Goal: Task Accomplishment & Management: Complete application form

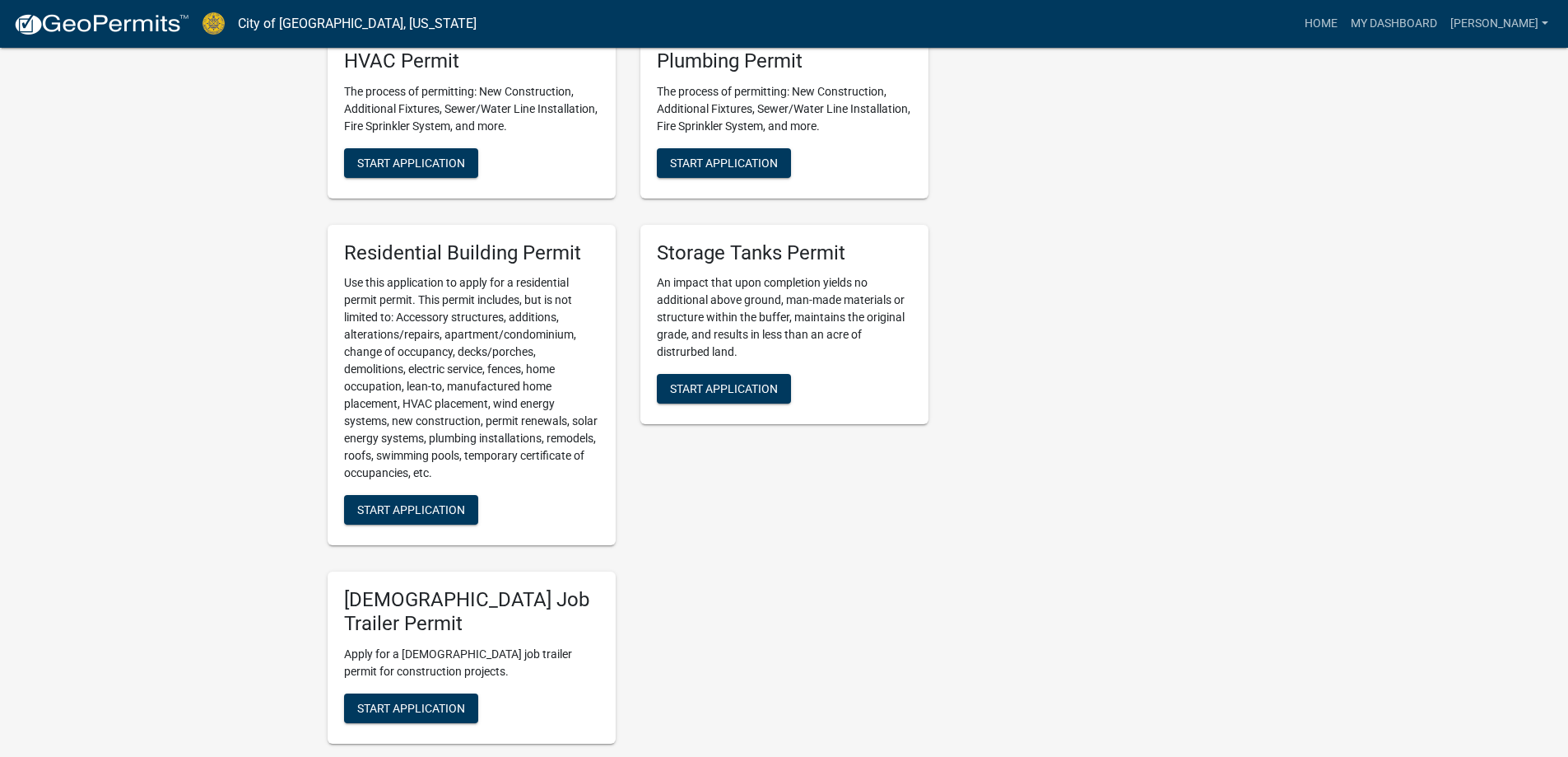
scroll to position [1071, 0]
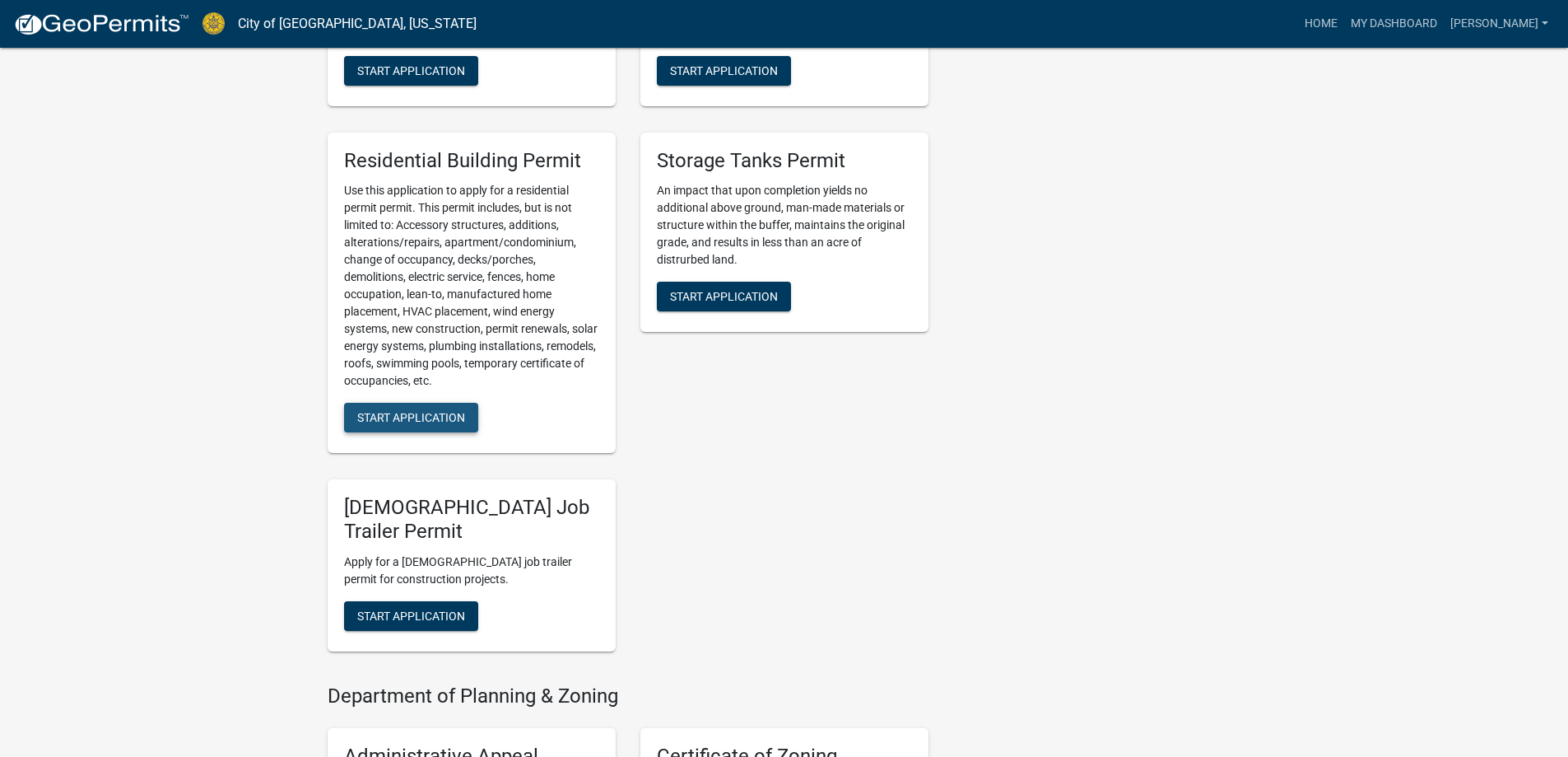
click at [440, 422] on span "Start Application" at bounding box center [411, 417] width 108 height 13
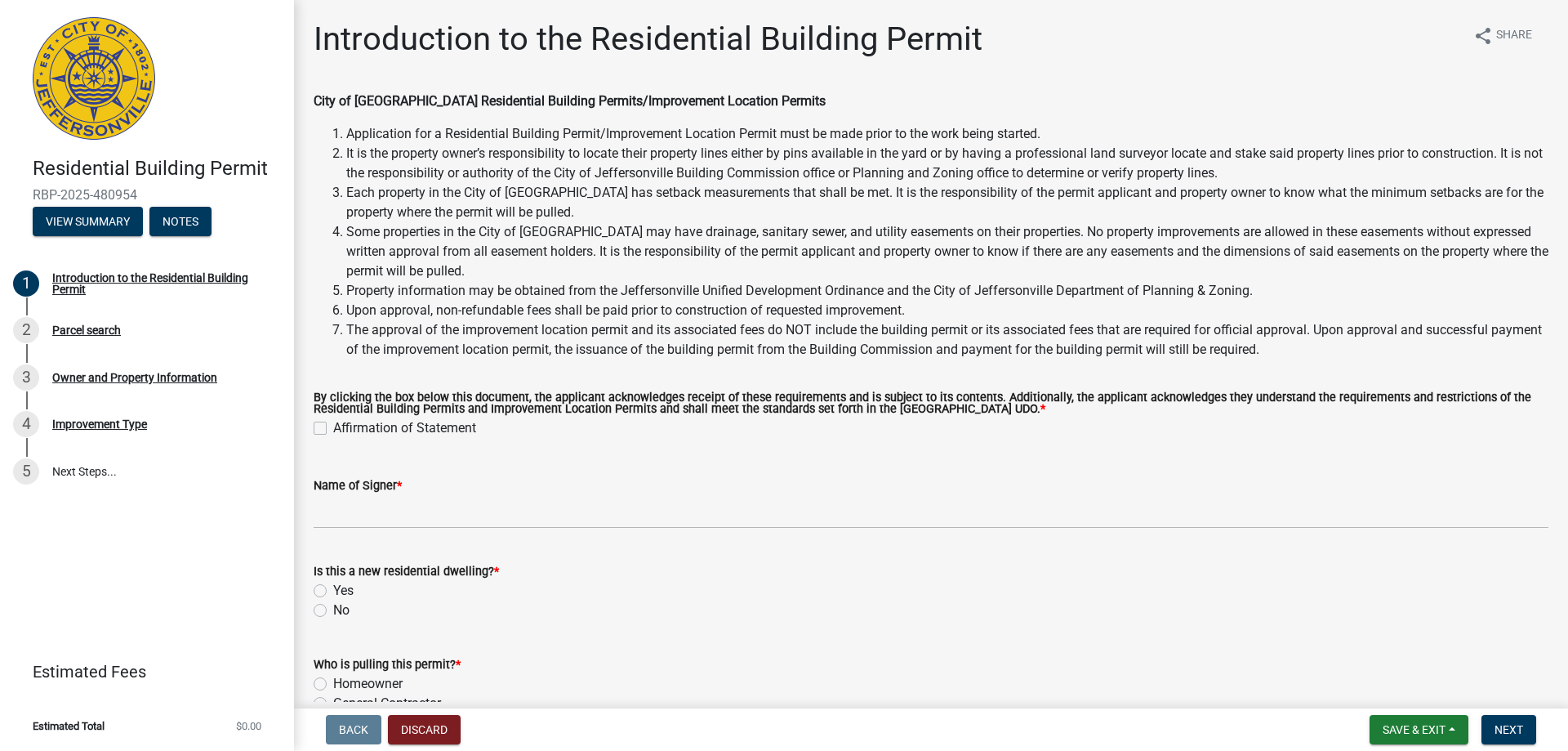
drag, startPoint x: 322, startPoint y: 431, endPoint x: 330, endPoint y: 452, distance: 22.5
click at [333, 432] on label "Affirmation of Statement" at bounding box center [404, 429] width 143 height 20
click at [333, 429] on input "Affirmation of Statement" at bounding box center [339, 424] width 11 height 11
checkbox input "true"
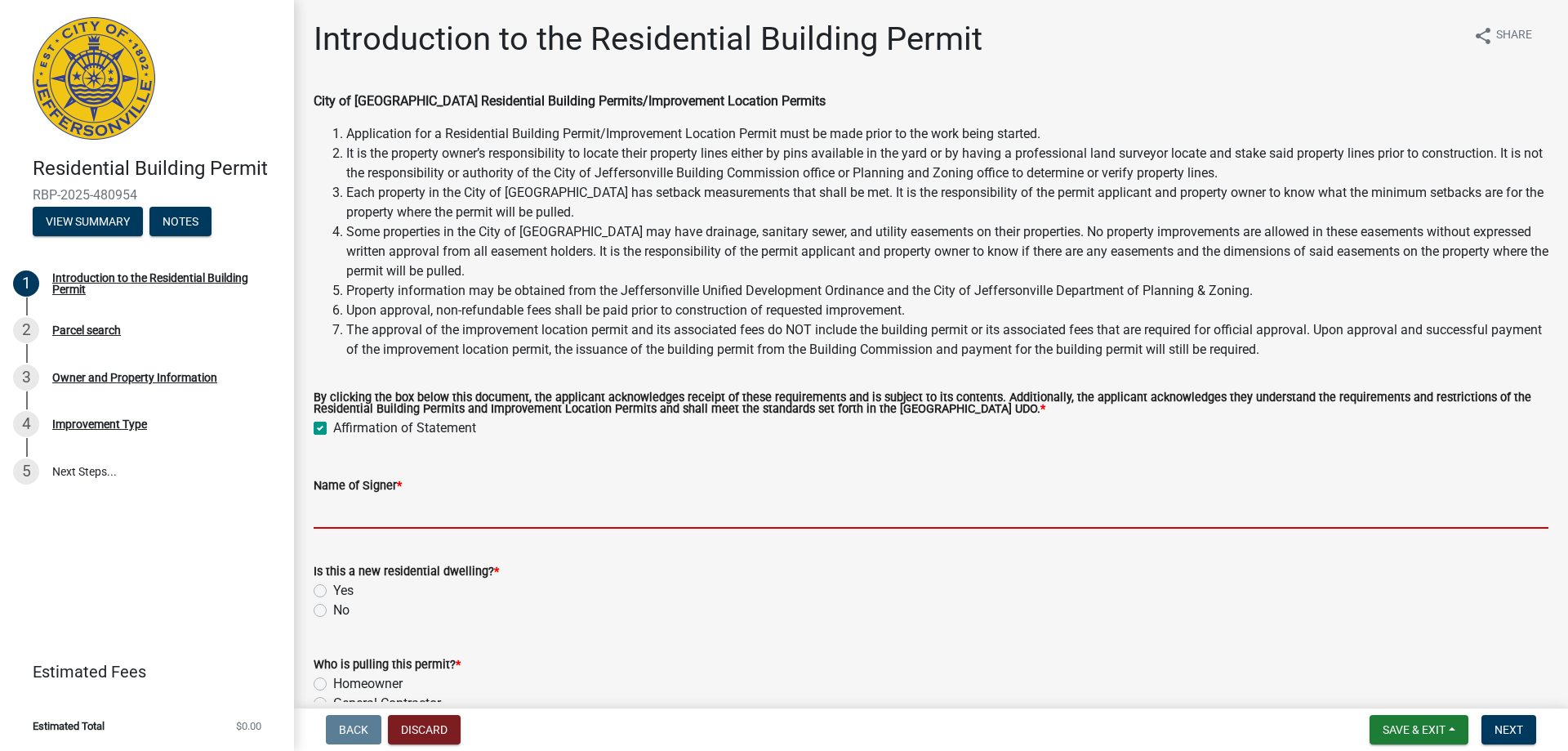
drag, startPoint x: 362, startPoint y: 500, endPoint x: 370, endPoint y: 502, distance: 8.2
click at [364, 499] on input "Name of Signer *" at bounding box center [931, 511] width 1235 height 34
type input "Premier Homes"
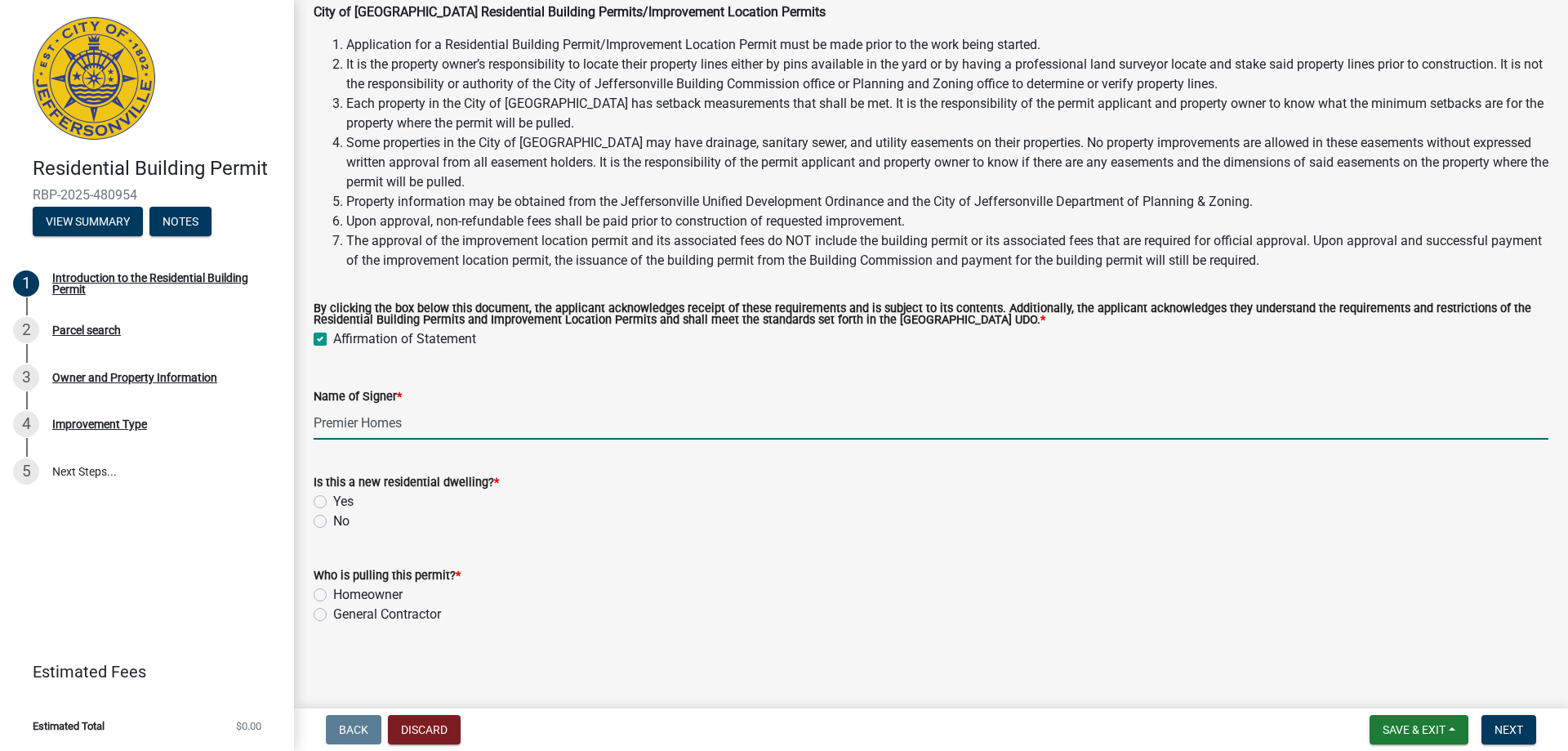
scroll to position [91, 0]
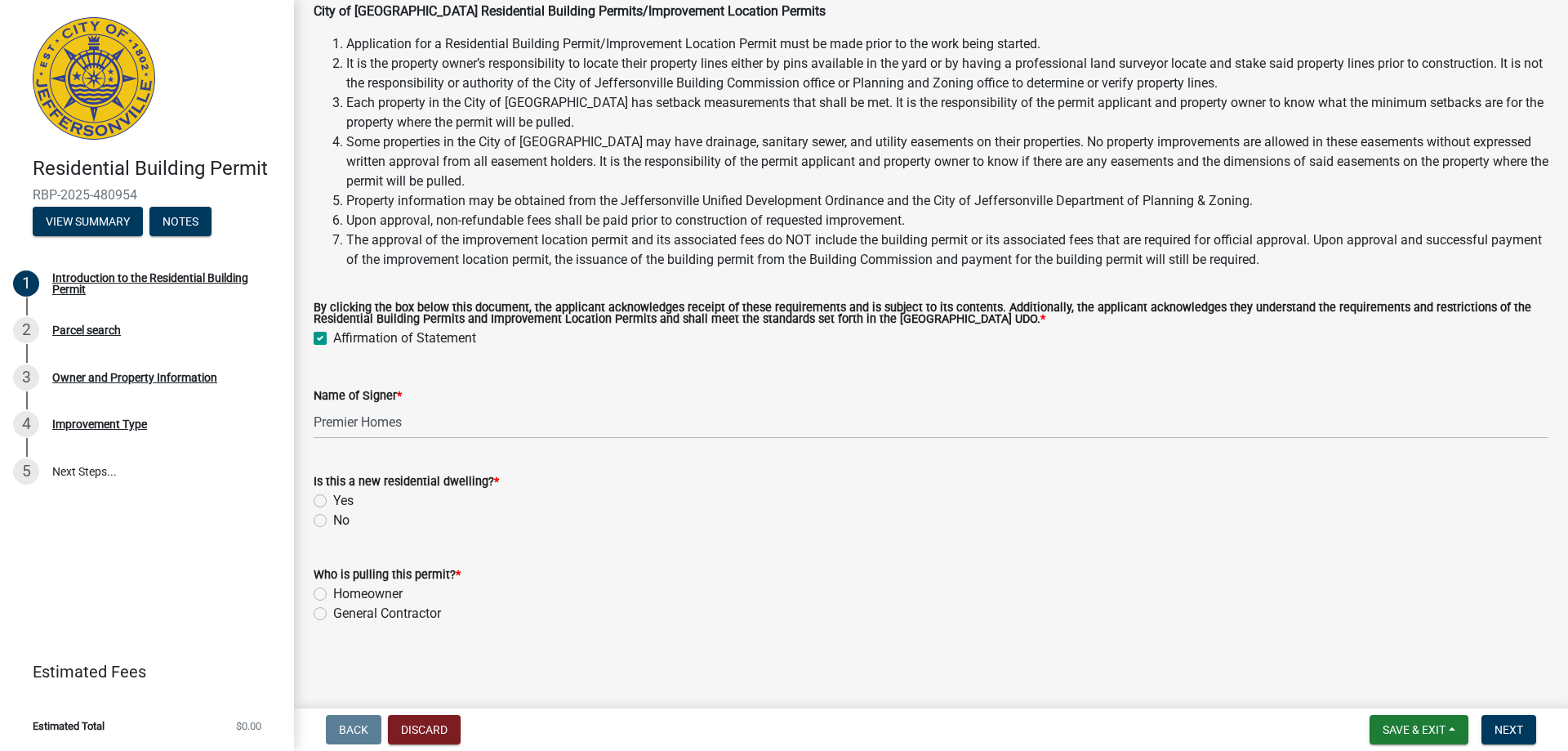
drag, startPoint x: 323, startPoint y: 500, endPoint x: 326, endPoint y: 524, distance: 24.2
click at [333, 501] on label "Yes" at bounding box center [343, 501] width 20 height 20
click at [333, 501] on input "Yes" at bounding box center [339, 497] width 11 height 11
radio input "true"
drag, startPoint x: 323, startPoint y: 611, endPoint x: 364, endPoint y: 622, distance: 42.4
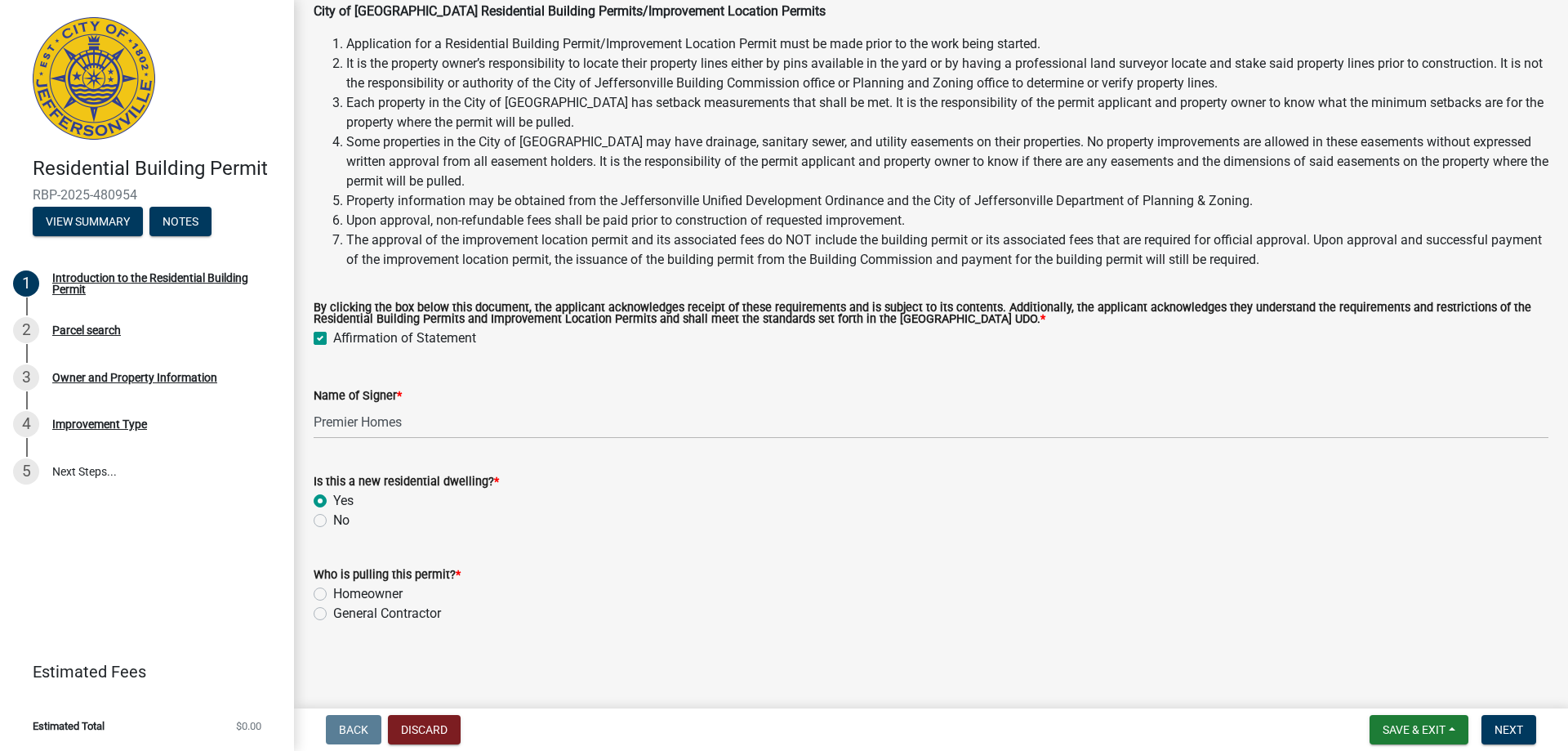
click at [328, 613] on div "General Contractor" at bounding box center [931, 614] width 1235 height 20
click at [333, 616] on label "General Contractor" at bounding box center [387, 614] width 108 height 20
click at [333, 615] on input "General Contractor" at bounding box center [339, 609] width 11 height 11
radio input "true"
click at [1514, 729] on span "Next" at bounding box center [1508, 729] width 28 height 13
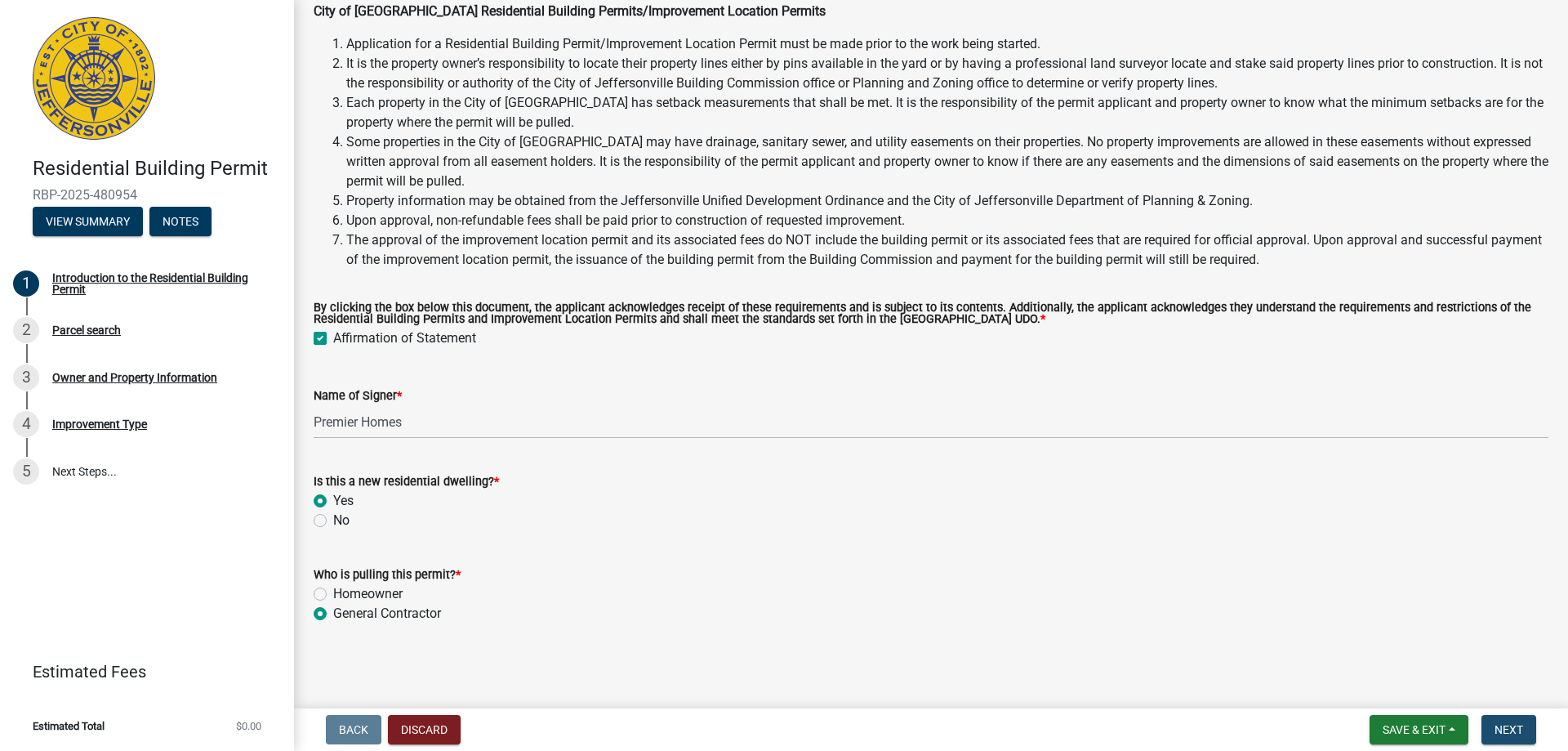
scroll to position [0, 0]
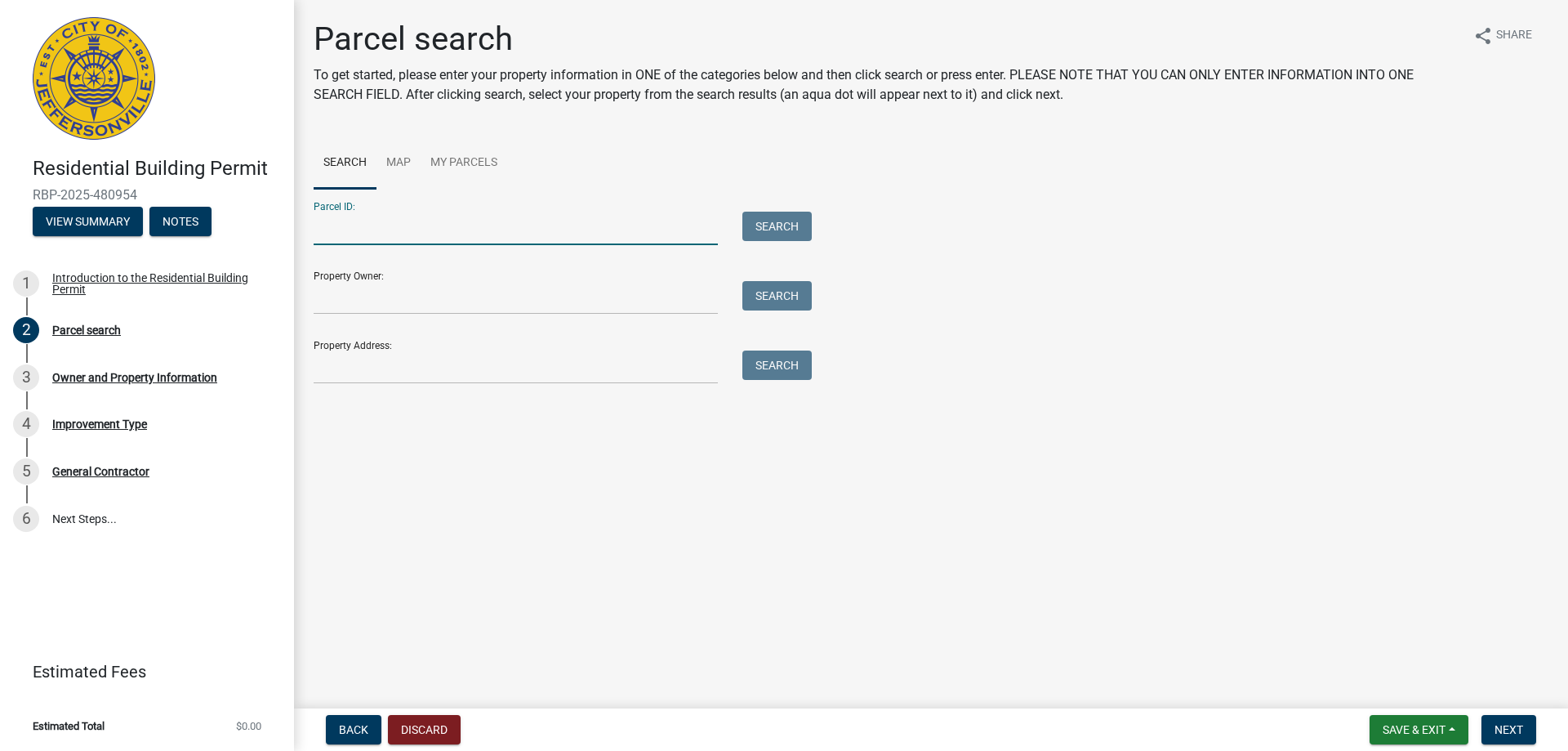
click at [481, 229] on input "Parcel ID:" at bounding box center [515, 228] width 404 height 34
type input "10-42-01-400-597.000-039"
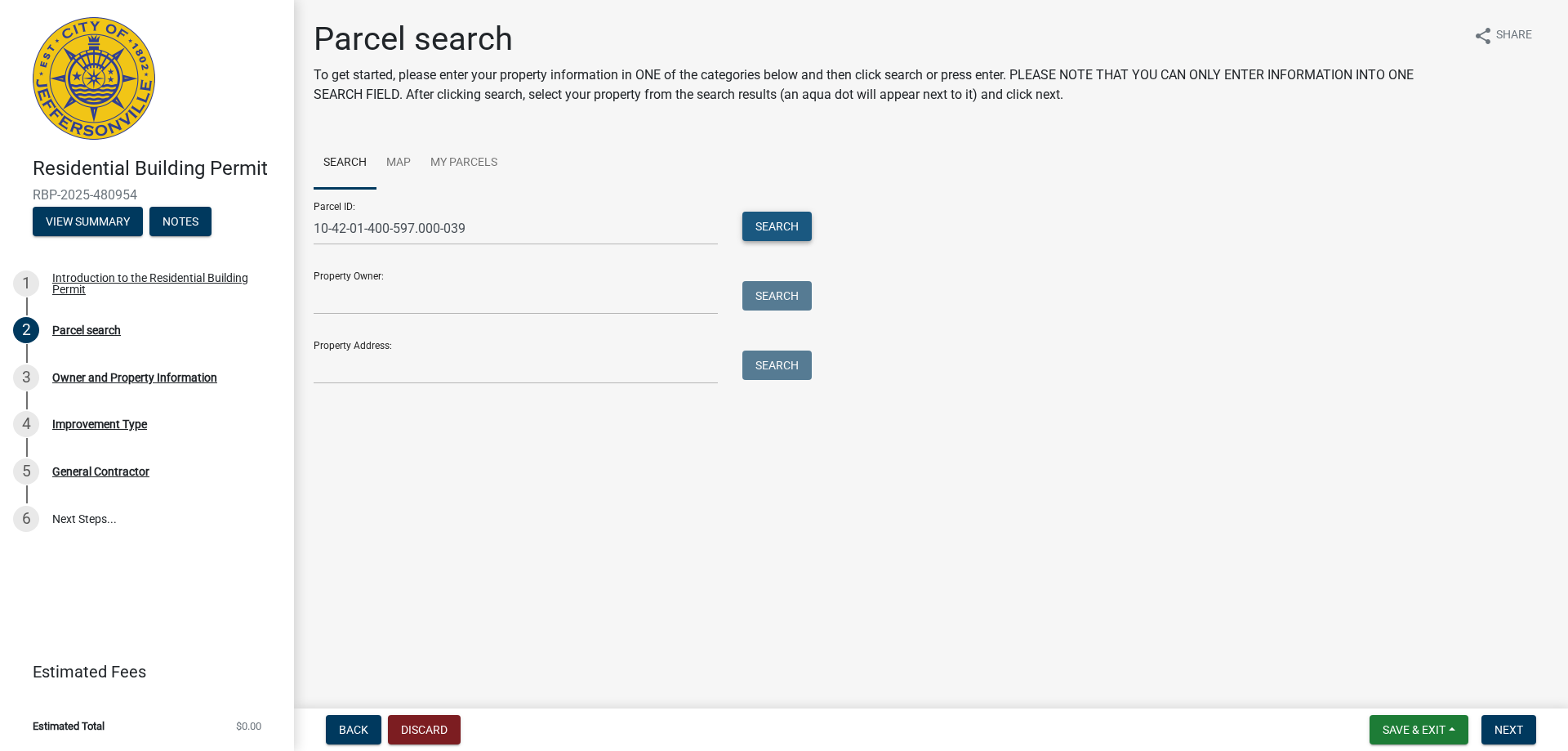
click at [773, 227] on button "Search" at bounding box center [777, 226] width 69 height 29
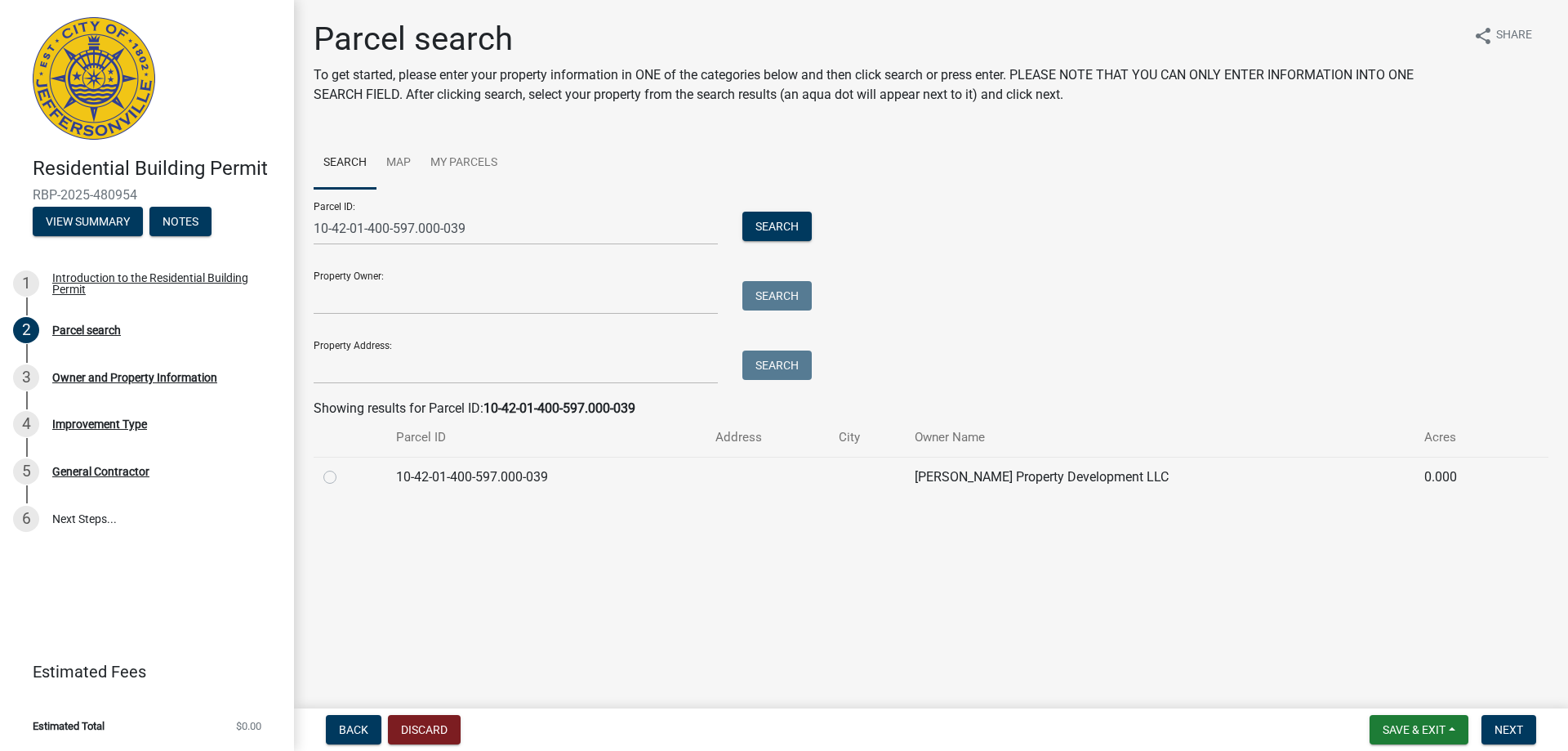
click at [343, 468] on label at bounding box center [343, 468] width 0 height 0
click at [343, 477] on input "radio" at bounding box center [349, 473] width 11 height 11
radio input "true"
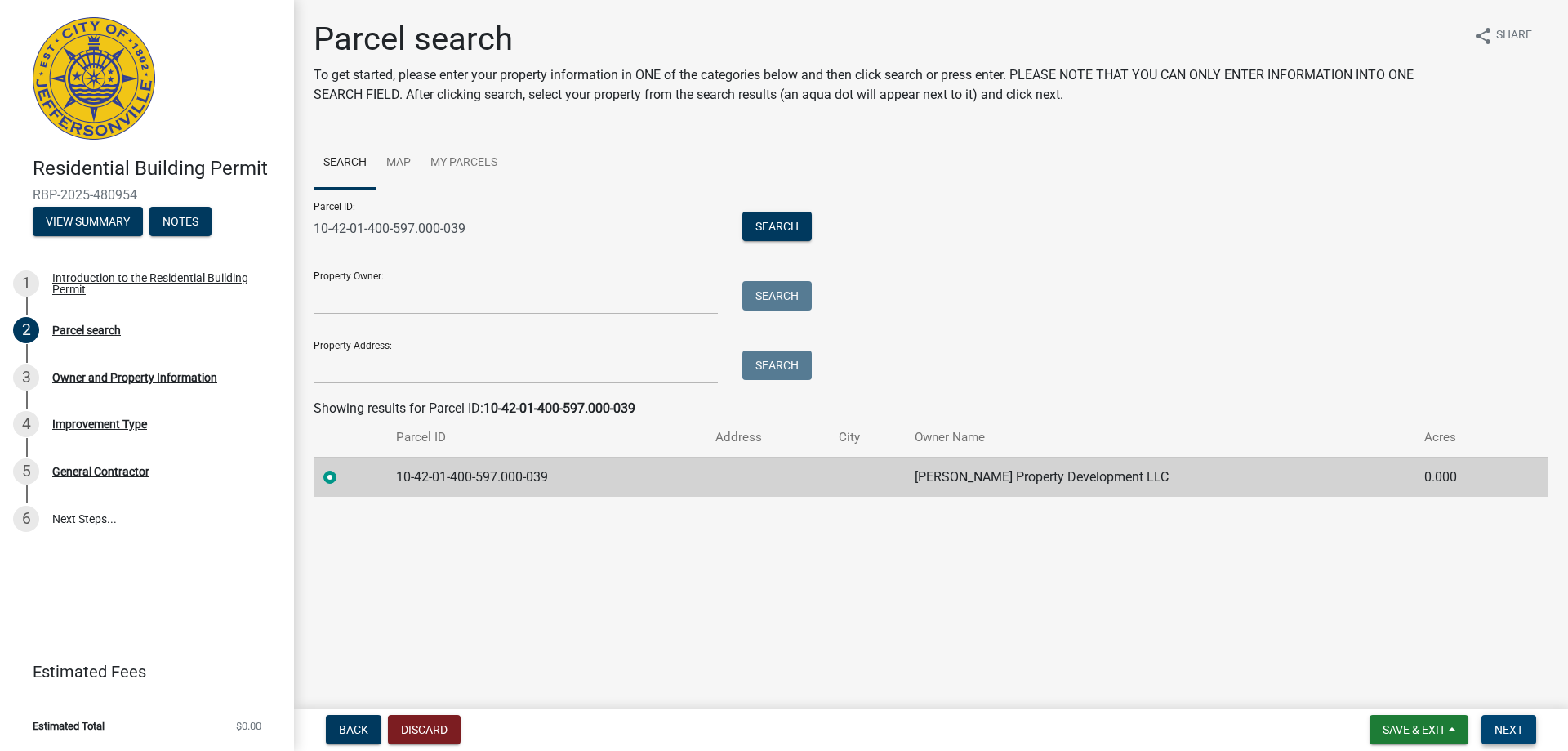
click at [1513, 741] on button "Next" at bounding box center [1509, 729] width 54 height 29
click at [1509, 729] on span "Next" at bounding box center [1508, 729] width 28 height 13
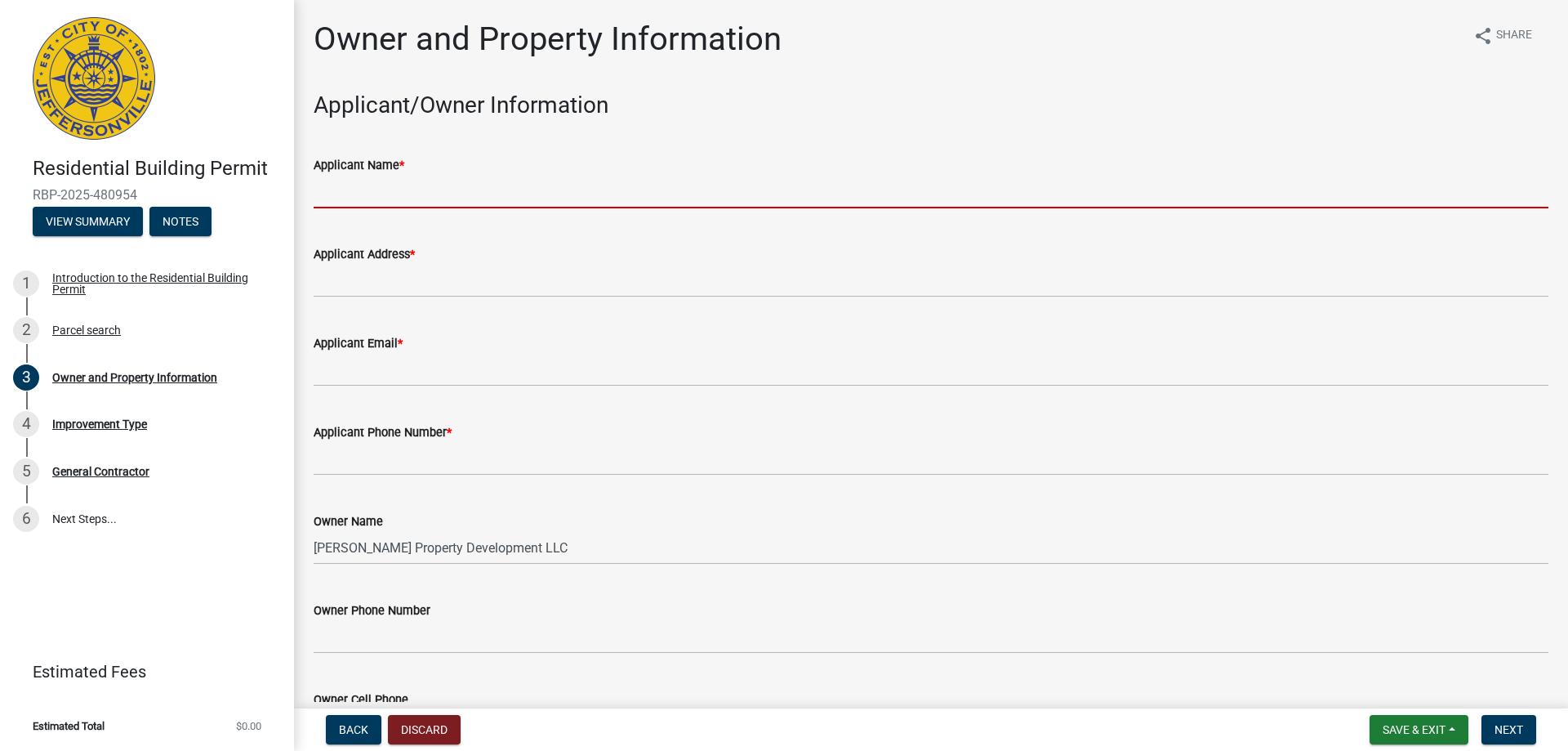
click at [357, 194] on input "Applicant Name *" at bounding box center [931, 192] width 1235 height 34
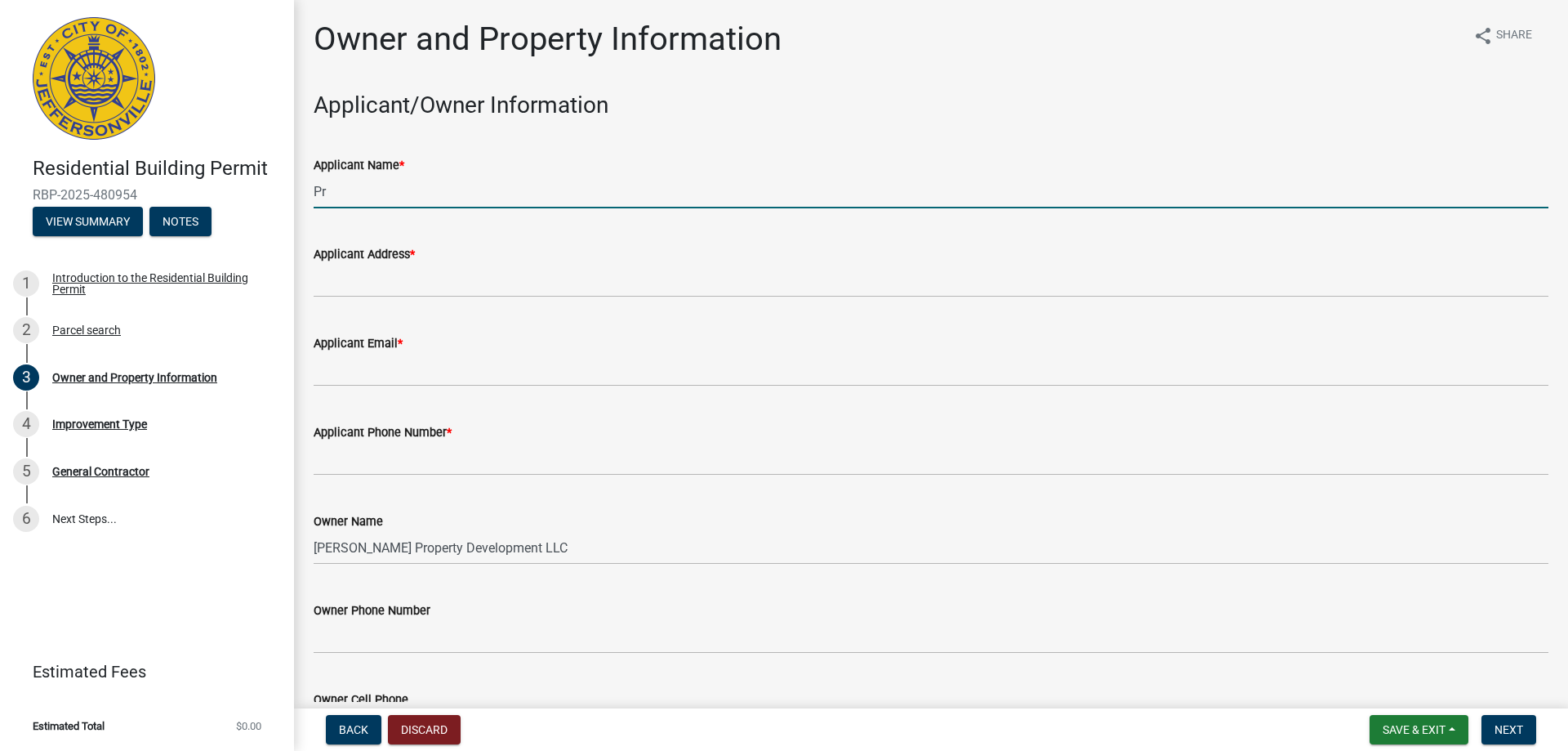
type input "P"
type input "[PERSON_NAME]"
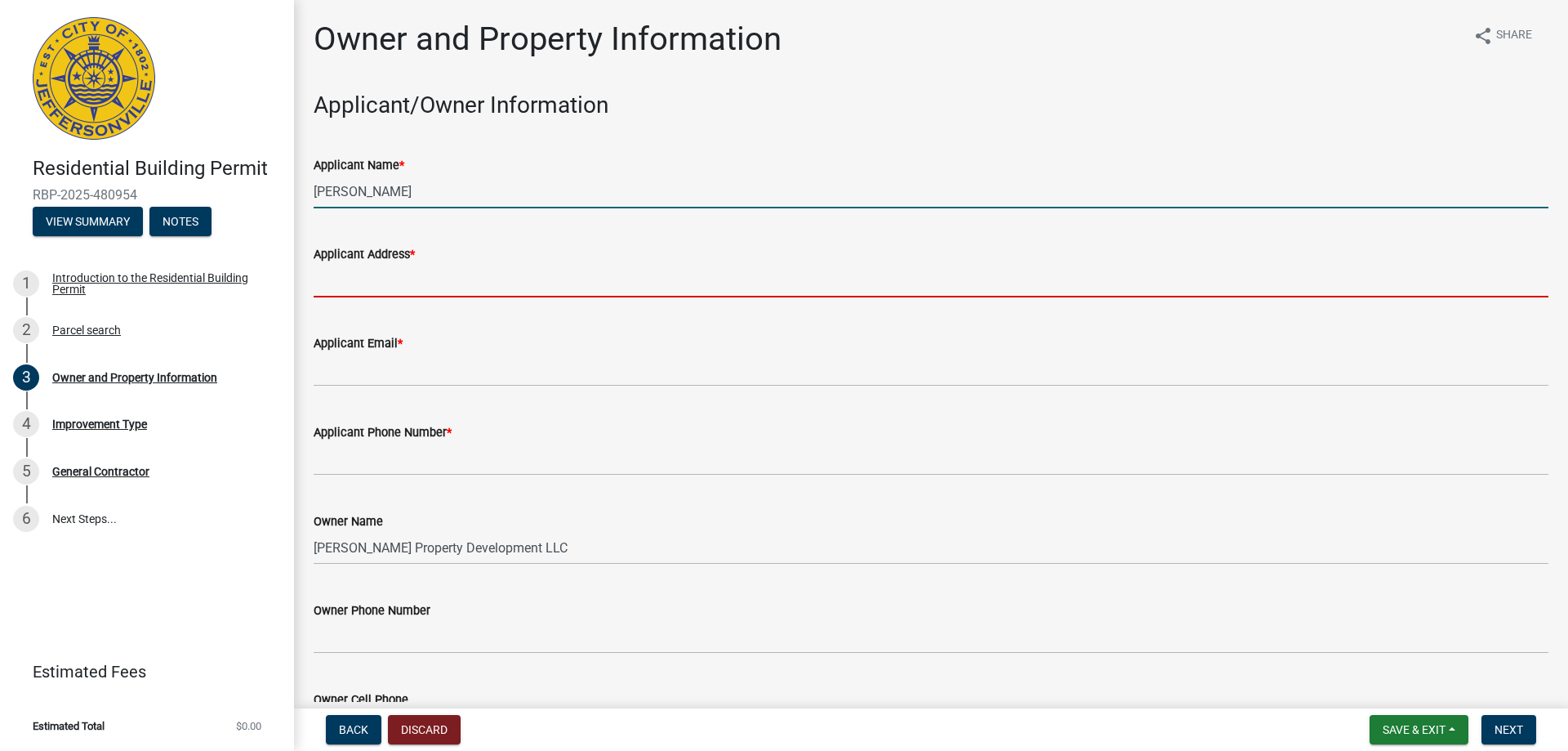
type input "[STREET_ADDRESS][PERSON_NAME]"
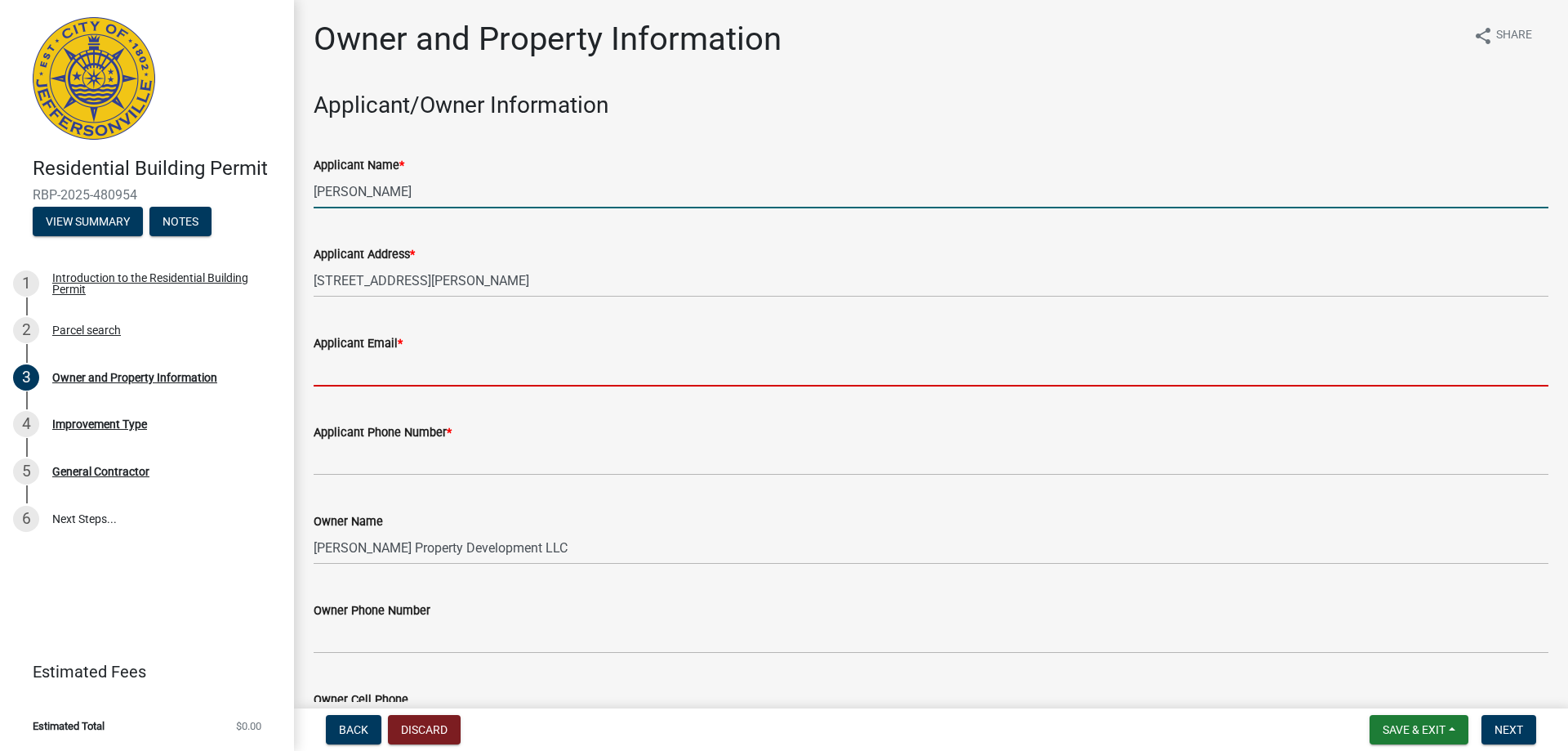
click at [426, 365] on input "Applicant Email *" at bounding box center [931, 370] width 1235 height 34
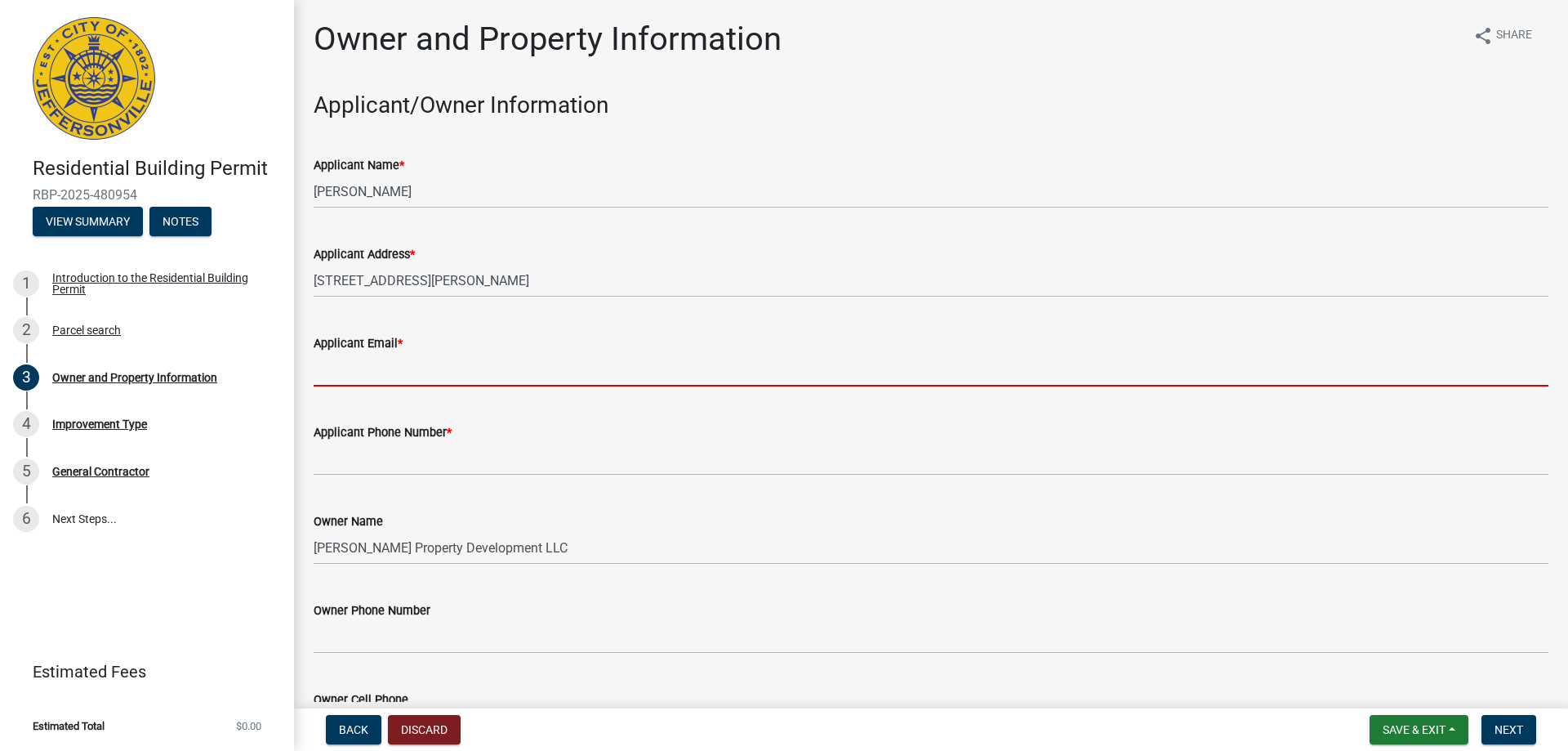
type input "[EMAIL_ADDRESS][DOMAIN_NAME]"
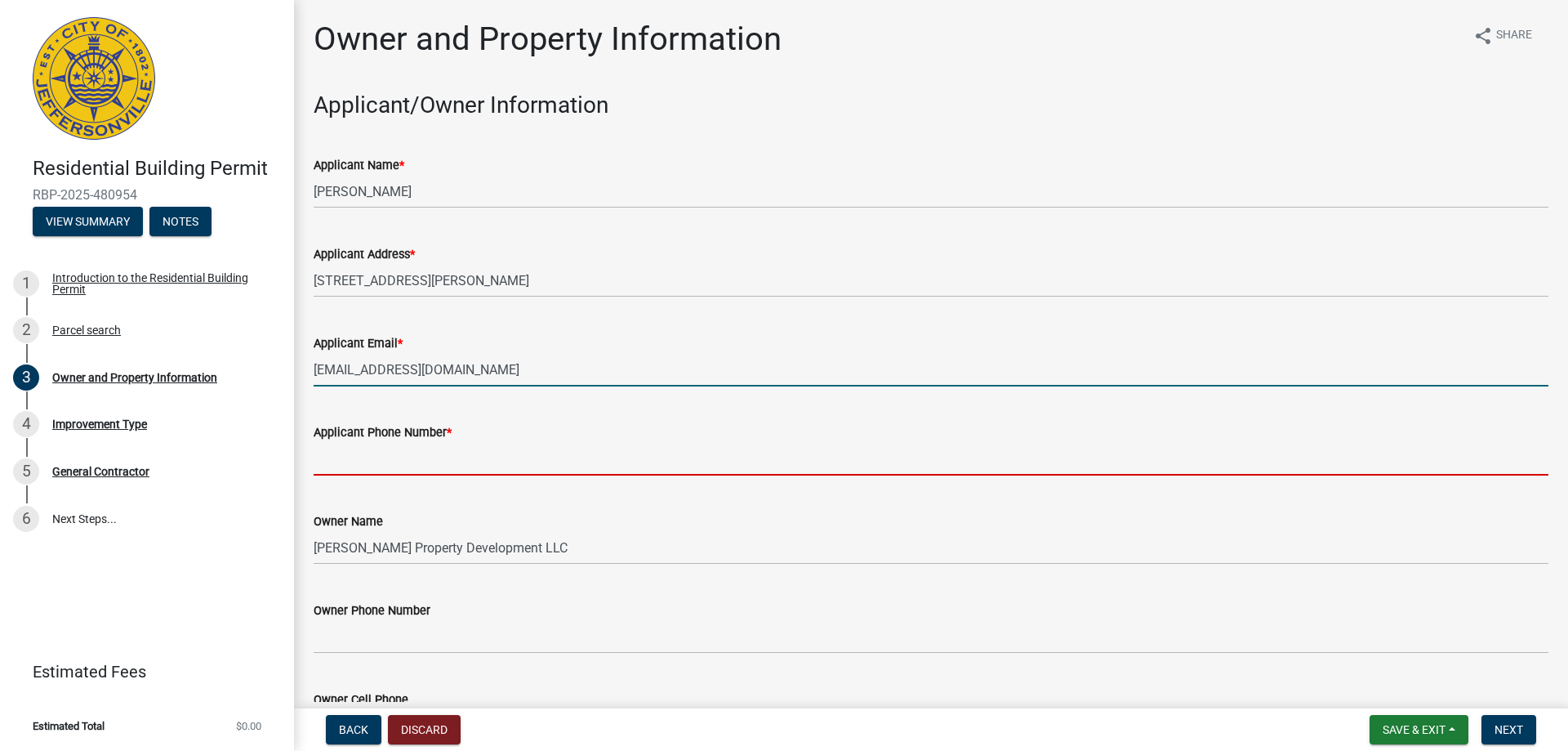
type input "8129445961"
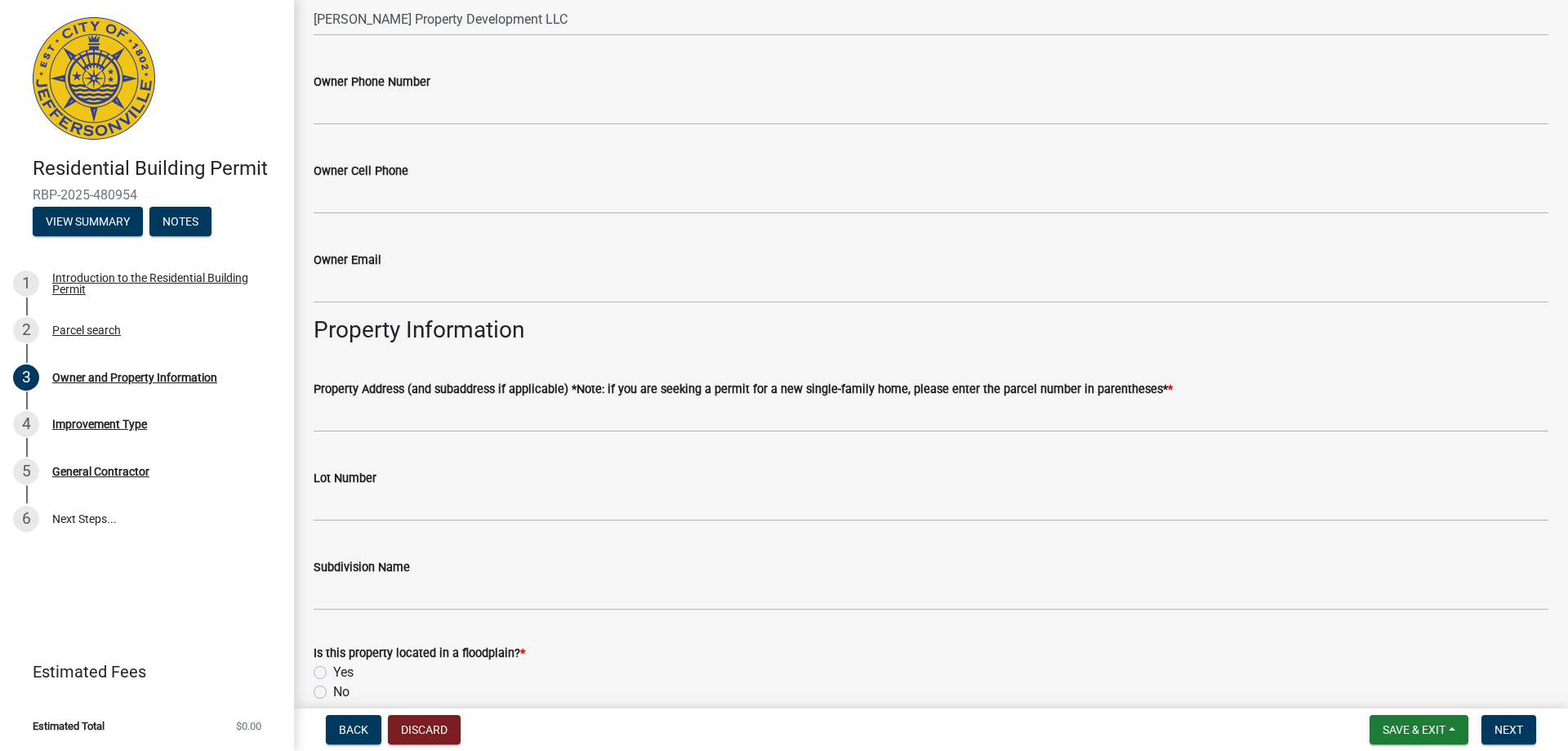
scroll to position [572, 0]
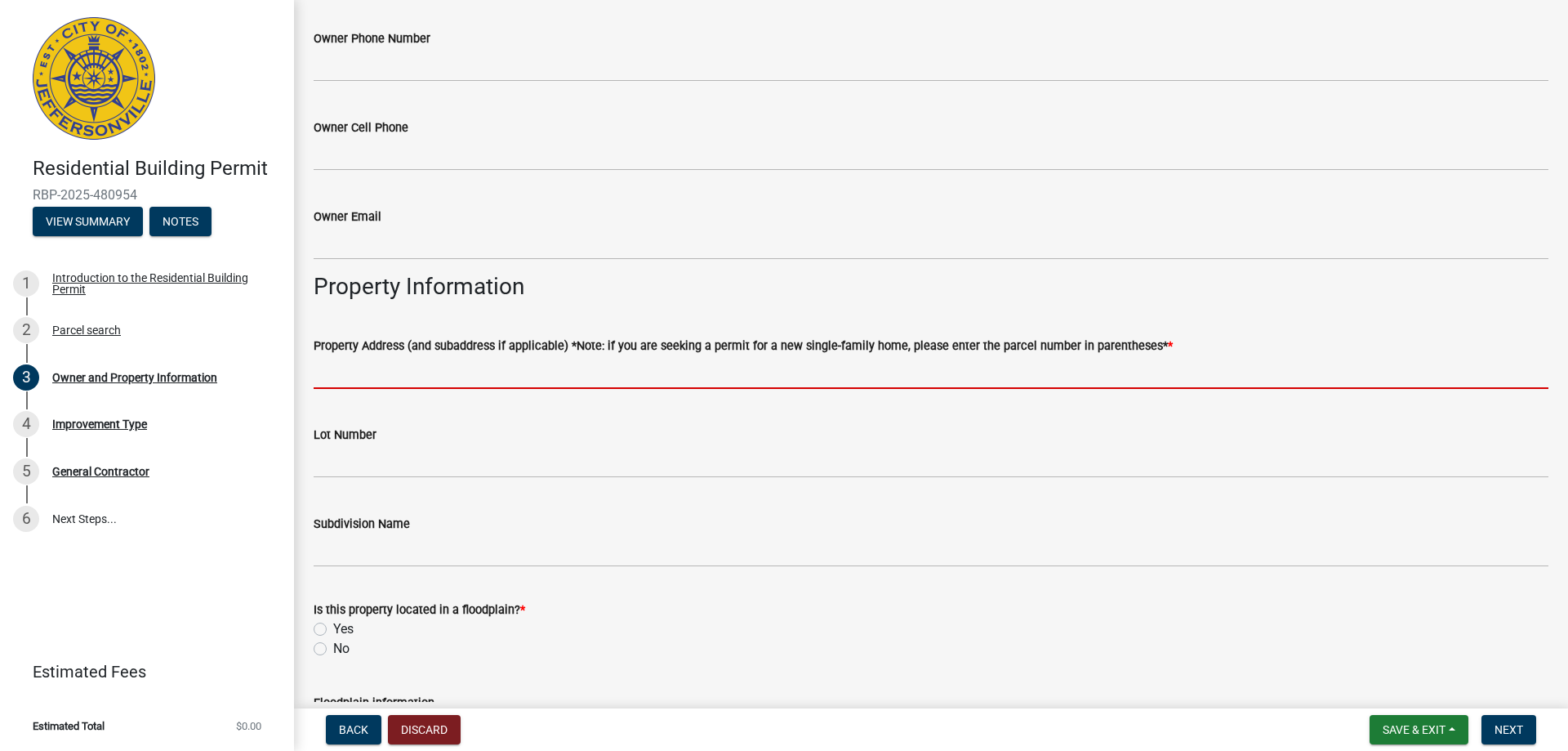
click at [353, 378] on input "Property Address (and subaddress if applicable) *Note: if you are seeking a per…" at bounding box center [931, 371] width 1235 height 34
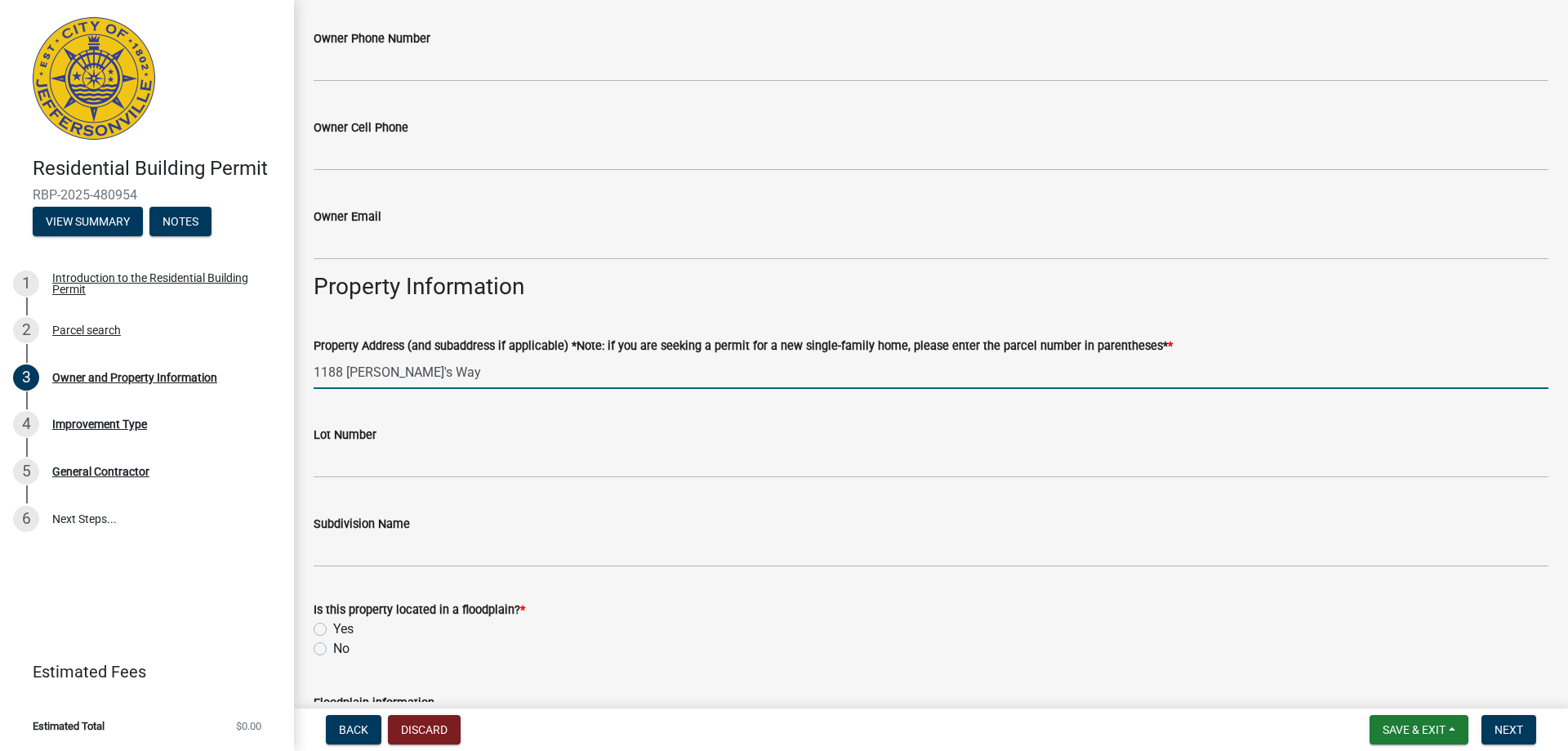
type input "1188 [PERSON_NAME]'s Way"
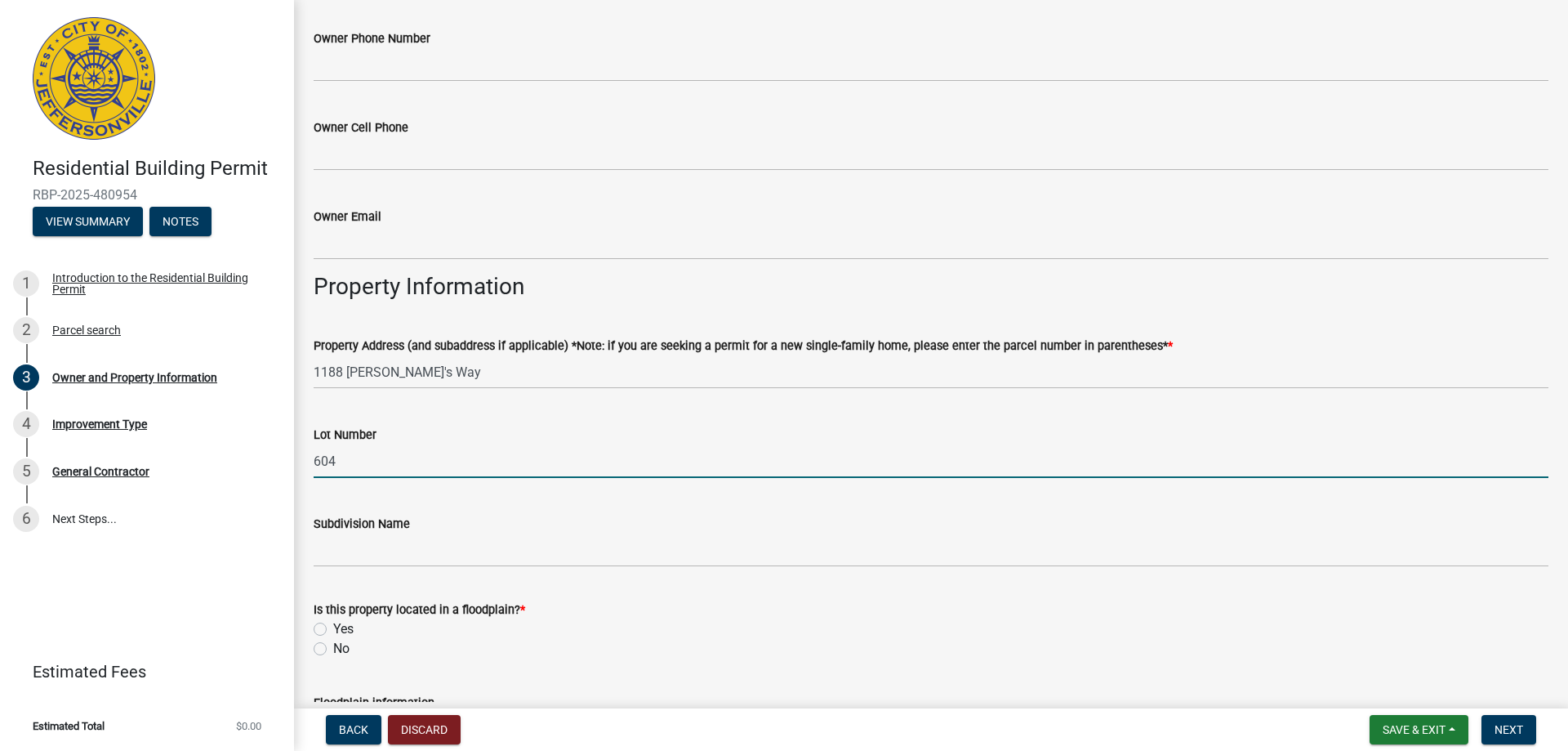
type input "604"
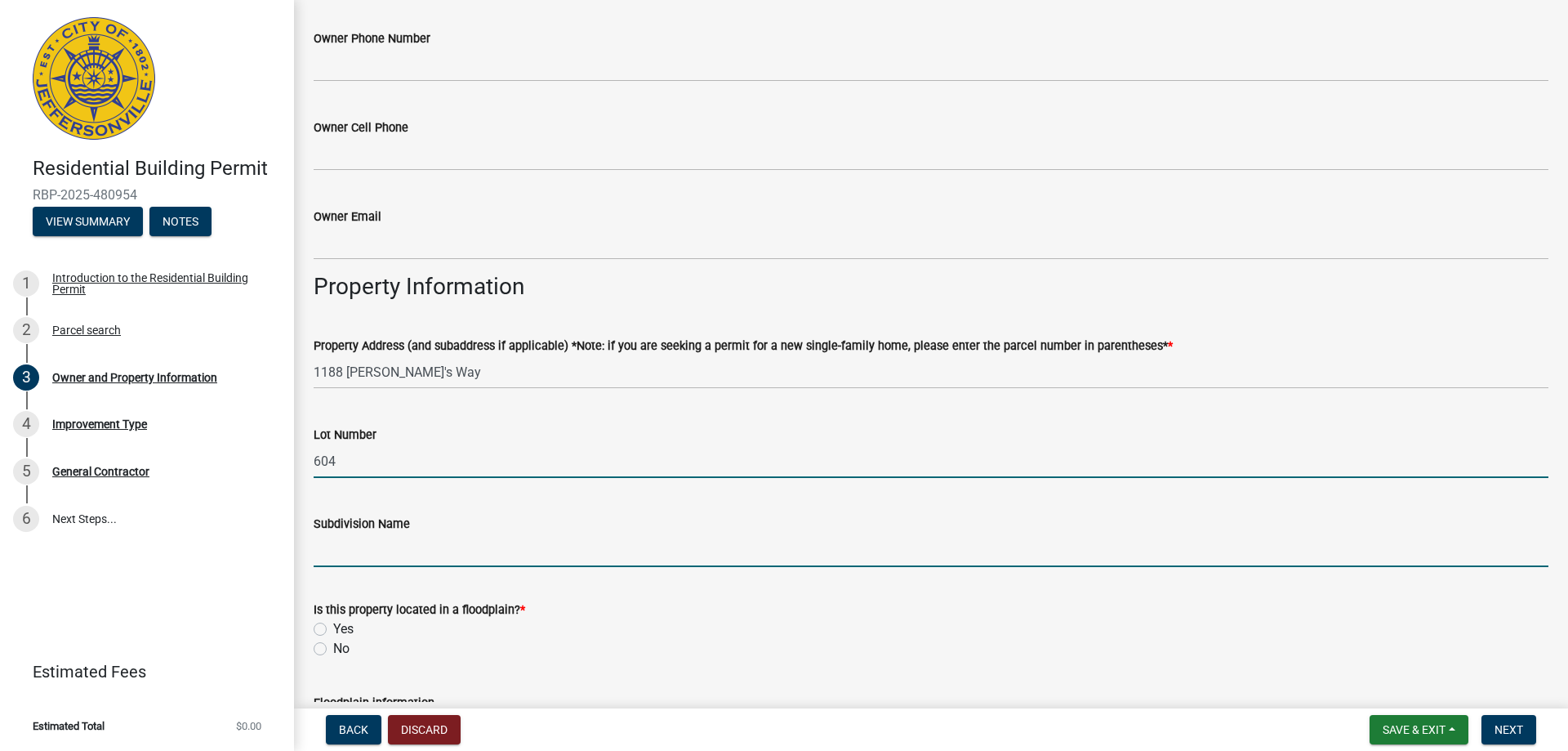
click at [347, 548] on input "Subdivision Name" at bounding box center [931, 549] width 1235 height 34
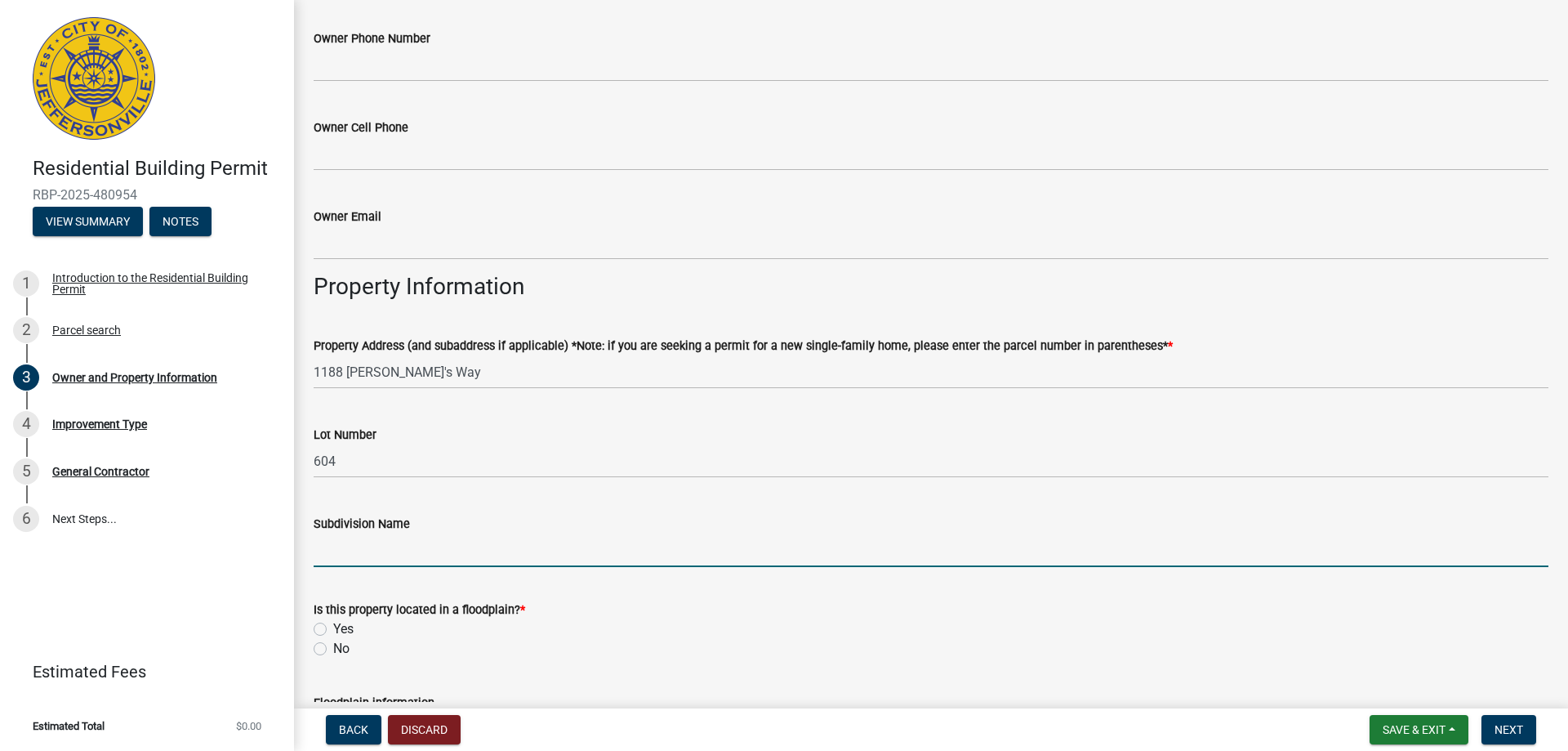
type input "[PERSON_NAME] Commons"
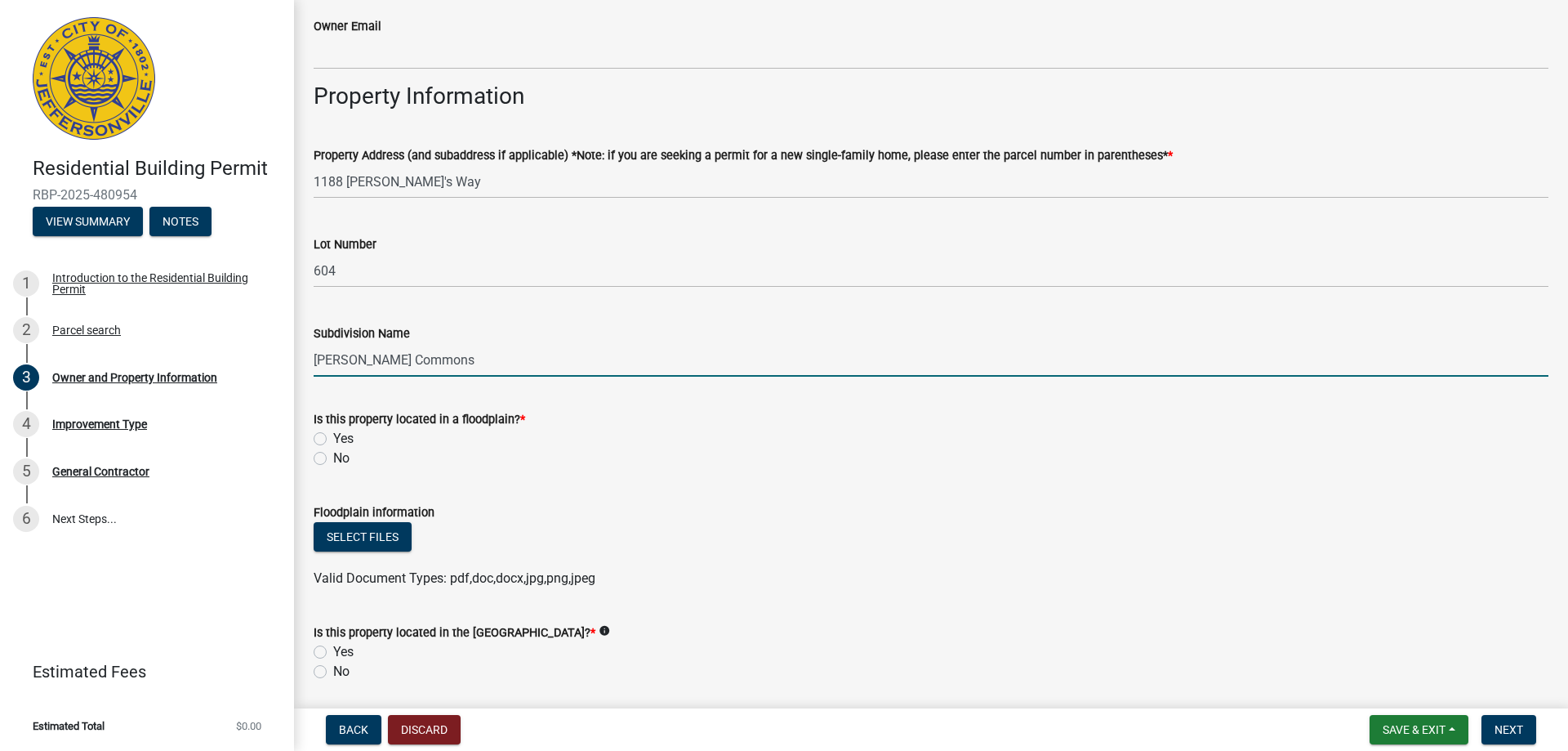
scroll to position [817, 0]
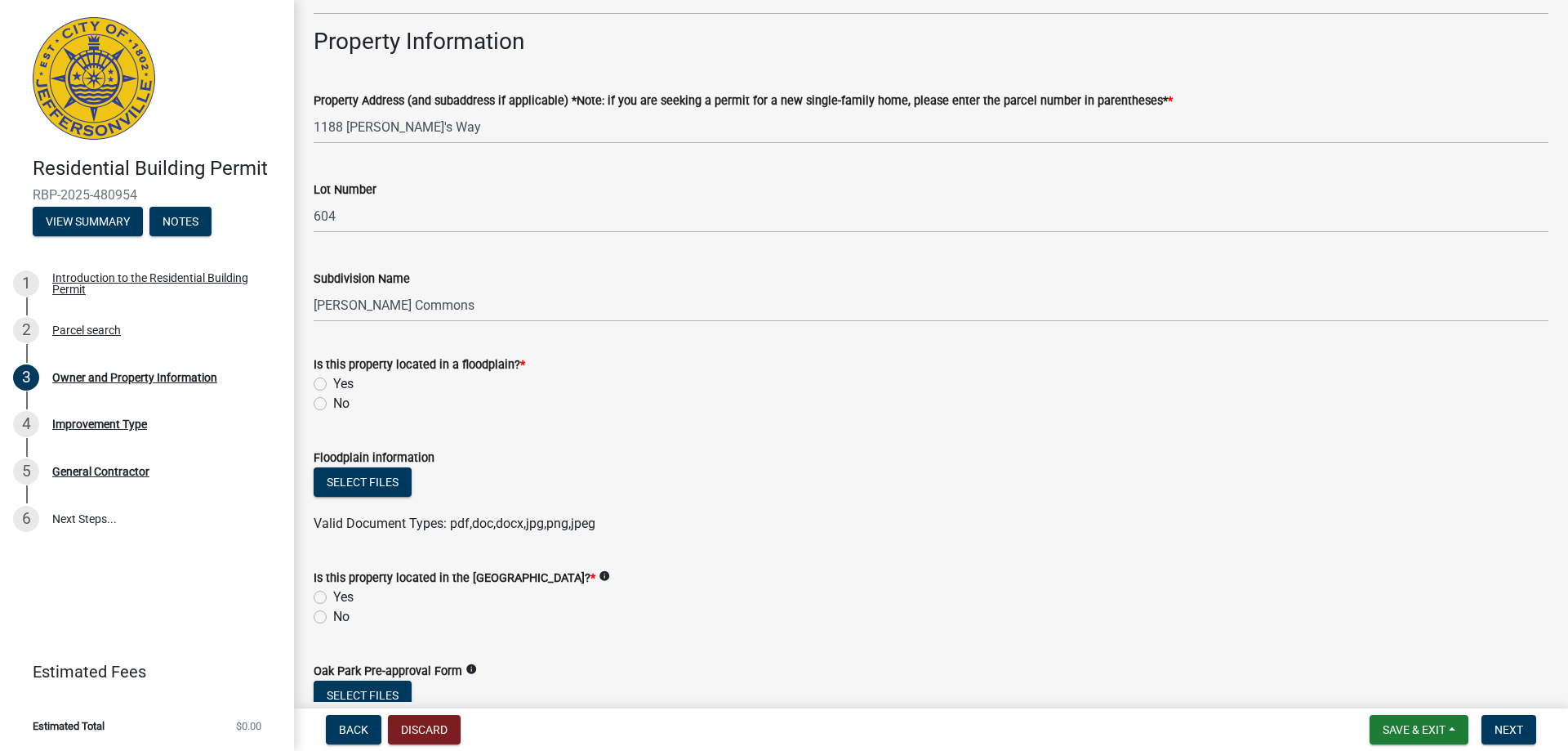
drag, startPoint x: 318, startPoint y: 397, endPoint x: 328, endPoint y: 411, distance: 17.2
click at [333, 400] on label "No" at bounding box center [341, 404] width 16 height 20
click at [333, 400] on input "No" at bounding box center [339, 400] width 11 height 11
radio input "true"
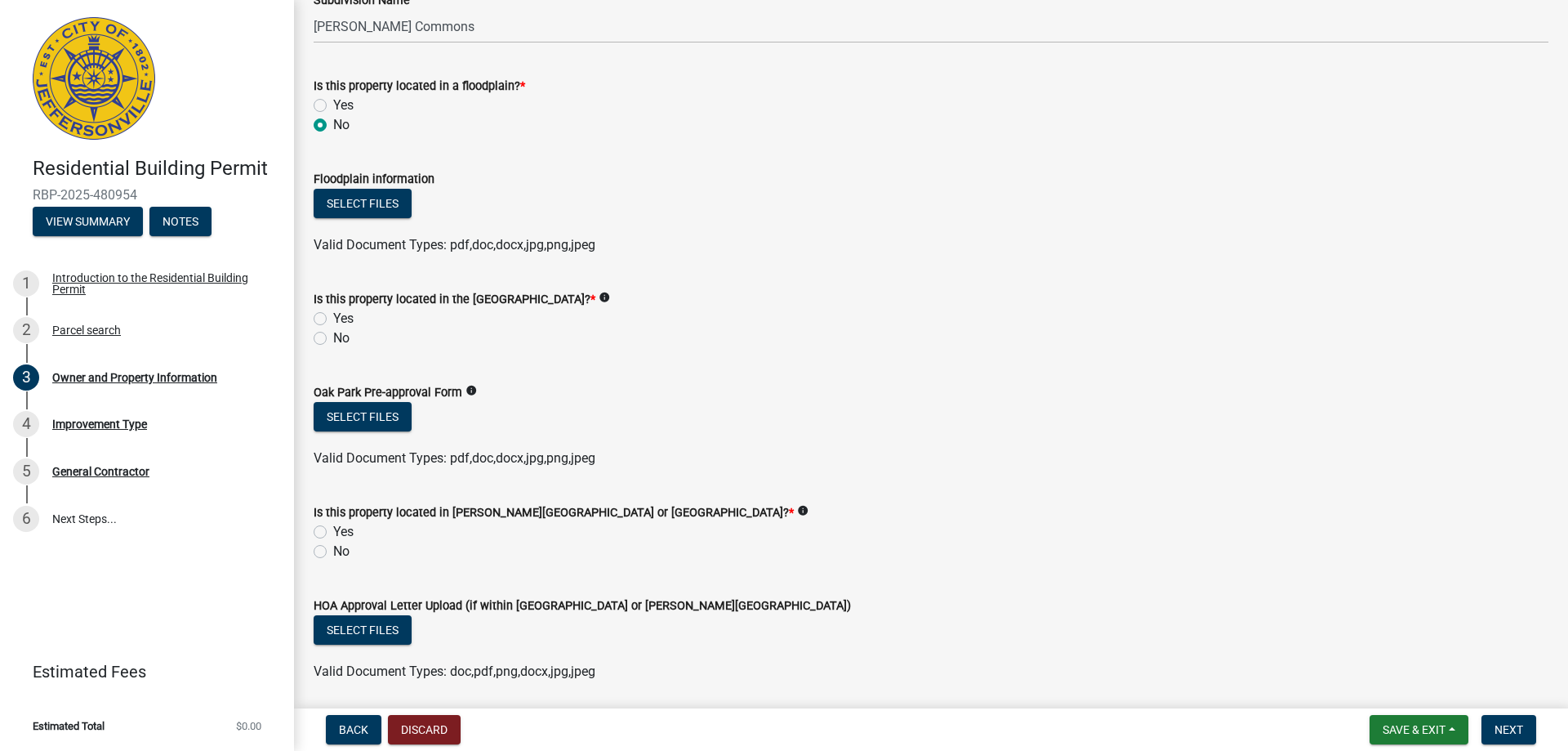
scroll to position [1144, 0]
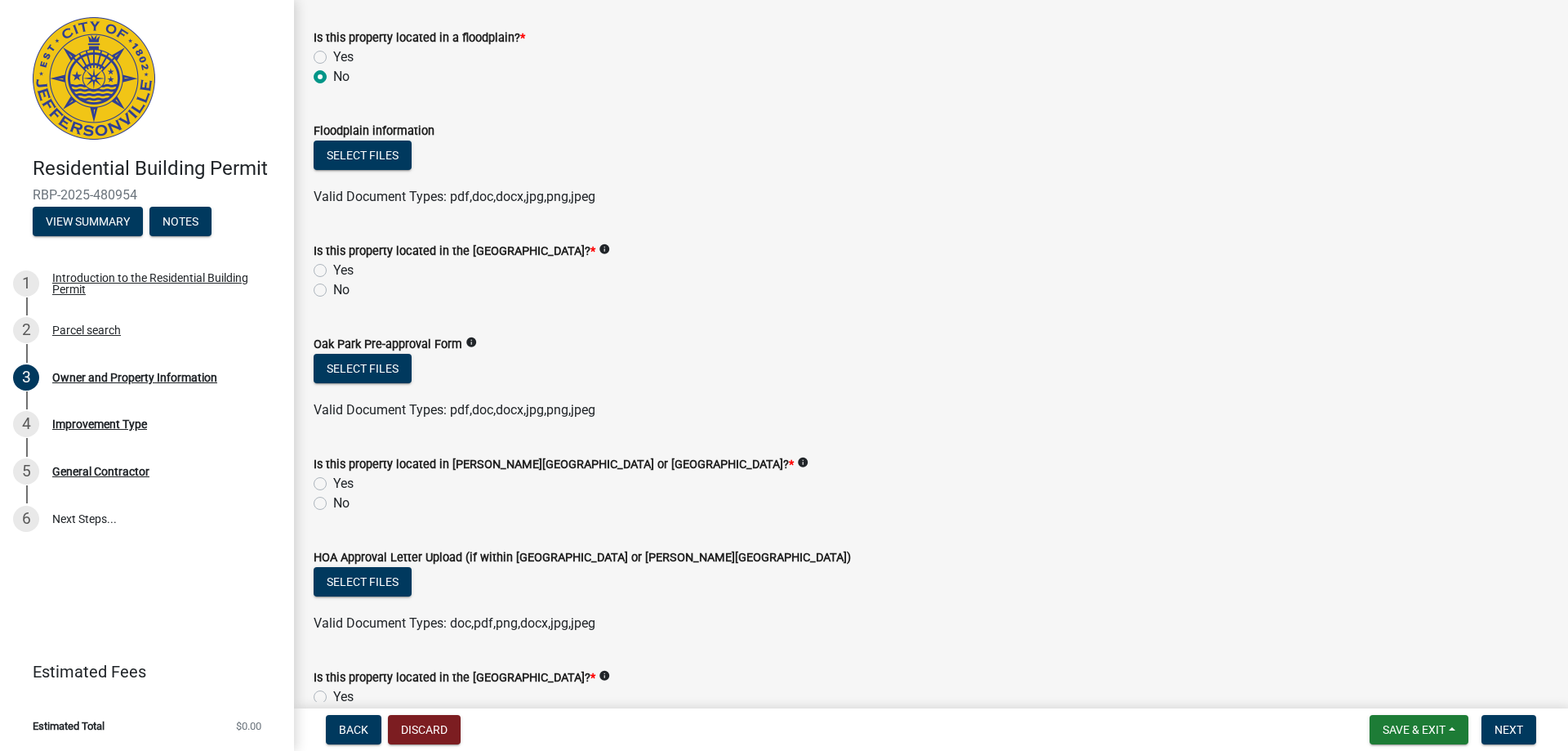
click at [333, 288] on label "No" at bounding box center [341, 291] width 16 height 20
click at [333, 288] on input "No" at bounding box center [339, 286] width 11 height 11
radio input "true"
click at [333, 481] on label "Yes" at bounding box center [343, 484] width 20 height 20
click at [333, 481] on input "Yes" at bounding box center [339, 479] width 11 height 11
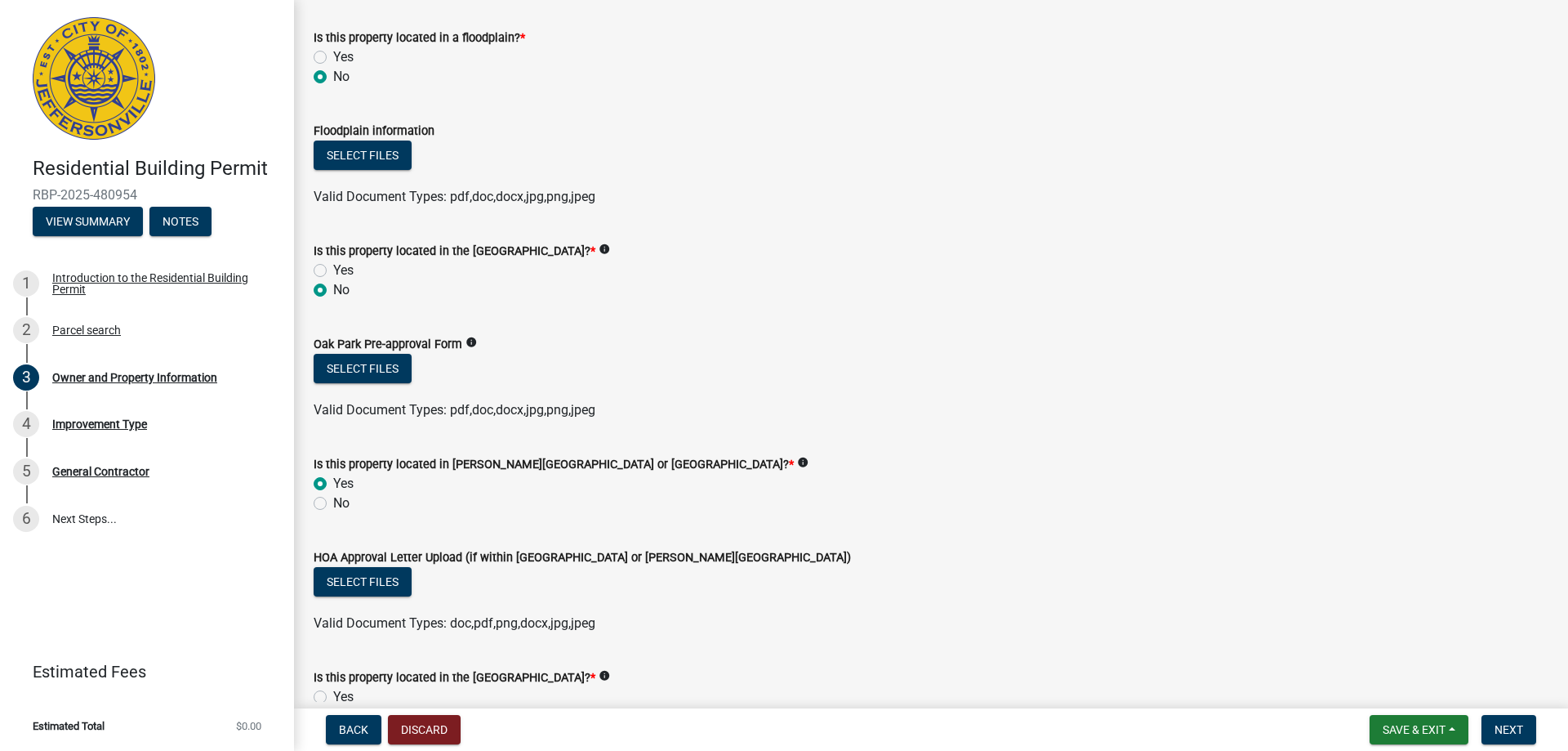
radio input "true"
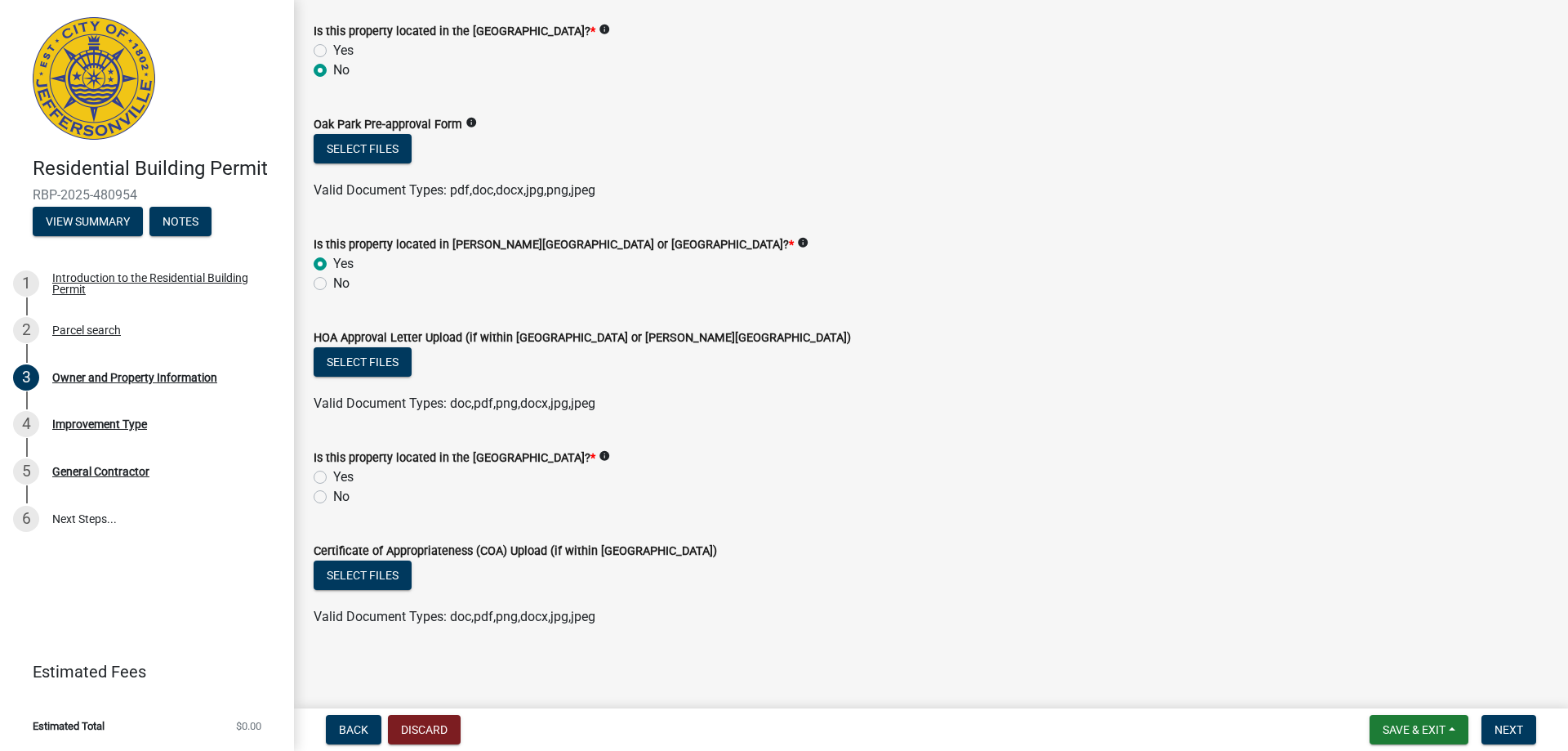
scroll to position [1367, 0]
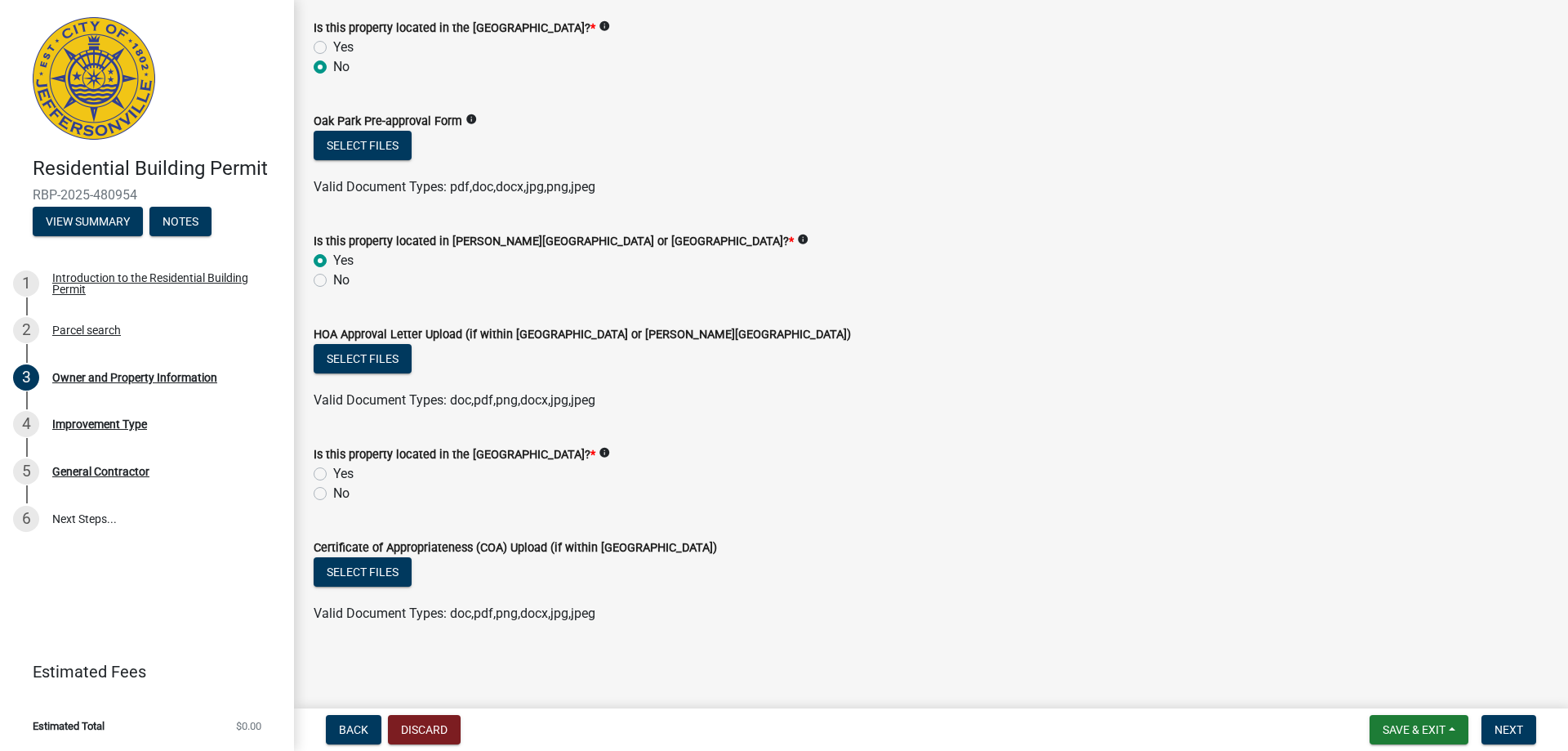
click at [333, 494] on label "No" at bounding box center [341, 494] width 16 height 20
click at [333, 494] on input "No" at bounding box center [339, 489] width 11 height 11
radio input "true"
click at [1505, 726] on span "Next" at bounding box center [1508, 729] width 28 height 13
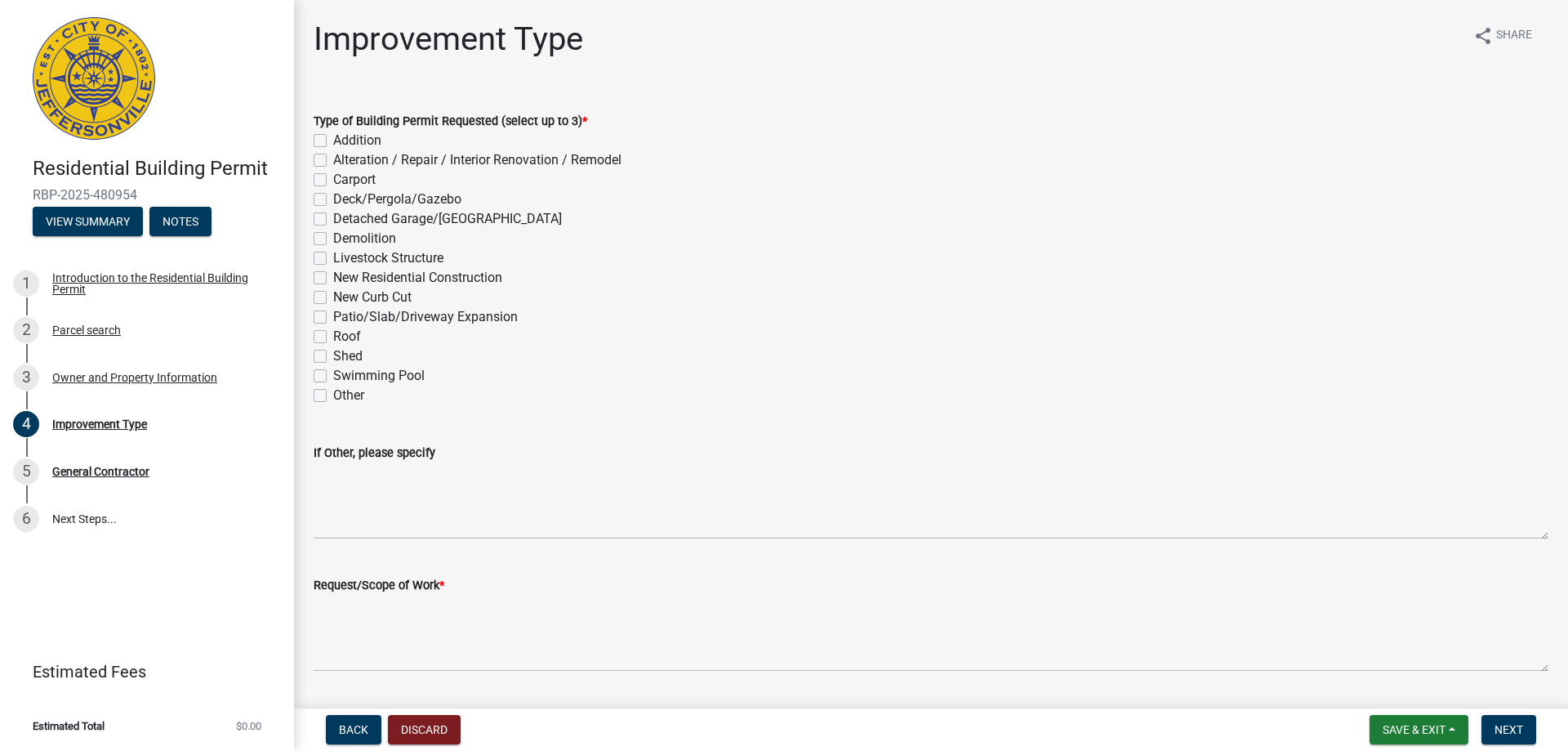
click at [333, 275] on label "New Residential Construction" at bounding box center [418, 278] width 169 height 20
click at [333, 275] on input "New Residential Construction" at bounding box center [339, 273] width 11 height 11
checkbox input "true"
checkbox input "false"
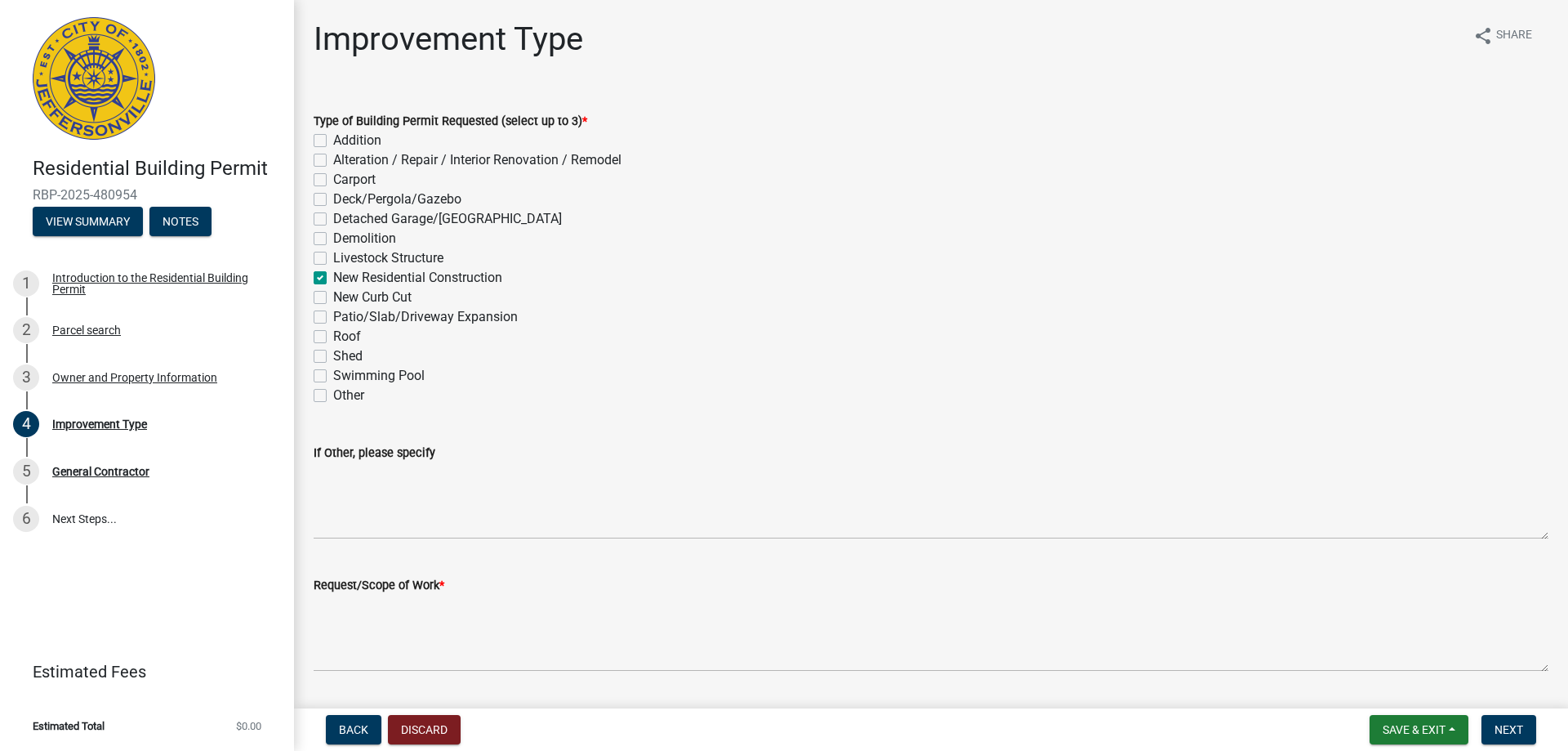
checkbox input "false"
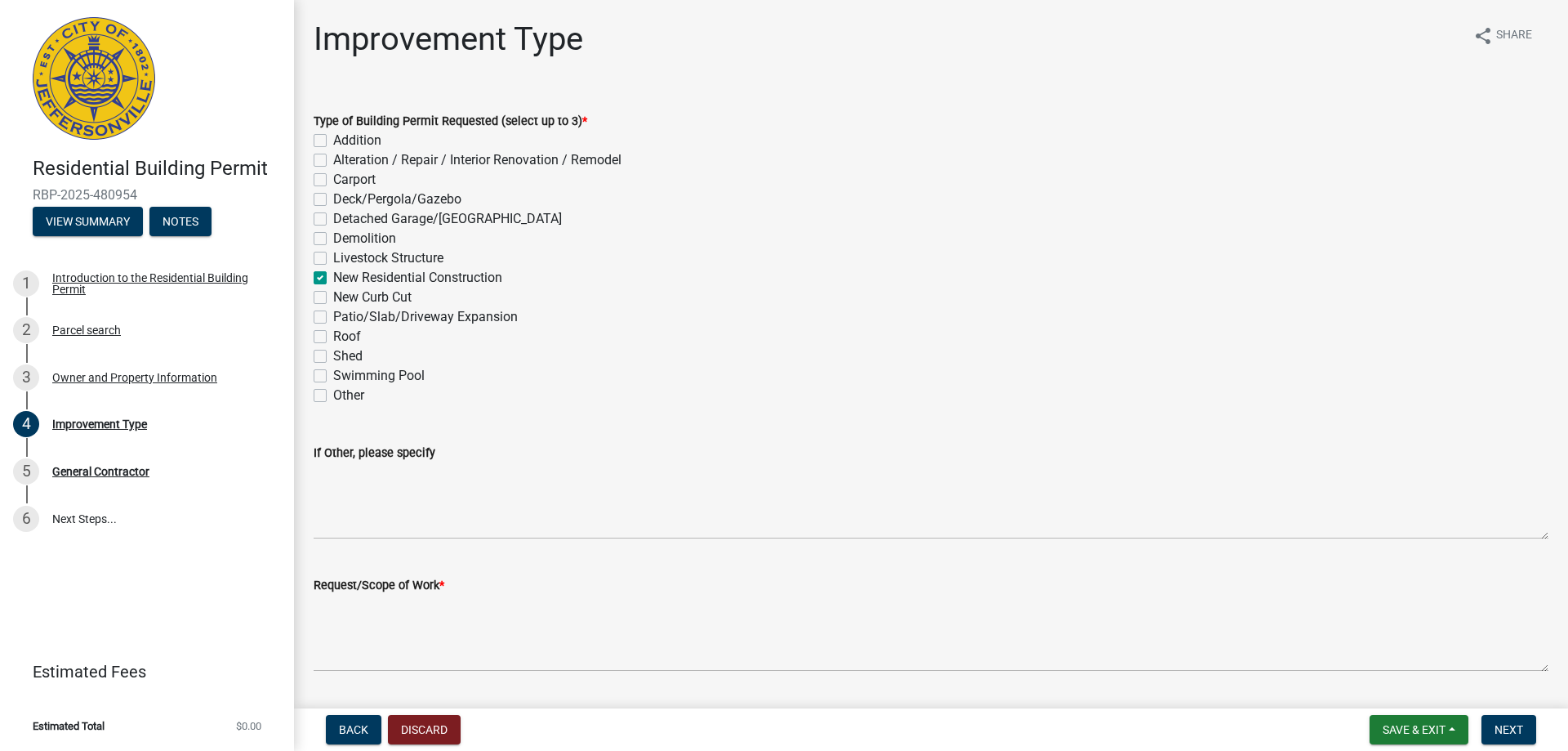
checkbox input "true"
checkbox input "false"
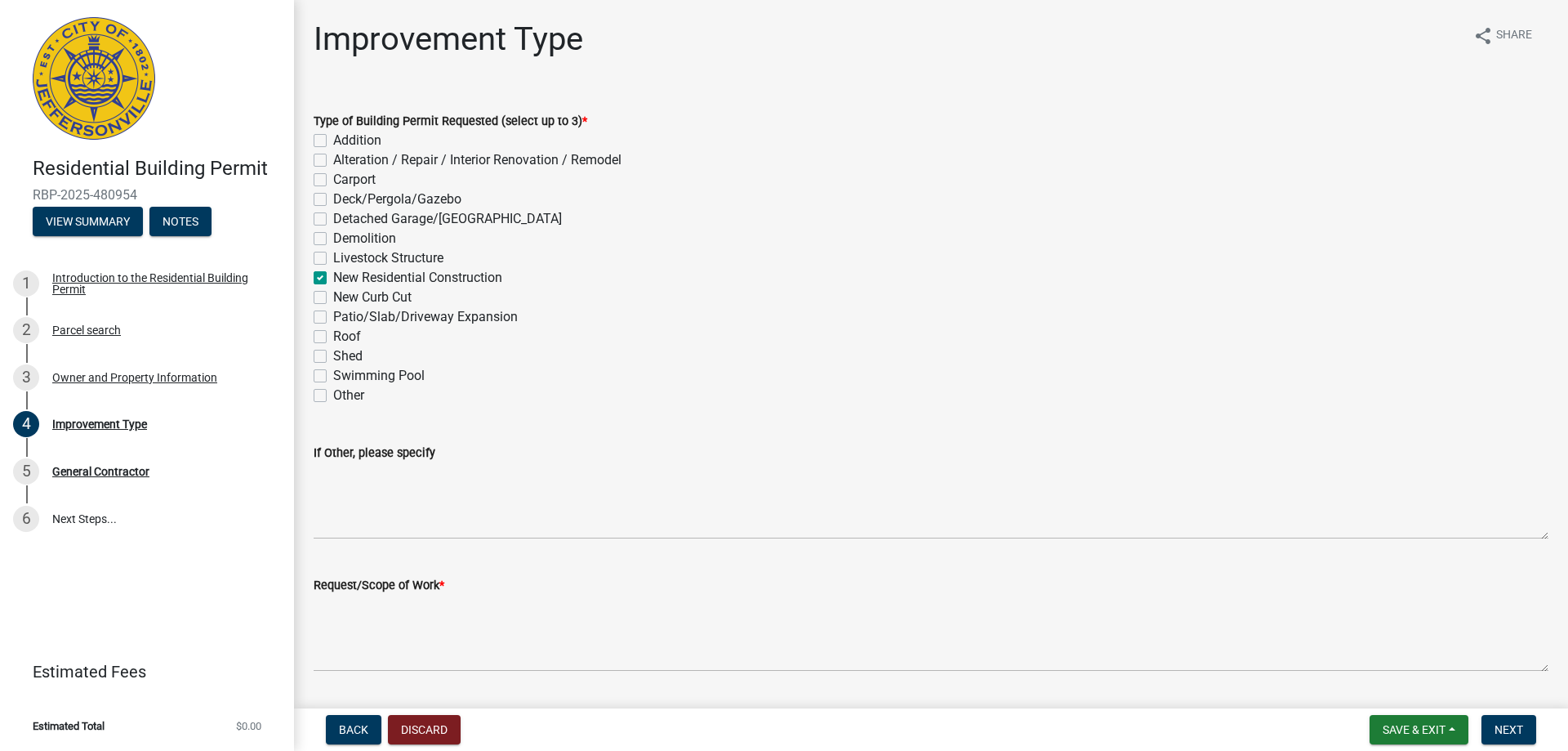
checkbox input "false"
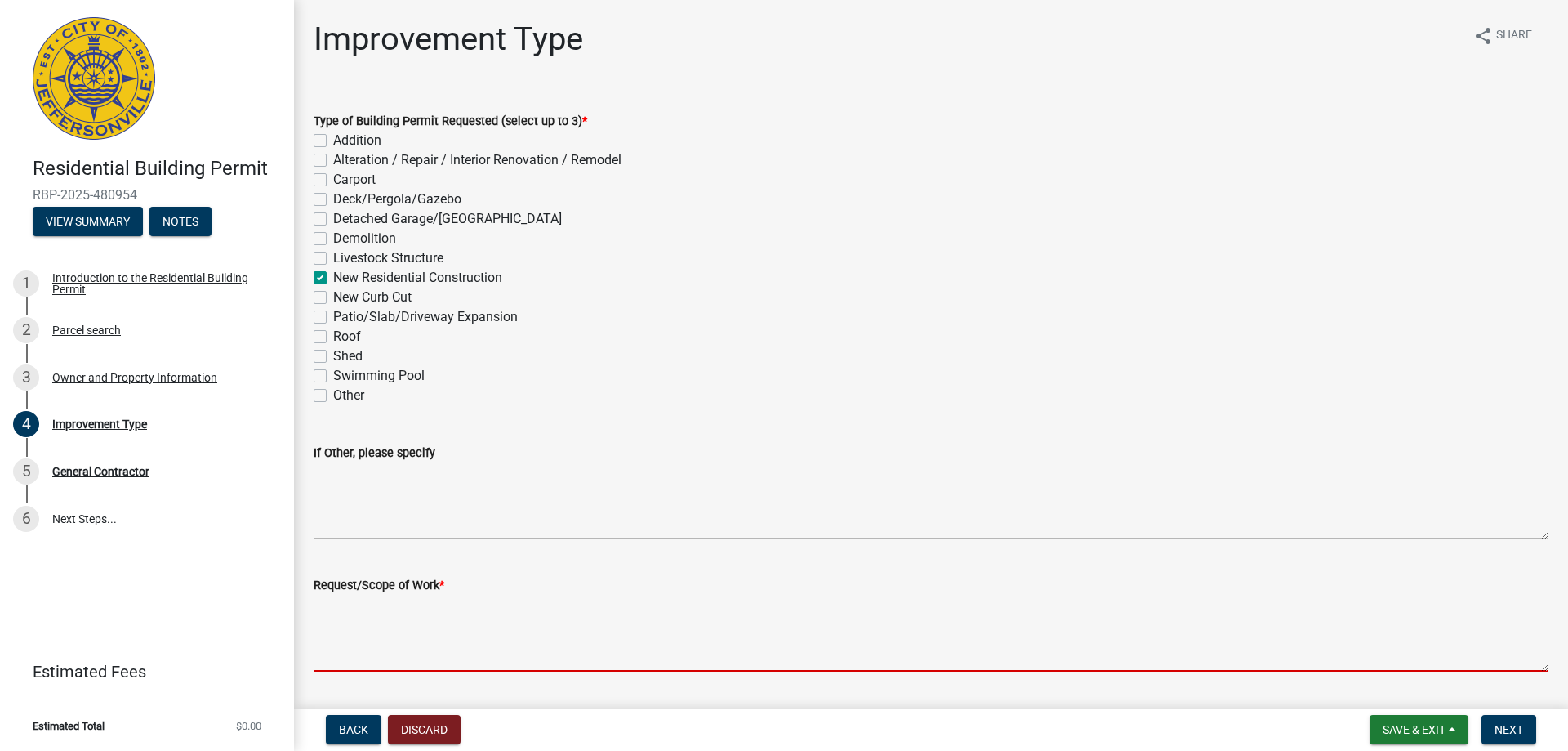
click at [460, 600] on textarea "Request/Scope of Work *" at bounding box center [931, 633] width 1235 height 77
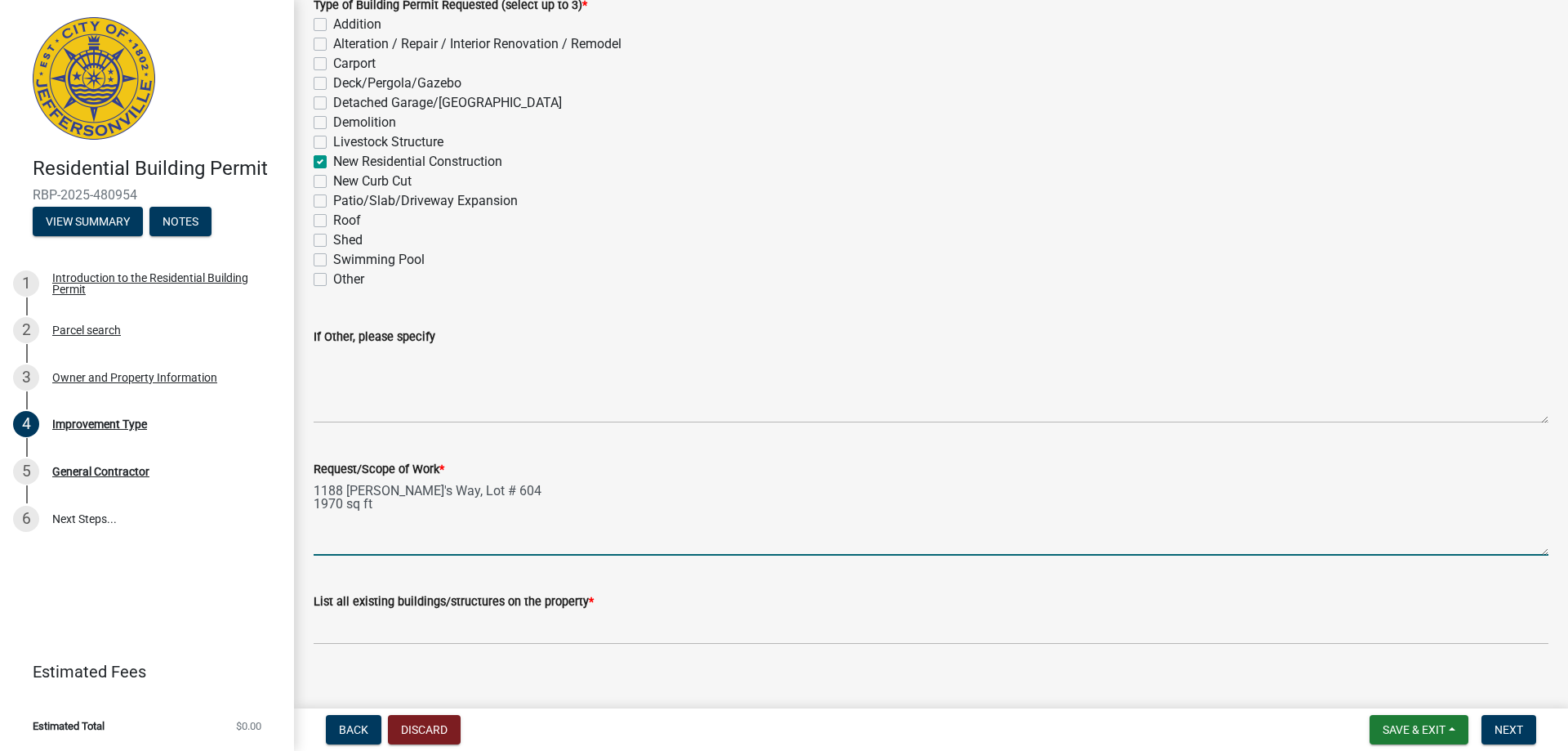
scroll to position [135, 0]
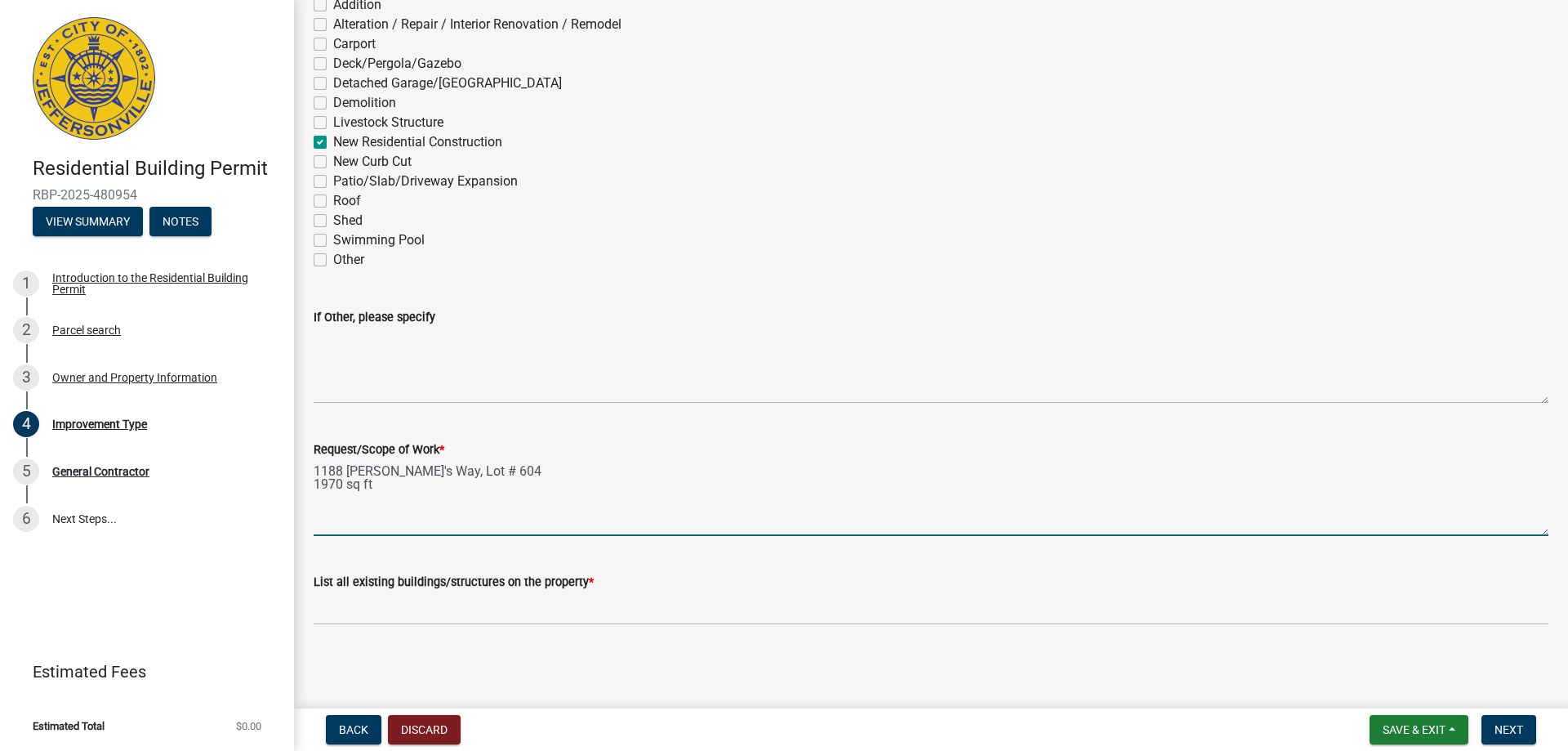
type textarea "1188 [PERSON_NAME]'s Way, Lot # 604 1970 sq ft"
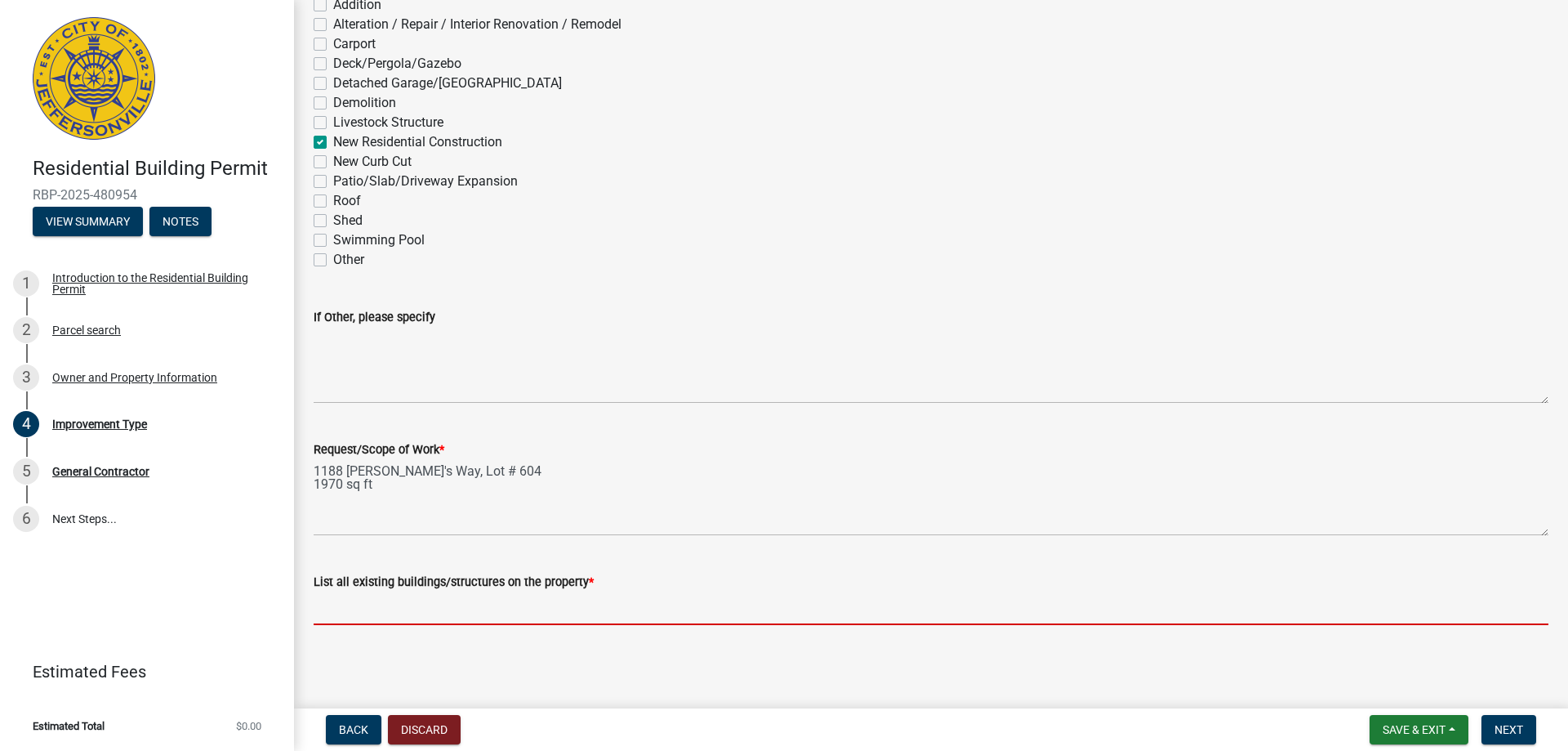
click at [380, 605] on input "List all existing buildings/structures on the property *" at bounding box center [931, 608] width 1235 height 34
type input "garage, porch, patio"
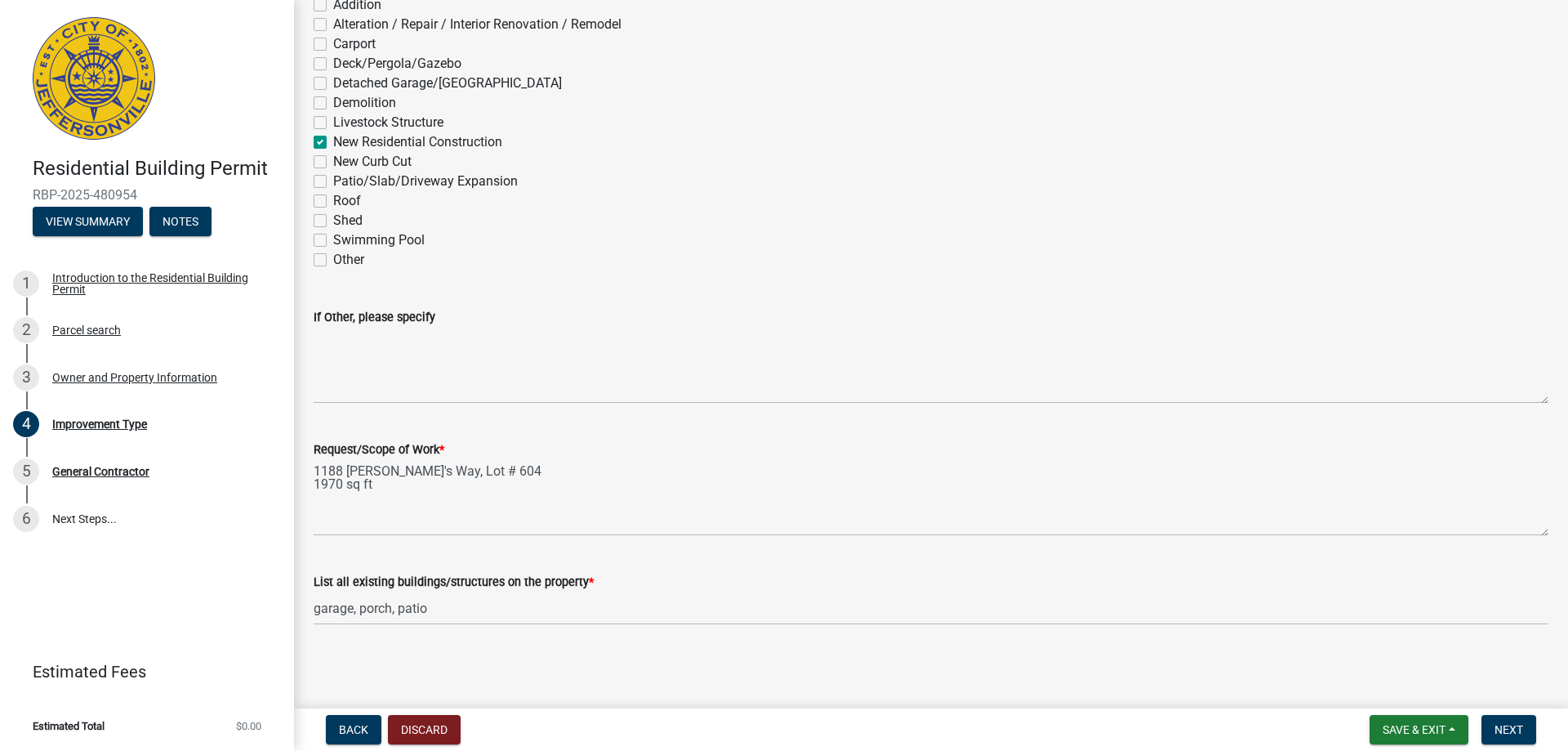
click at [1515, 711] on nav "Back Discard Save & Exit Save Save & Exit Next" at bounding box center [931, 729] width 1274 height 43
click at [1507, 730] on span "Next" at bounding box center [1508, 729] width 28 height 13
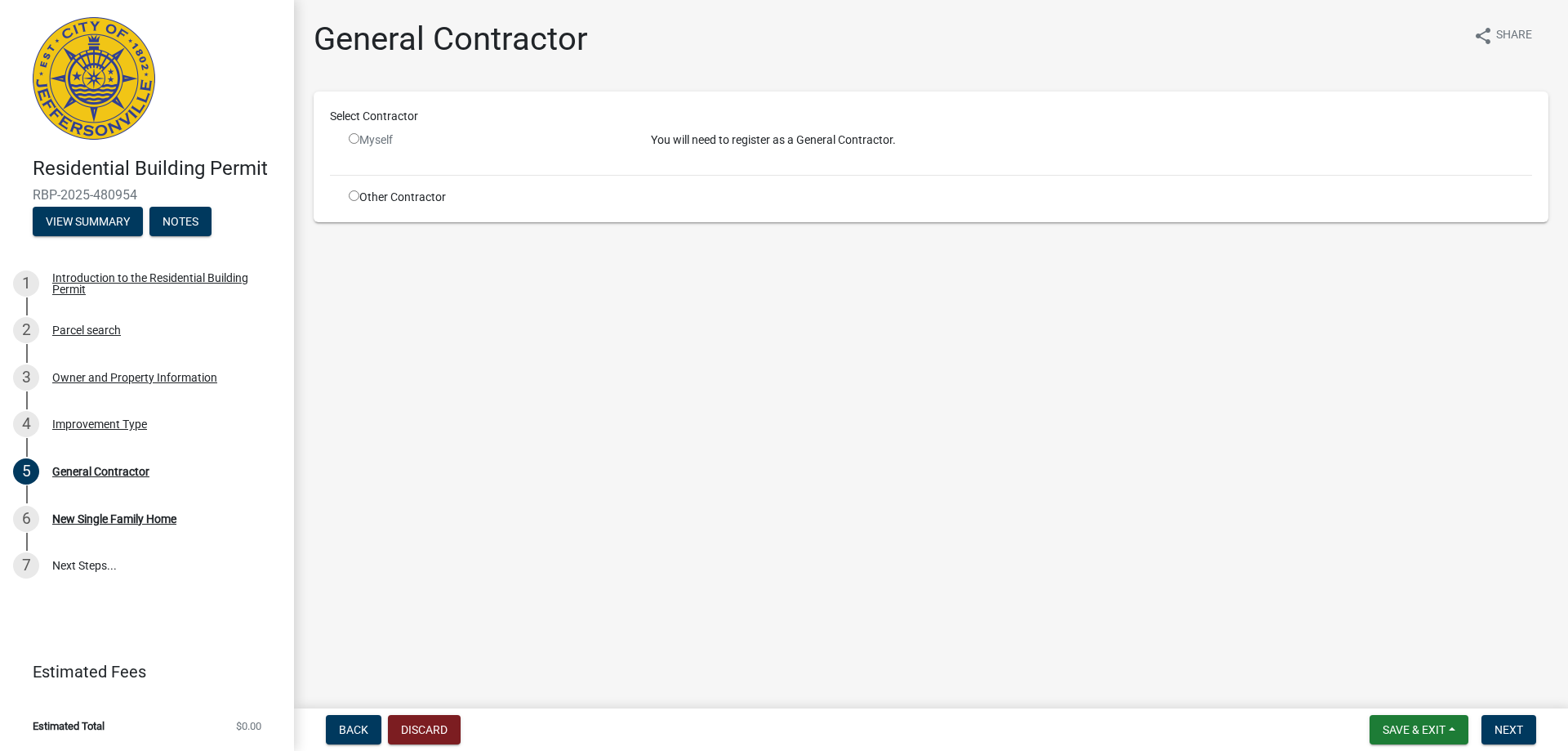
click at [354, 138] on input "radio" at bounding box center [354, 139] width 11 height 11
radio input "false"
click at [370, 199] on div "Other Contractor" at bounding box center [488, 197] width 302 height 17
click at [349, 195] on input "radio" at bounding box center [354, 196] width 11 height 11
radio input "true"
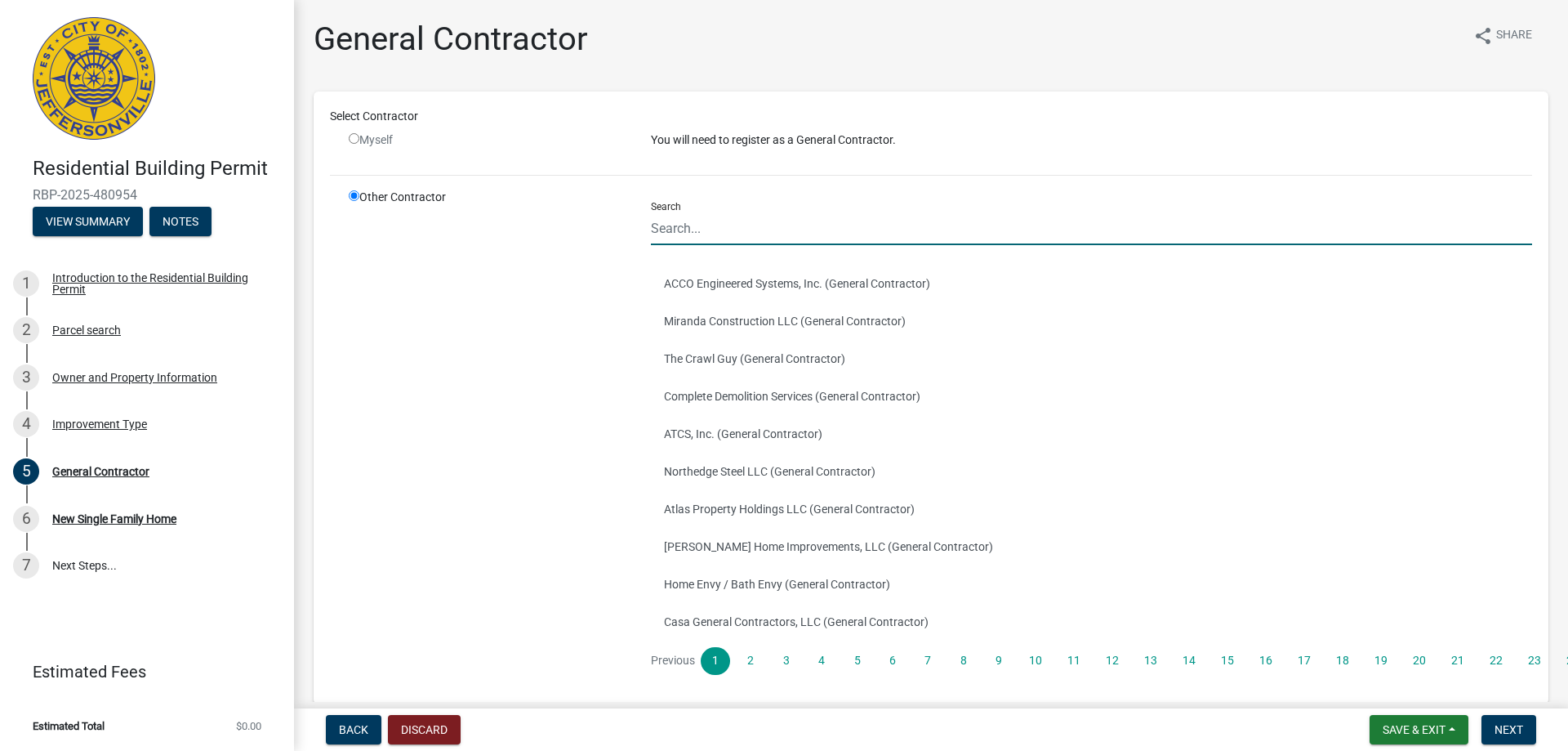
click at [712, 232] on input "Search" at bounding box center [1091, 228] width 882 height 34
type input "premier homes"
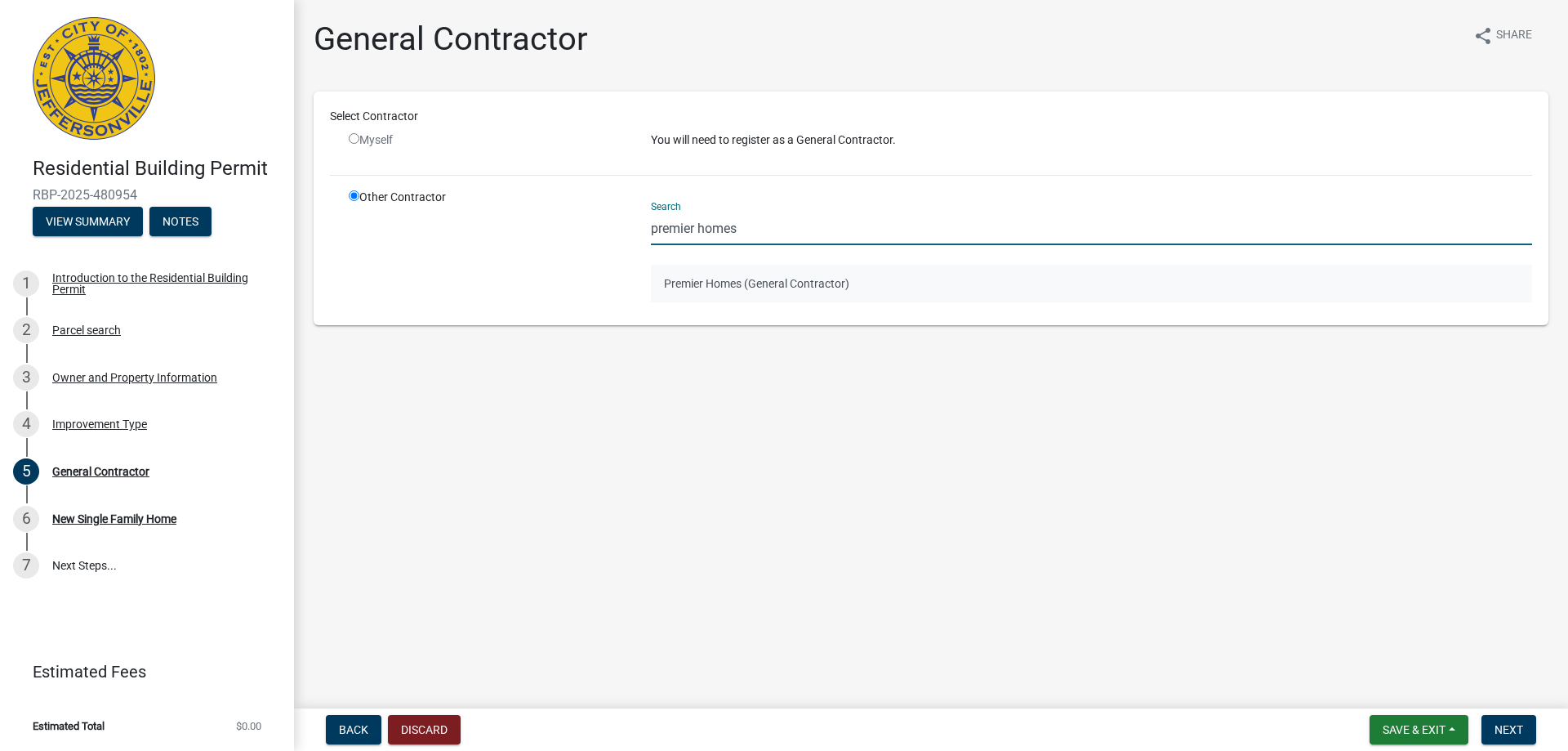
drag, startPoint x: 719, startPoint y: 288, endPoint x: 743, endPoint y: 292, distance: 24.3
click at [719, 287] on button "Premier Homes (General Contractor)" at bounding box center [1091, 282] width 882 height 37
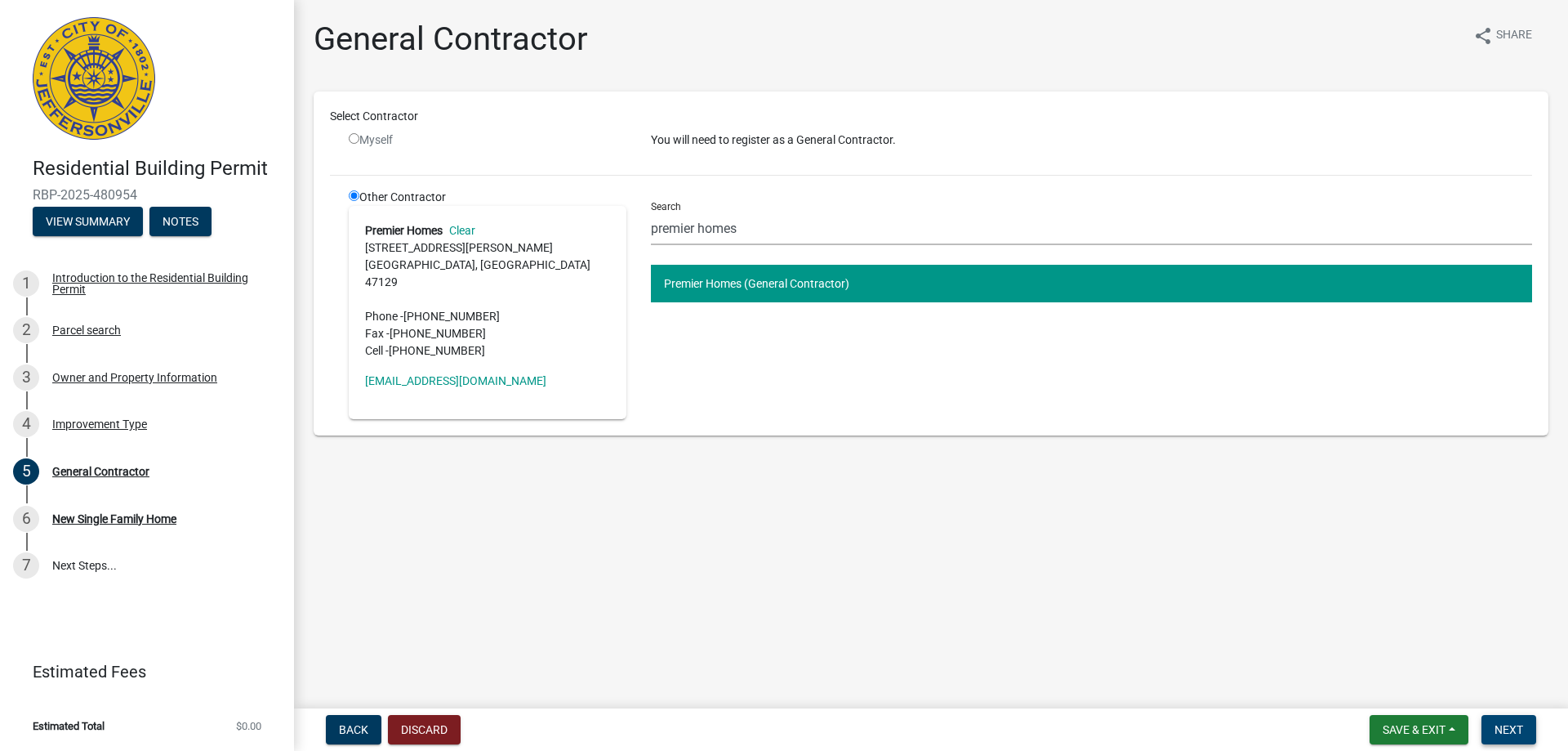
click at [1518, 736] on button "Next" at bounding box center [1509, 729] width 54 height 29
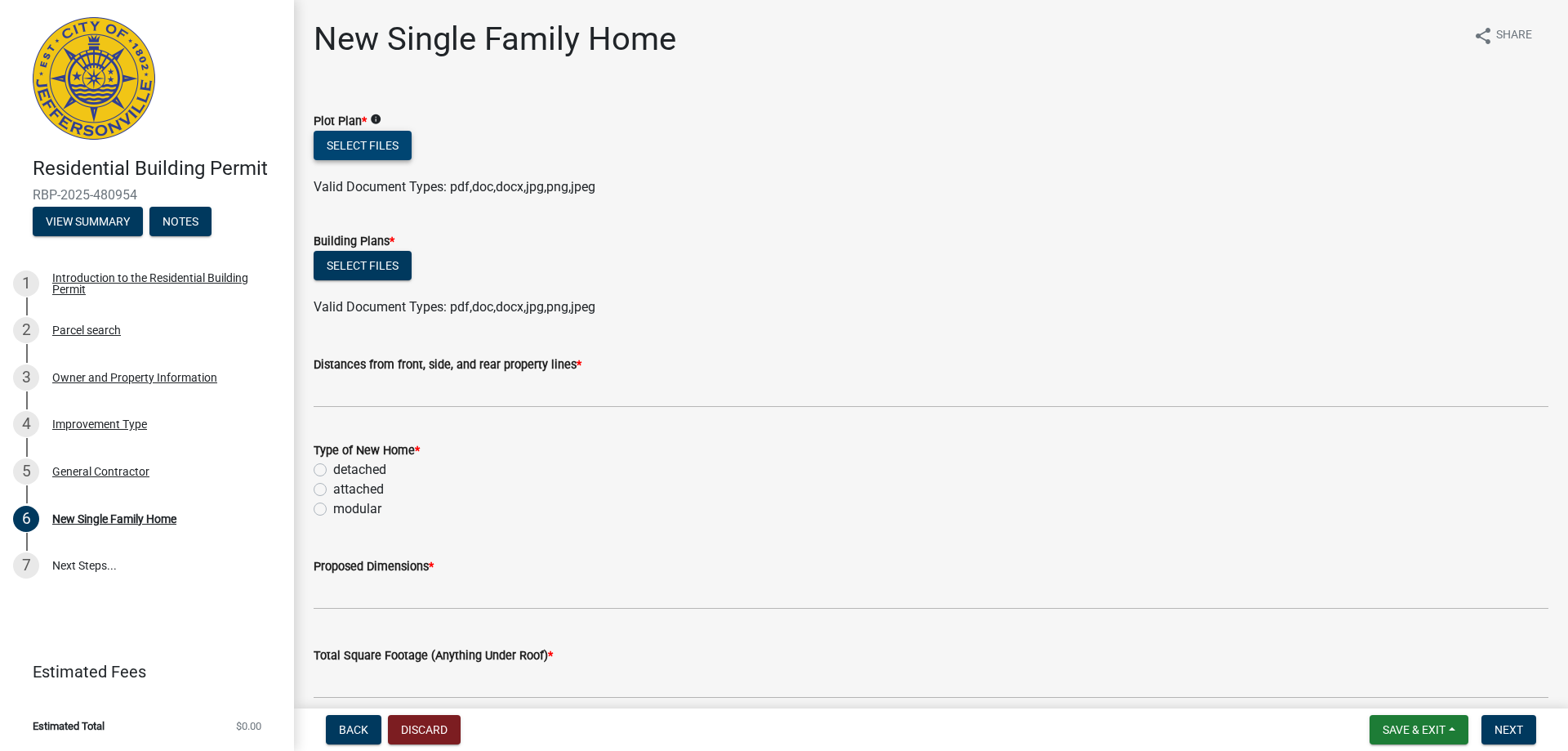
click at [385, 138] on button "Select files" at bounding box center [362, 145] width 98 height 29
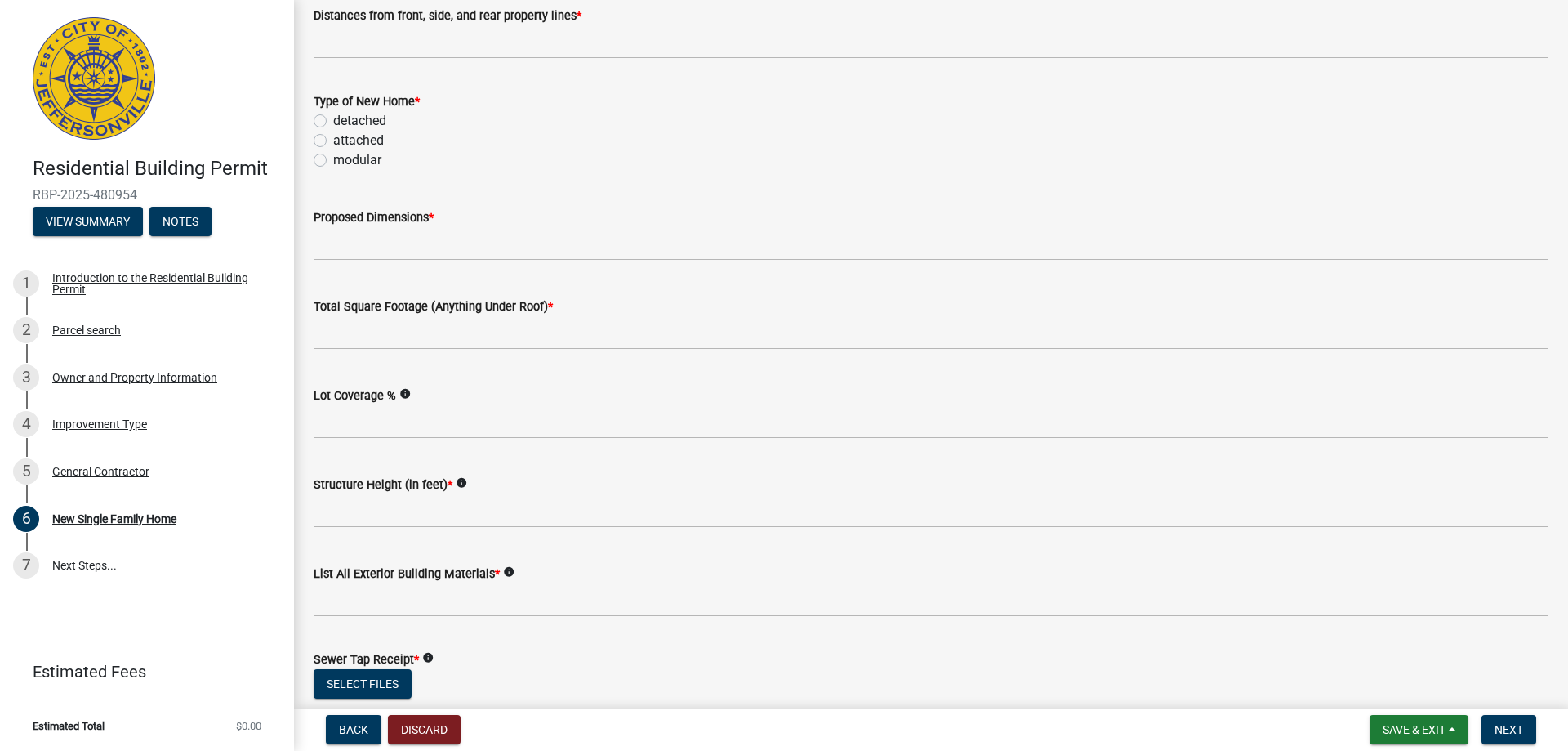
scroll to position [490, 0]
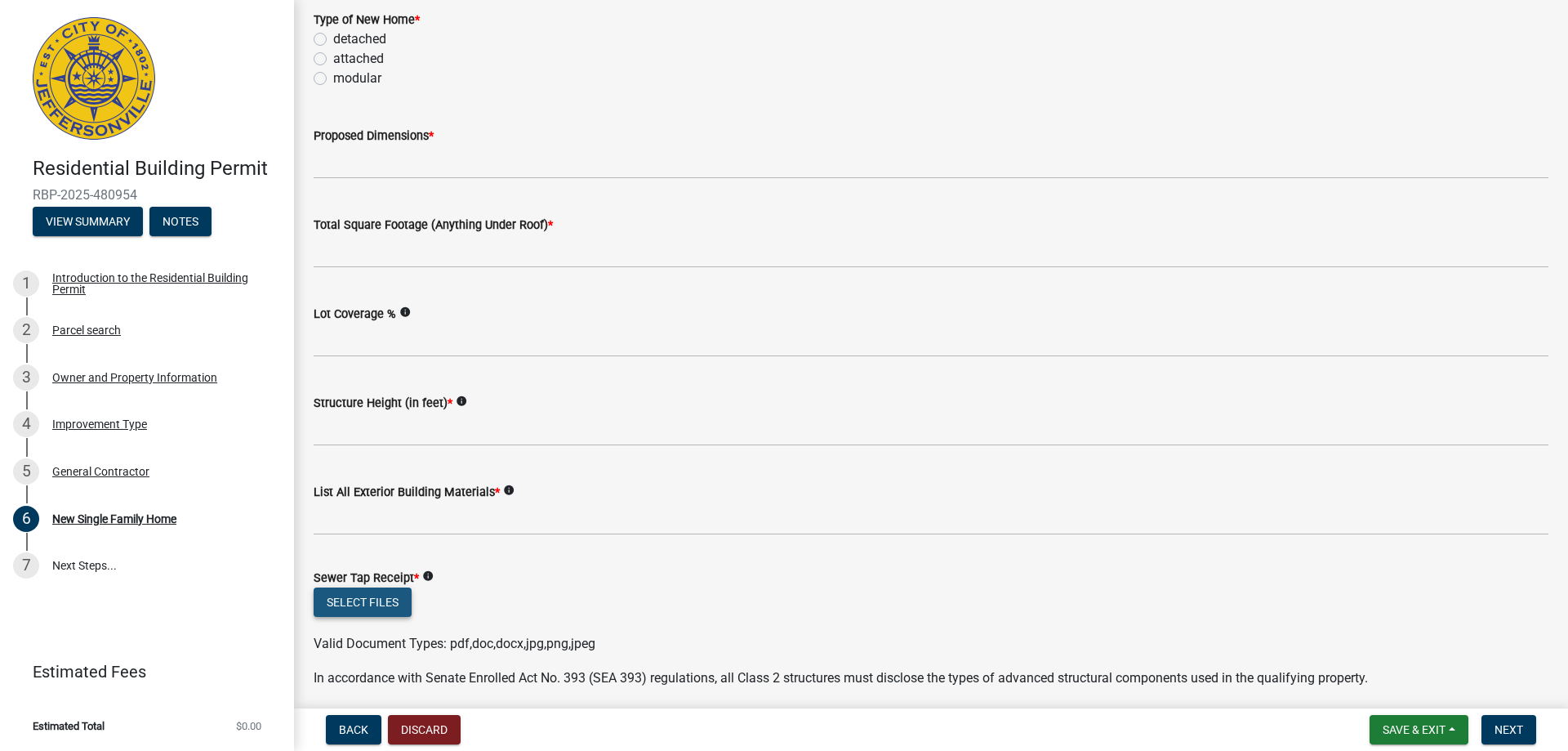
click at [357, 597] on button "Select files" at bounding box center [362, 602] width 98 height 29
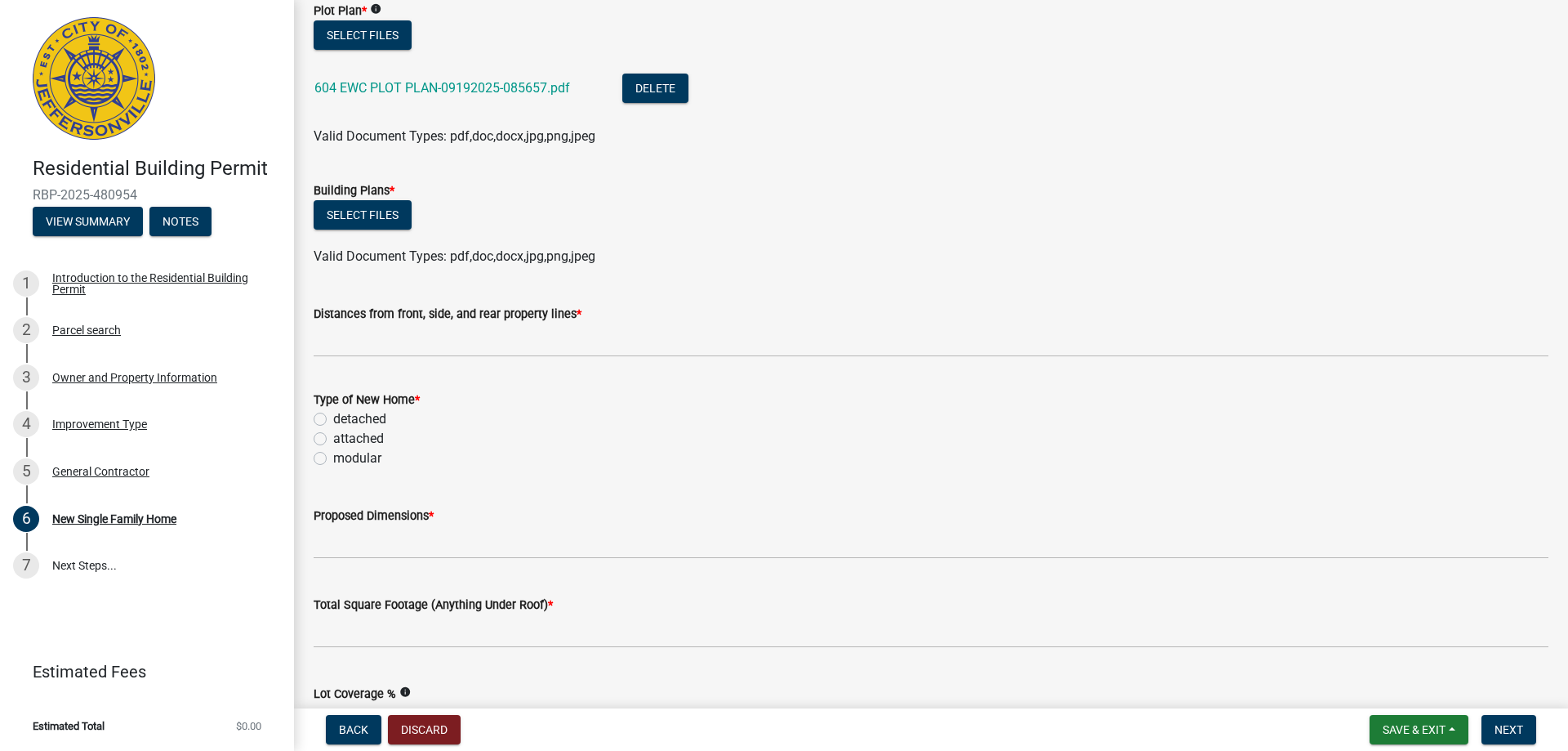
scroll to position [82, 0]
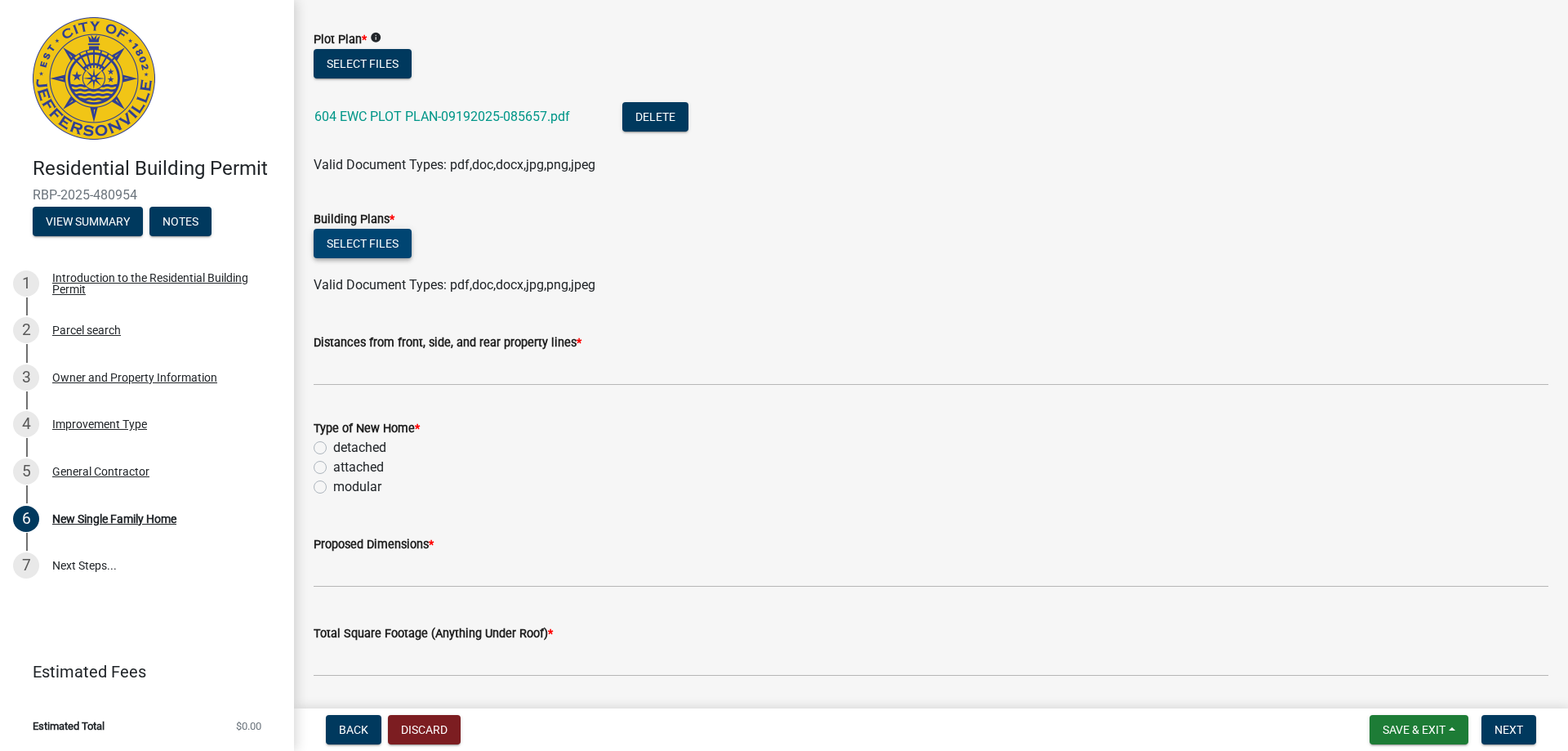
click at [384, 233] on button "Select files" at bounding box center [362, 243] width 98 height 29
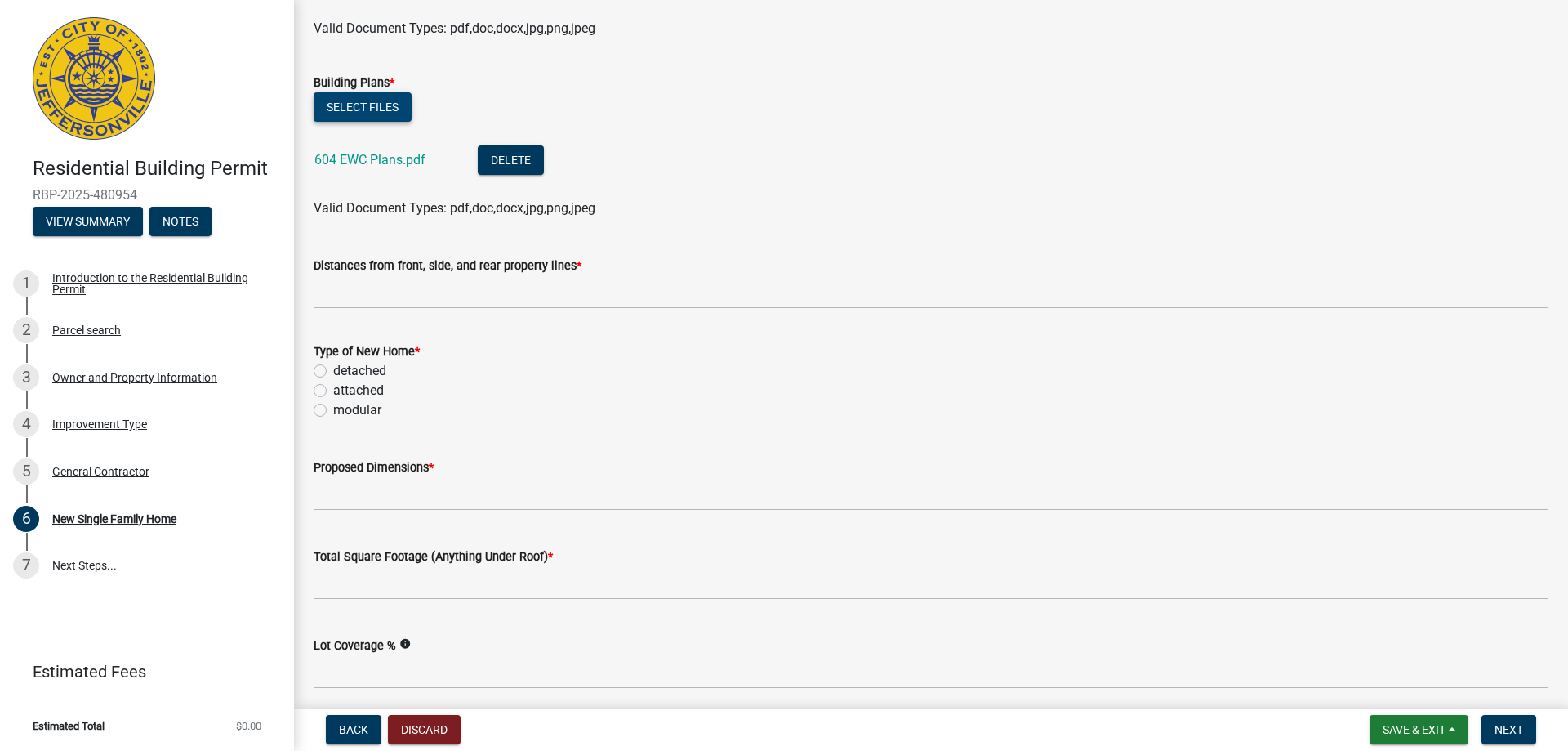
scroll to position [245, 0]
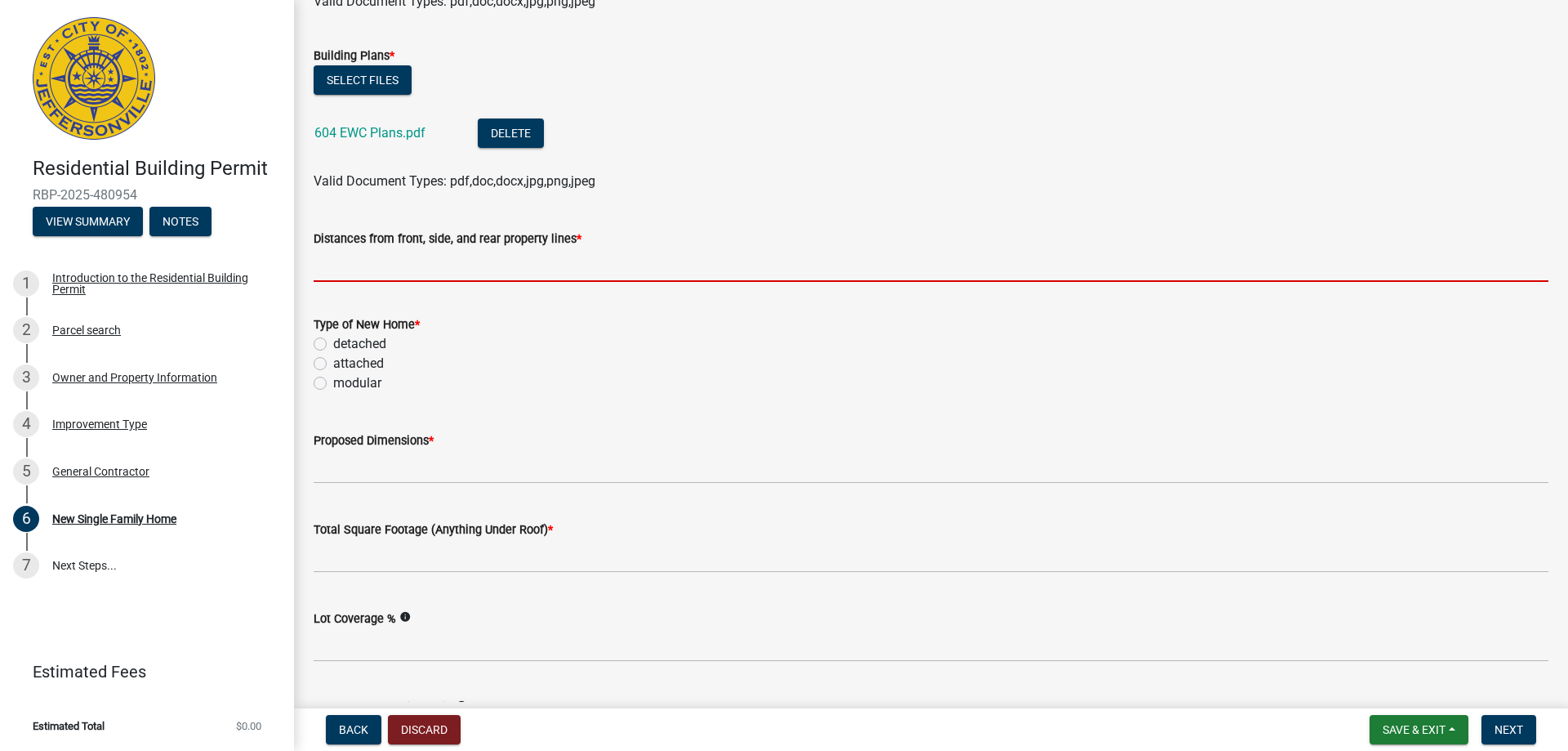
click at [456, 264] on input "Distances from front, side, and rear property lines *" at bounding box center [931, 264] width 1235 height 34
type input "na"
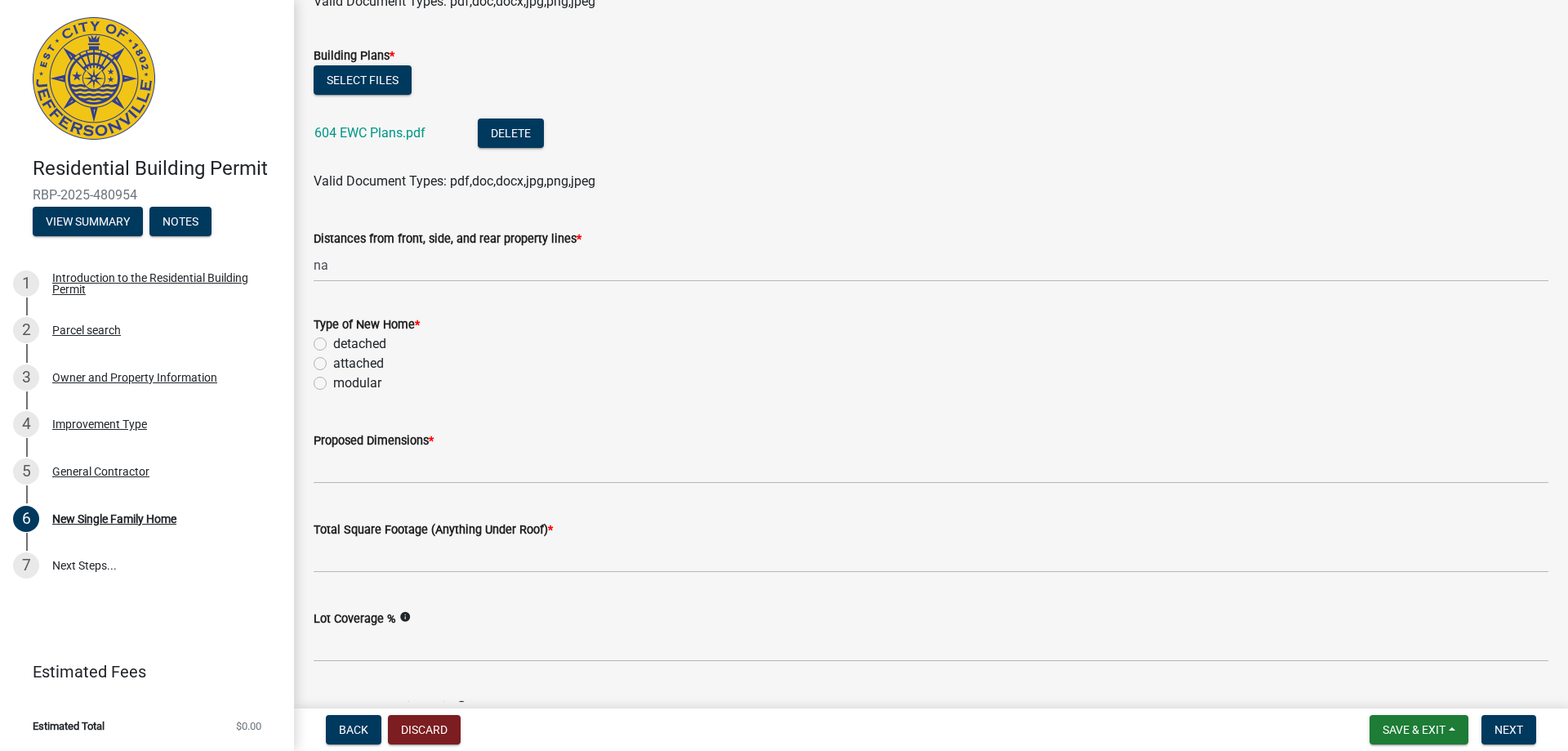
drag, startPoint x: 318, startPoint y: 344, endPoint x: 322, endPoint y: 358, distance: 14.6
click at [333, 347] on label "detached" at bounding box center [360, 344] width 53 height 20
click at [333, 345] on input "detached" at bounding box center [339, 340] width 11 height 11
radio input "true"
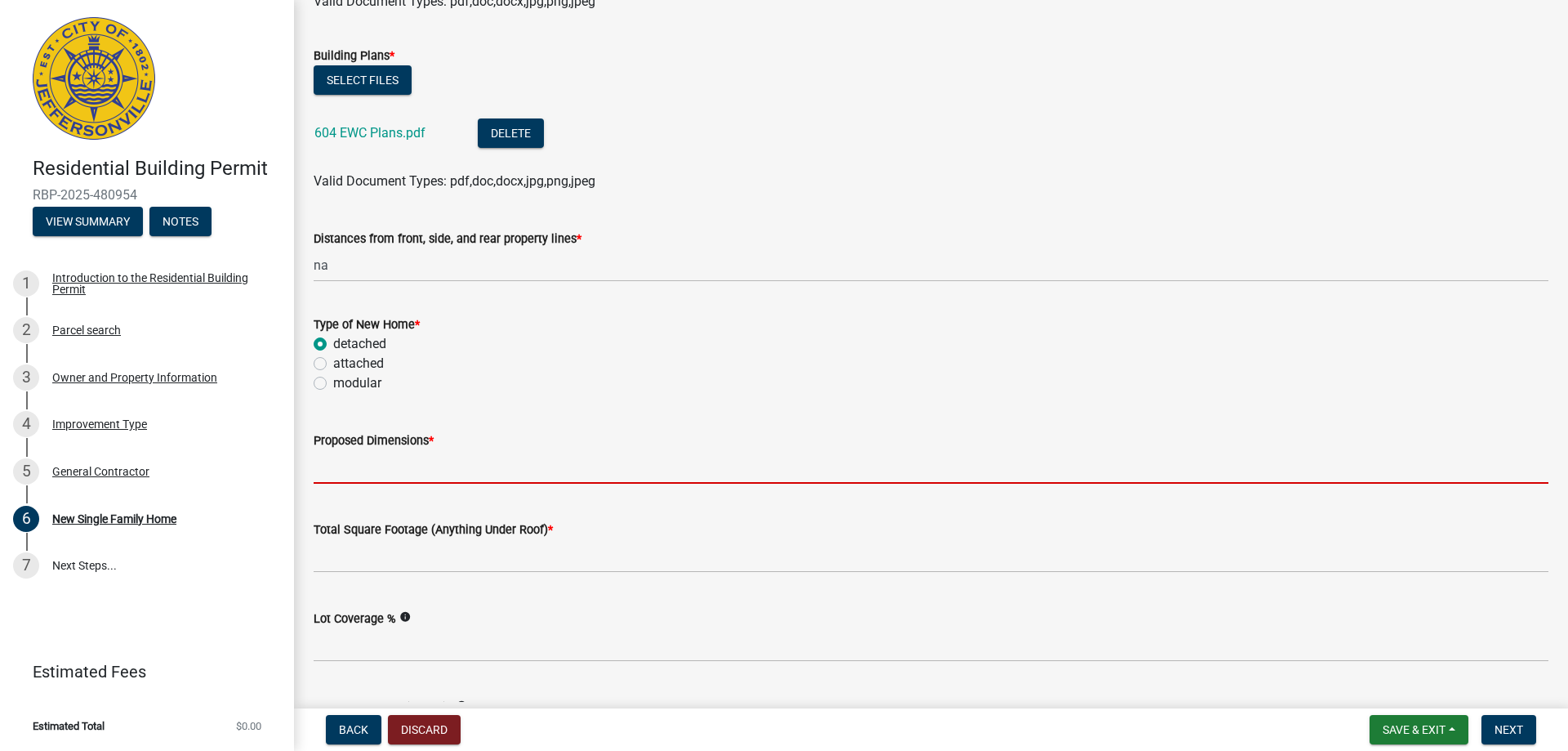
drag, startPoint x: 365, startPoint y: 461, endPoint x: 416, endPoint y: 477, distance: 53.5
click at [369, 462] on input "Proposed Dimensions *" at bounding box center [931, 467] width 1235 height 34
type input "na"
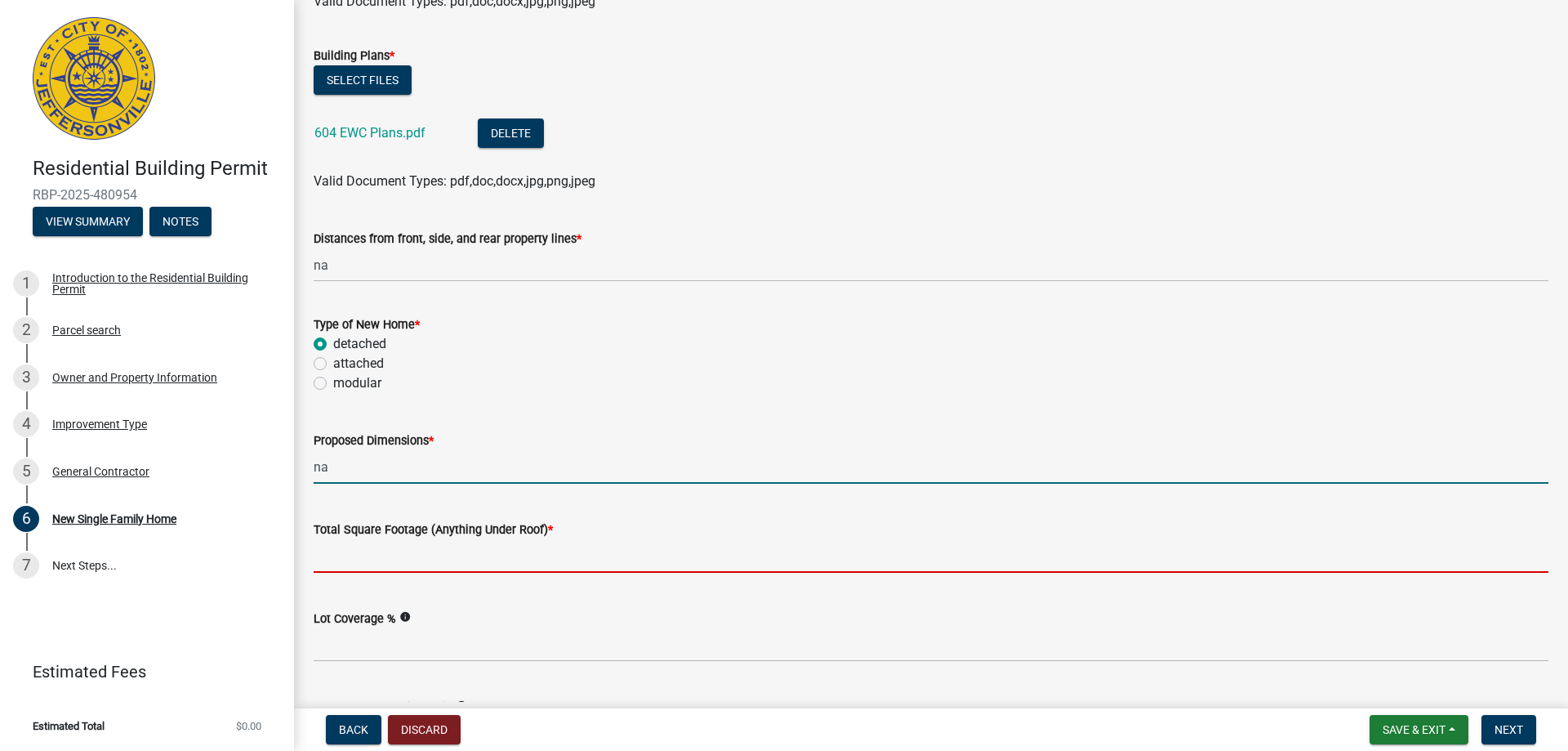
drag, startPoint x: 405, startPoint y: 558, endPoint x: 418, endPoint y: 556, distance: 13.2
click at [407, 558] on input "Total Square Footage (Anything Under Roof) *" at bounding box center [931, 556] width 1235 height 34
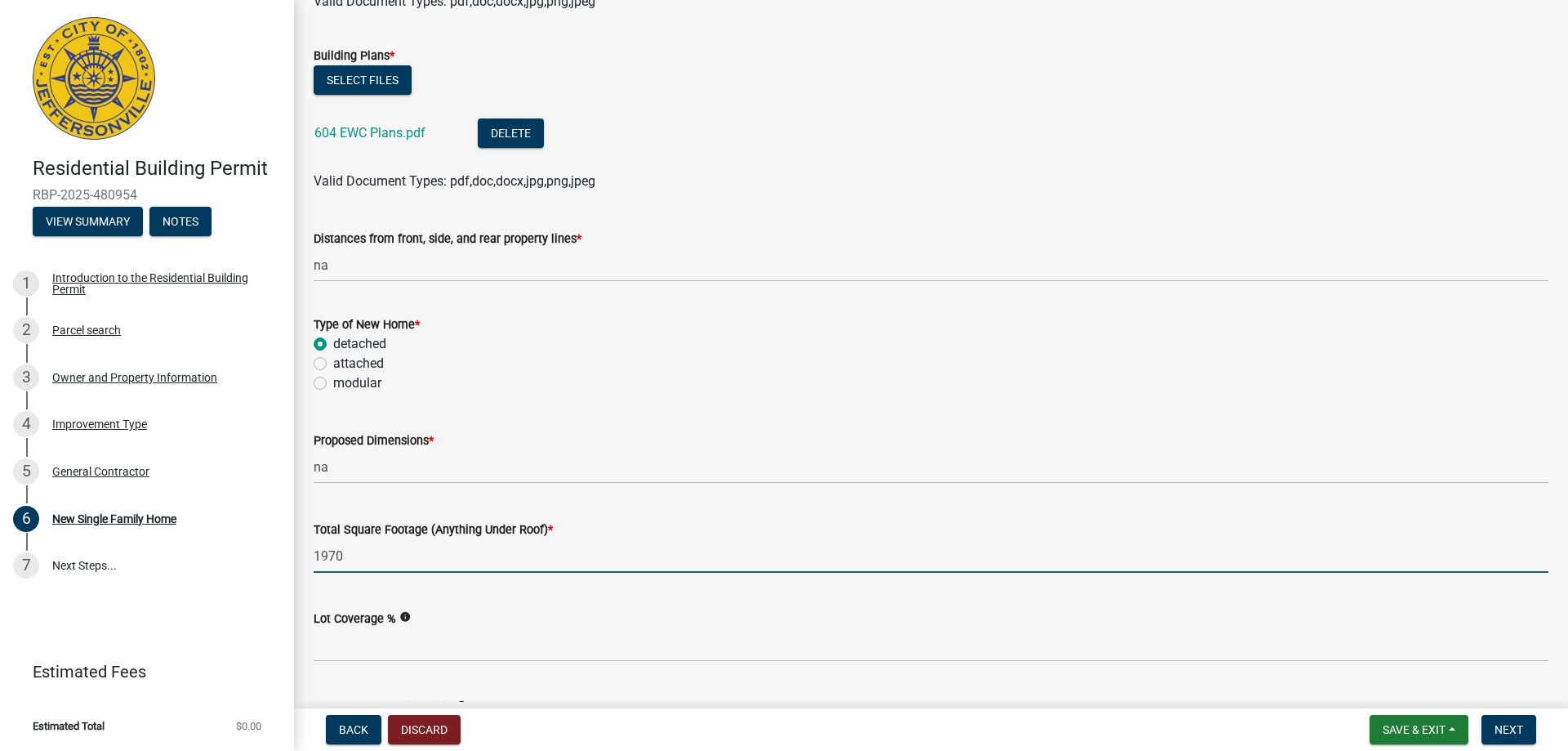
type input "1970"
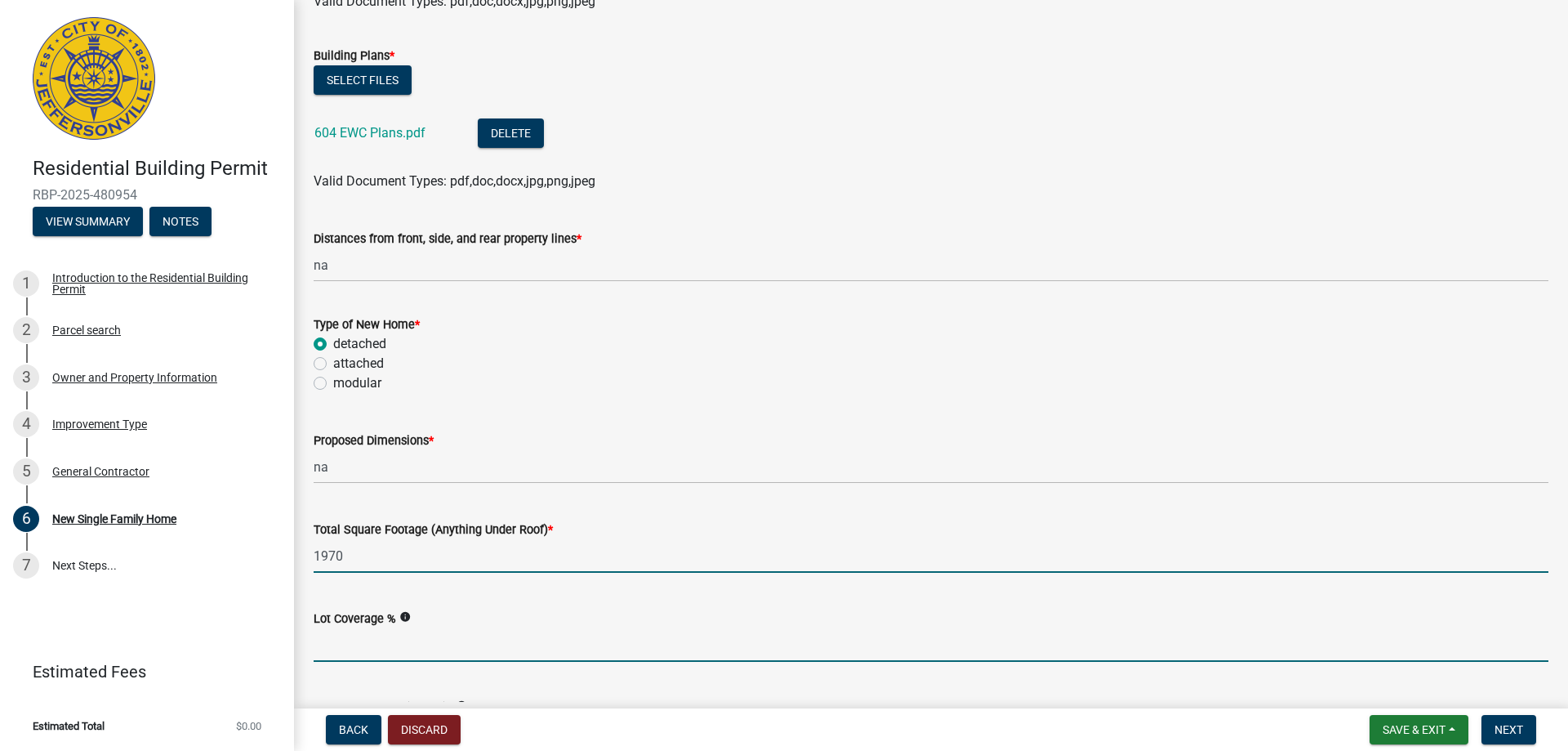
click at [378, 641] on input "Lot Coverage %" at bounding box center [931, 645] width 1235 height 34
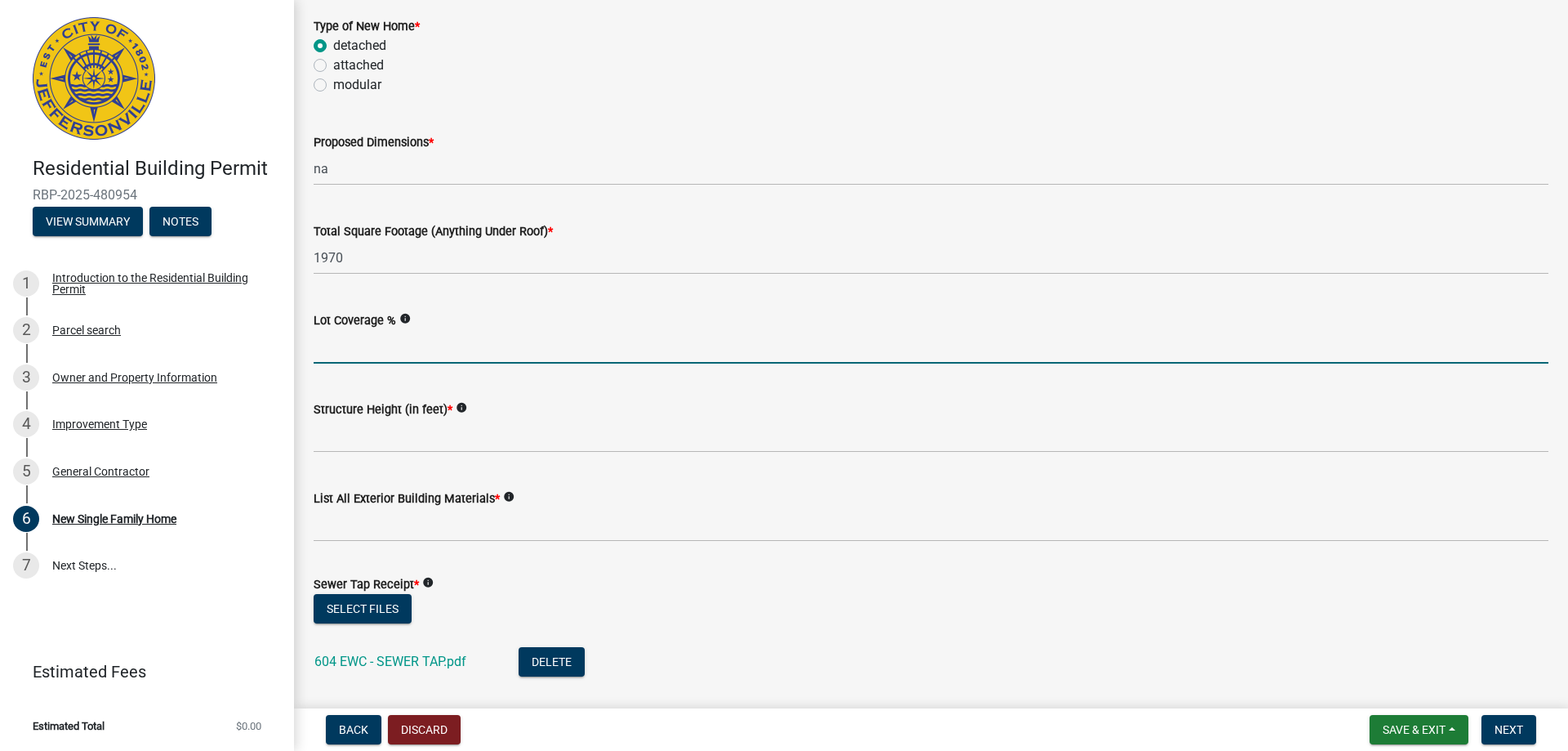
scroll to position [572, 0]
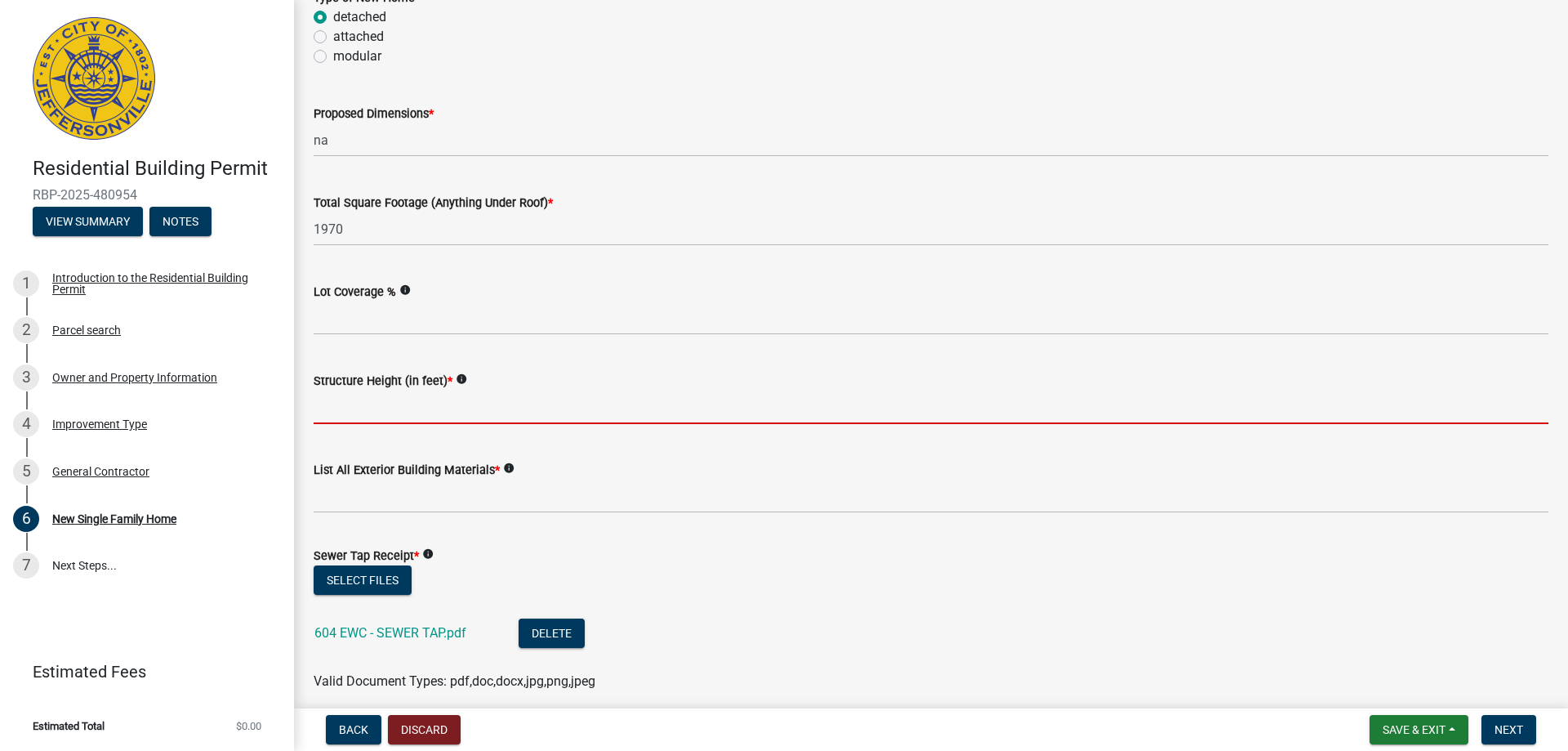
click at [352, 411] on input "Structure Height (in feet) *" at bounding box center [931, 407] width 1235 height 34
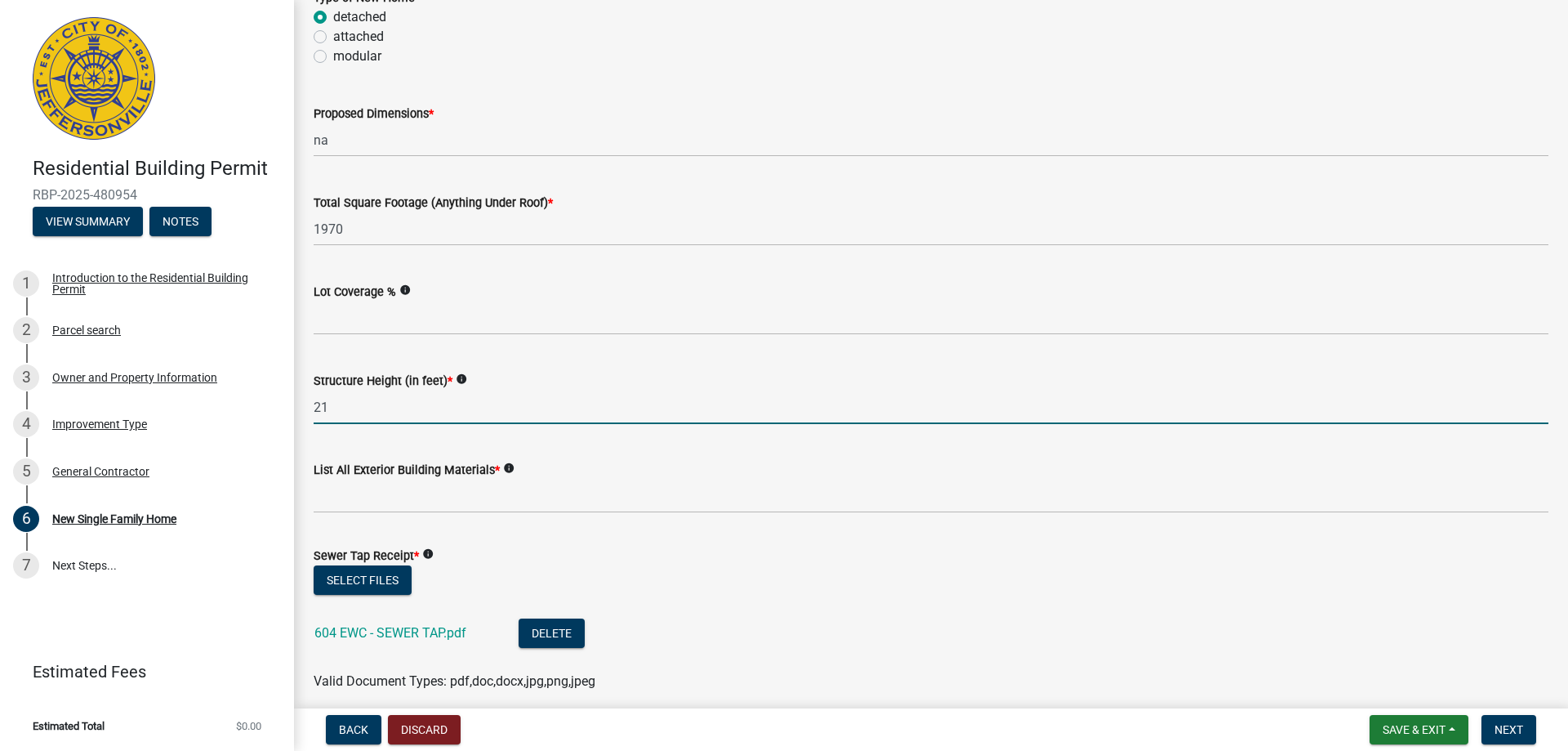
type input "21"
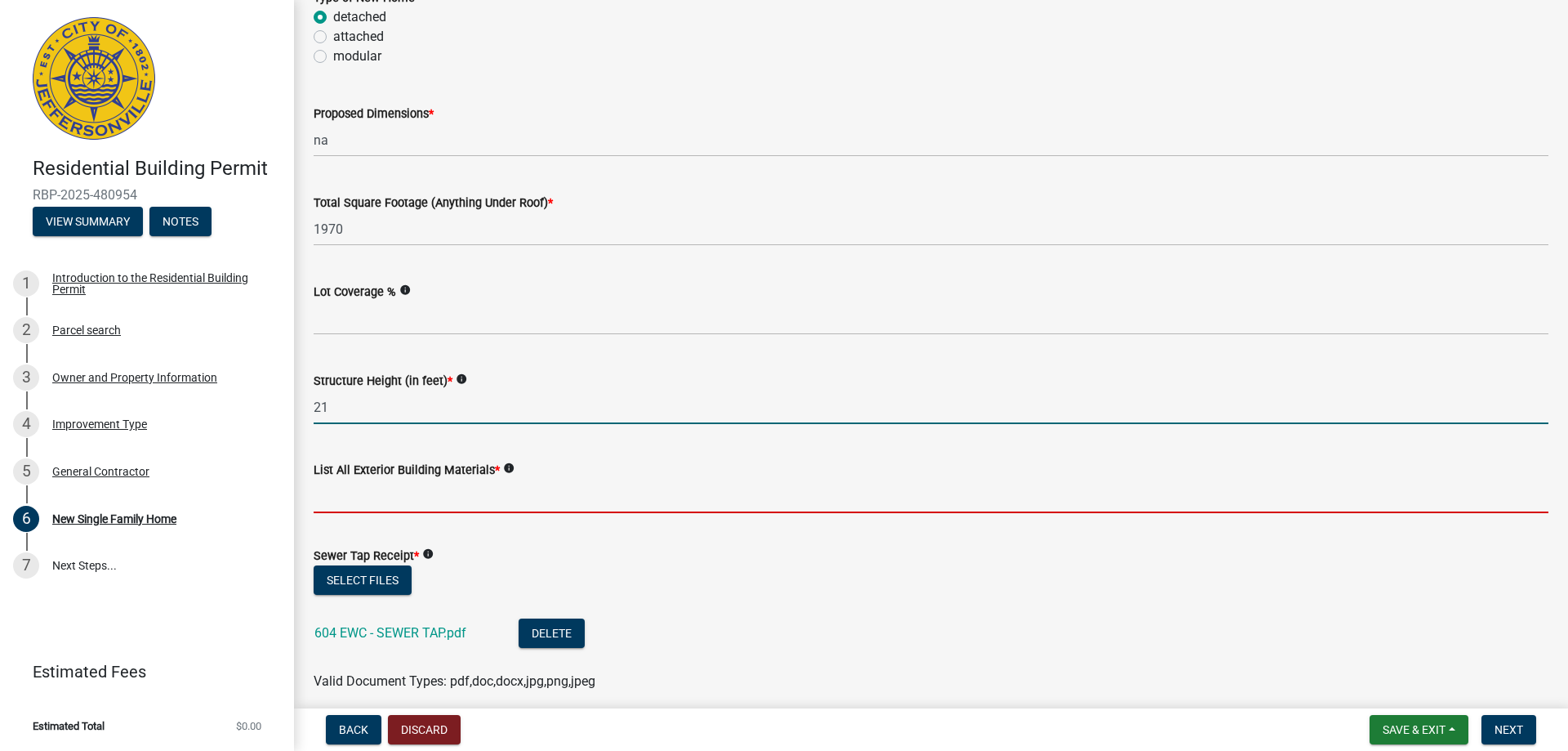
click at [330, 492] on input "List All Exterior Building Materials *" at bounding box center [931, 496] width 1235 height 34
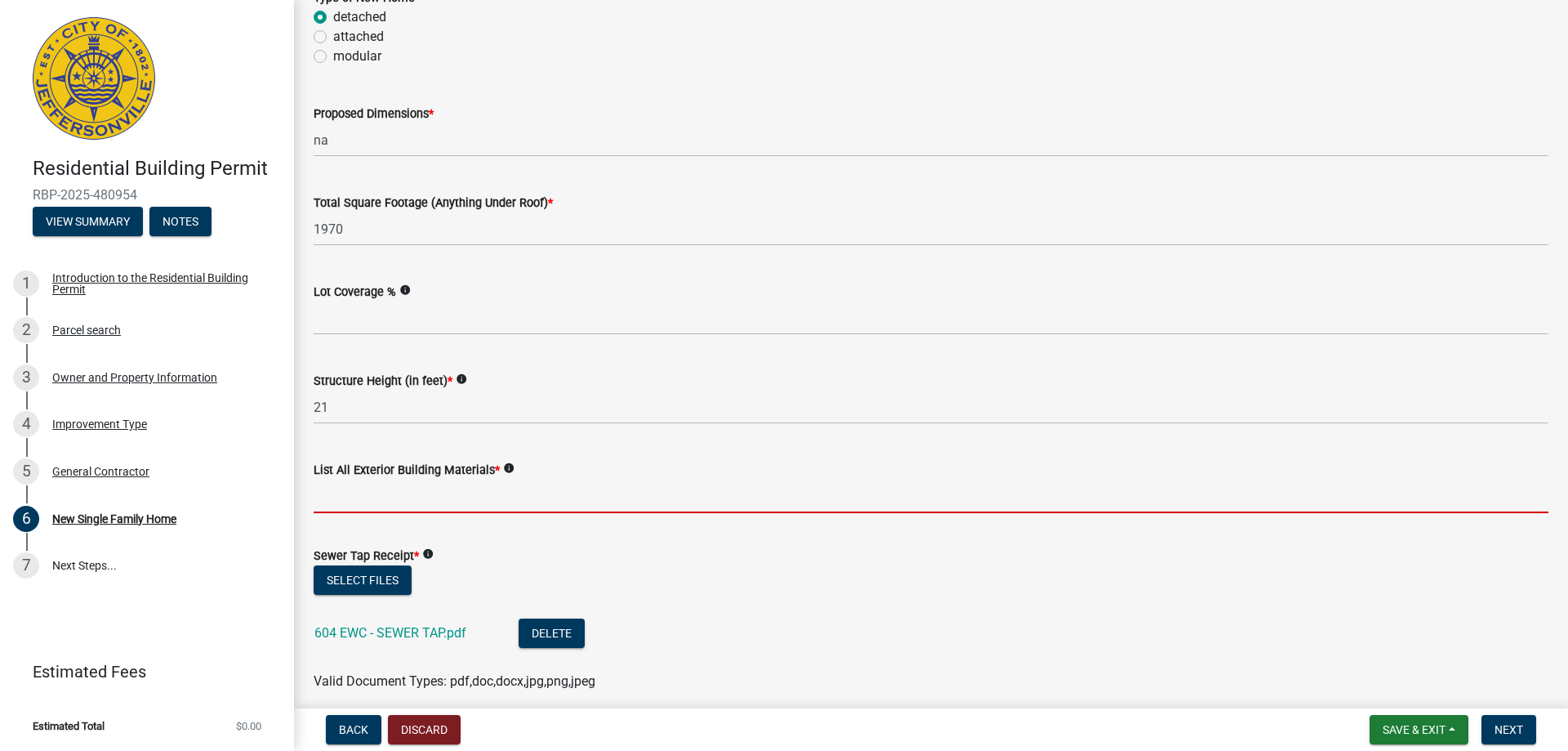
type input "shake, brick skirt"
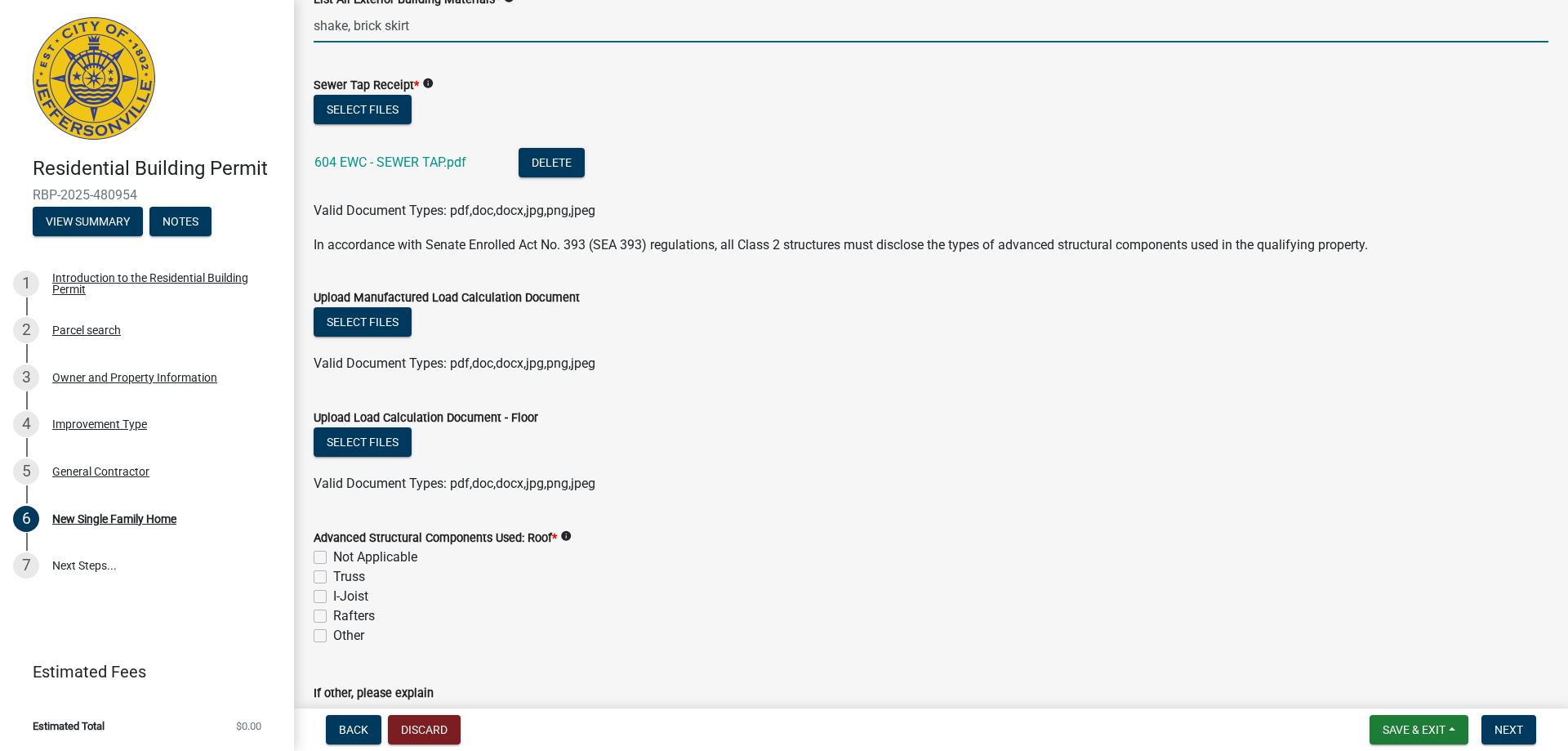
scroll to position [1062, 0]
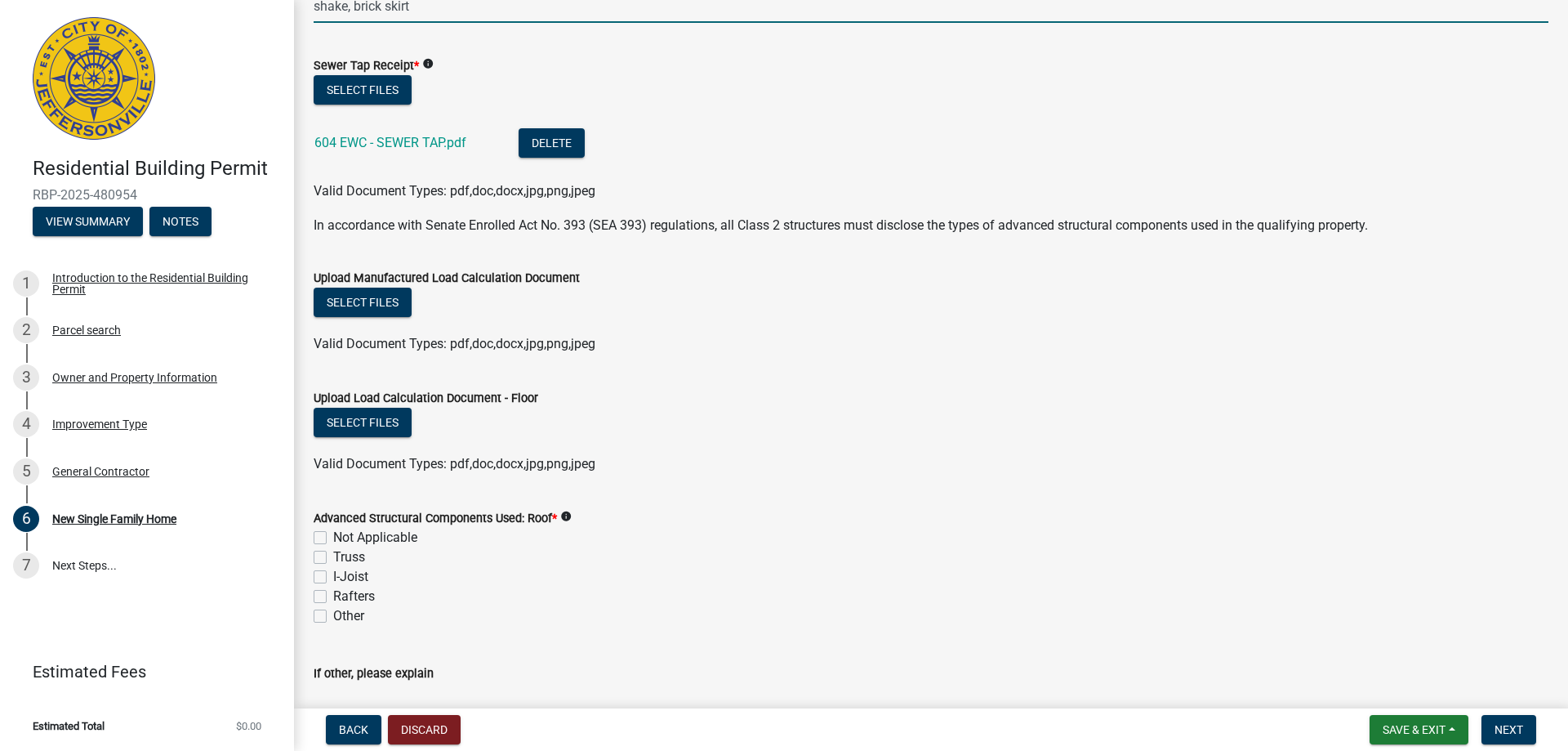
click at [333, 558] on label "Truss" at bounding box center [349, 558] width 32 height 20
click at [333, 558] on input "Truss" at bounding box center [339, 553] width 11 height 11
checkbox input "true"
checkbox input "false"
checkbox input "true"
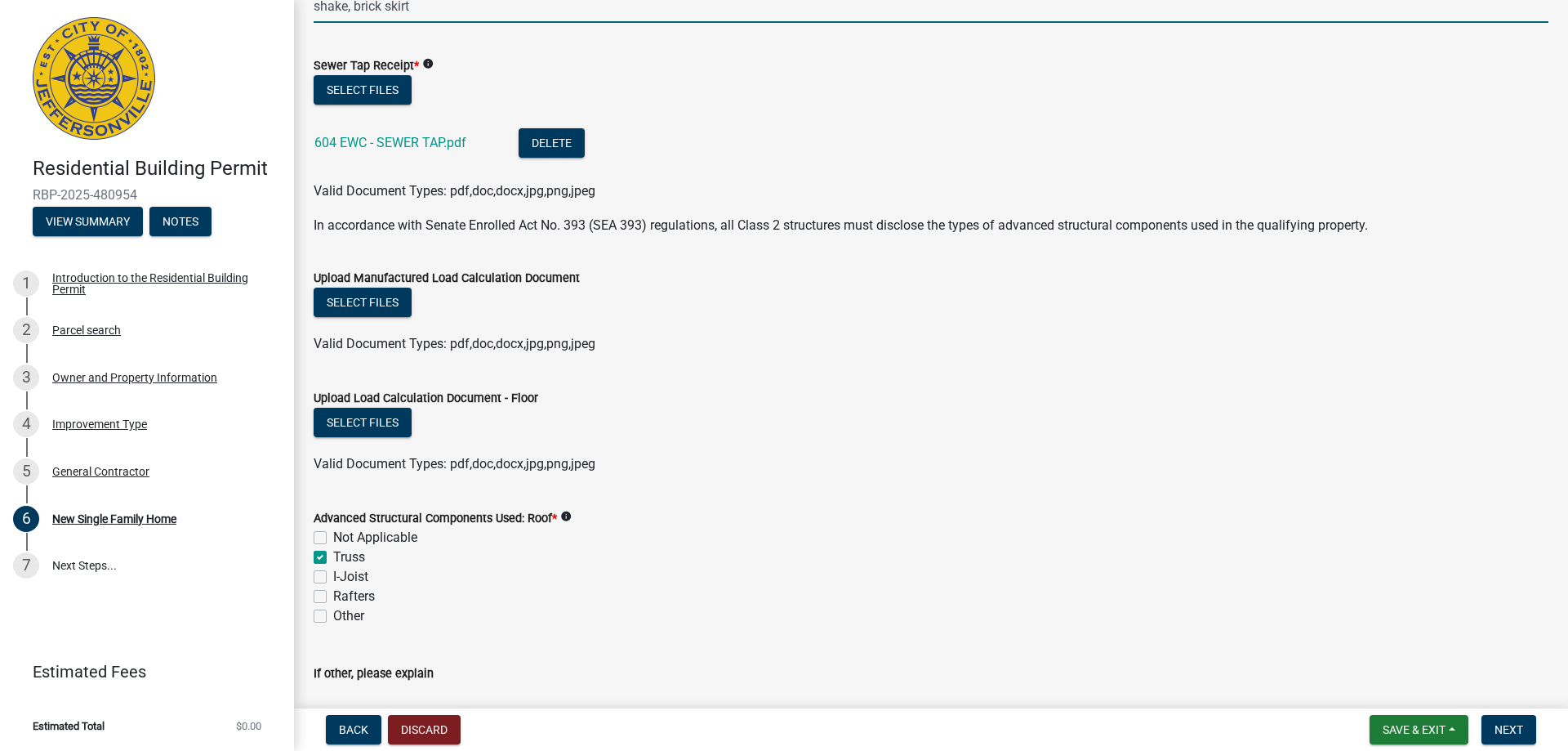
checkbox input "false"
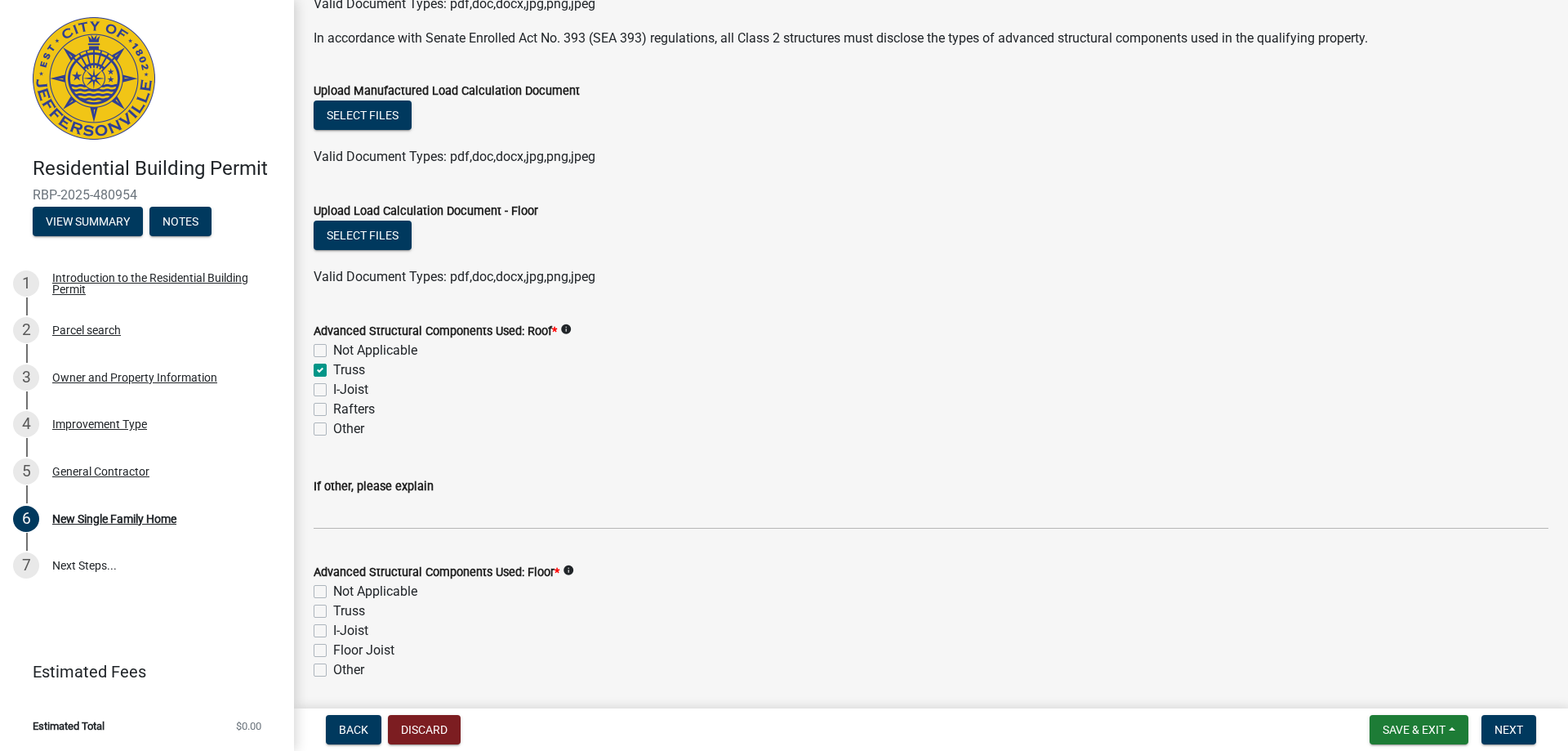
scroll to position [1307, 0]
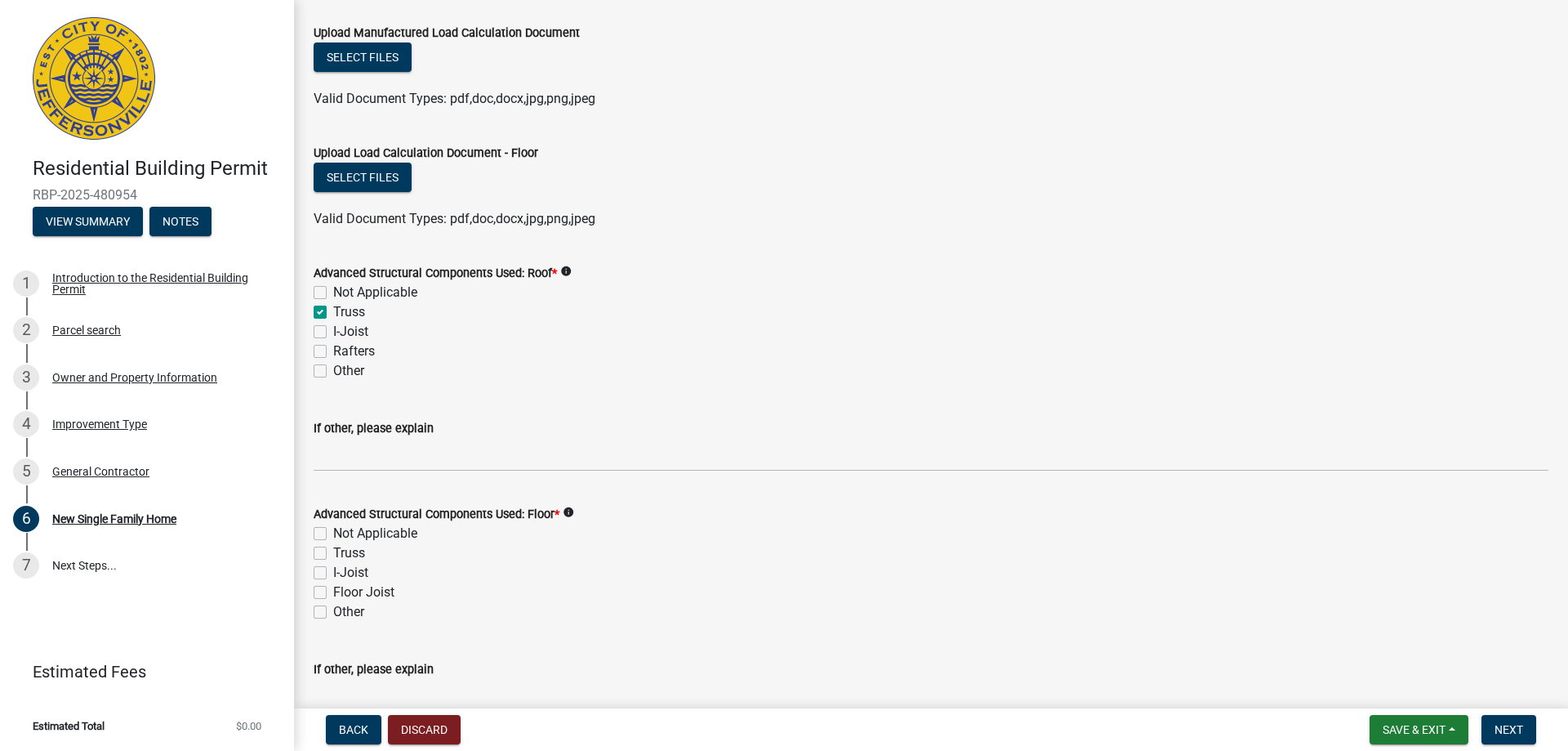
click at [333, 592] on label "Floor Joist" at bounding box center [363, 592] width 61 height 20
click at [333, 592] on input "Floor Joist" at bounding box center [339, 588] width 11 height 11
checkbox input "true"
checkbox input "false"
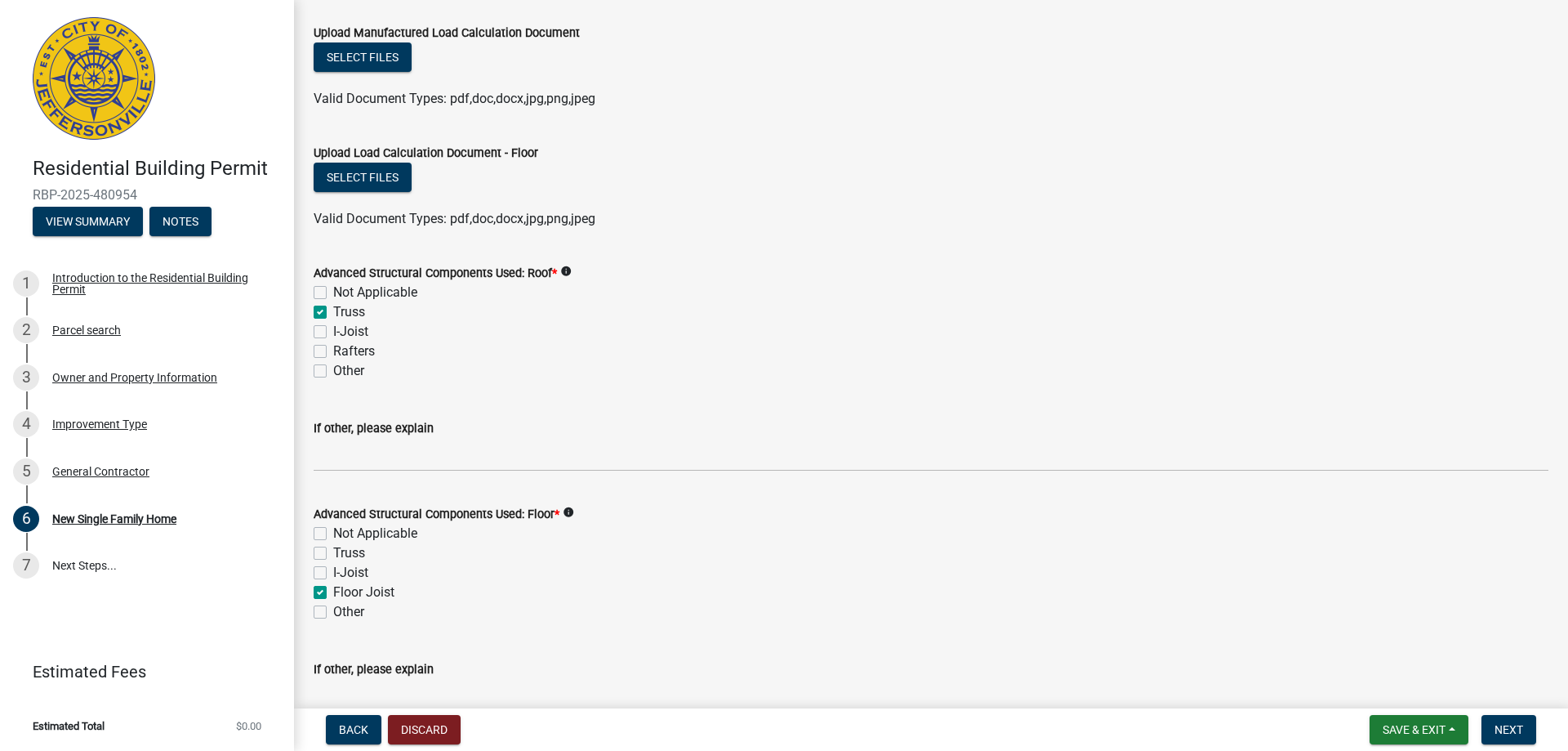
checkbox input "false"
checkbox input "true"
checkbox input "false"
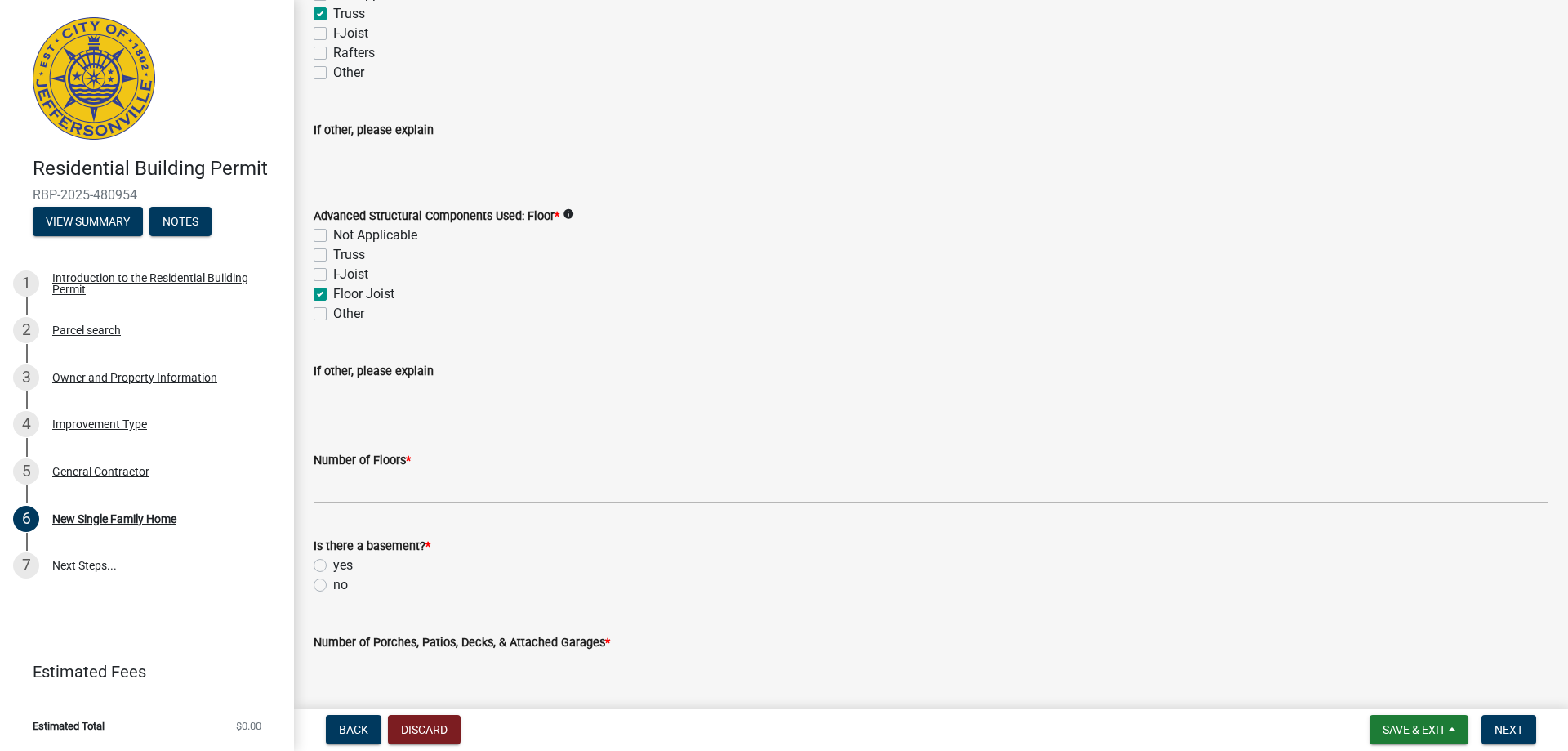
scroll to position [1634, 0]
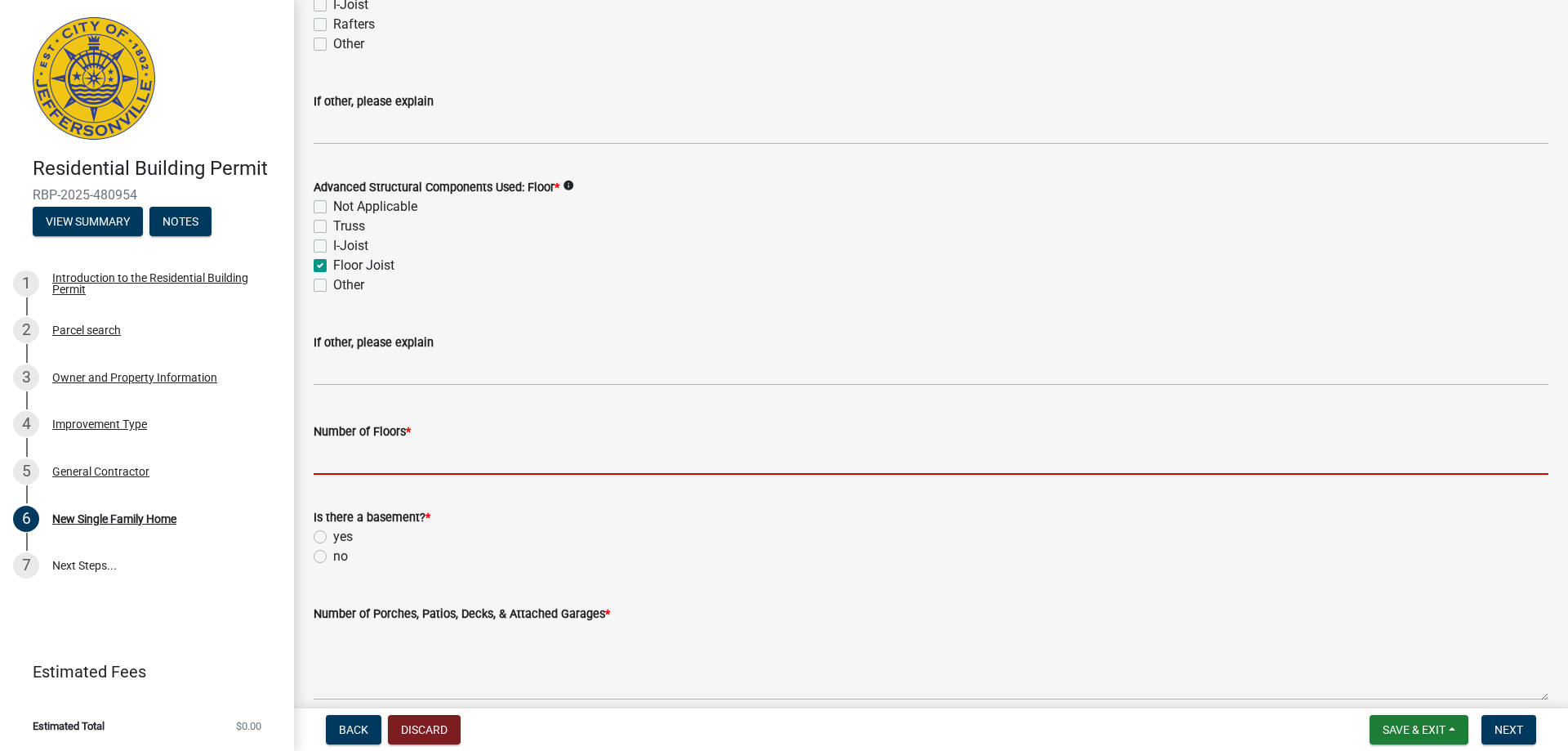
click at [366, 459] on input "Number of Floors *" at bounding box center [931, 458] width 1235 height 34
type input "1"
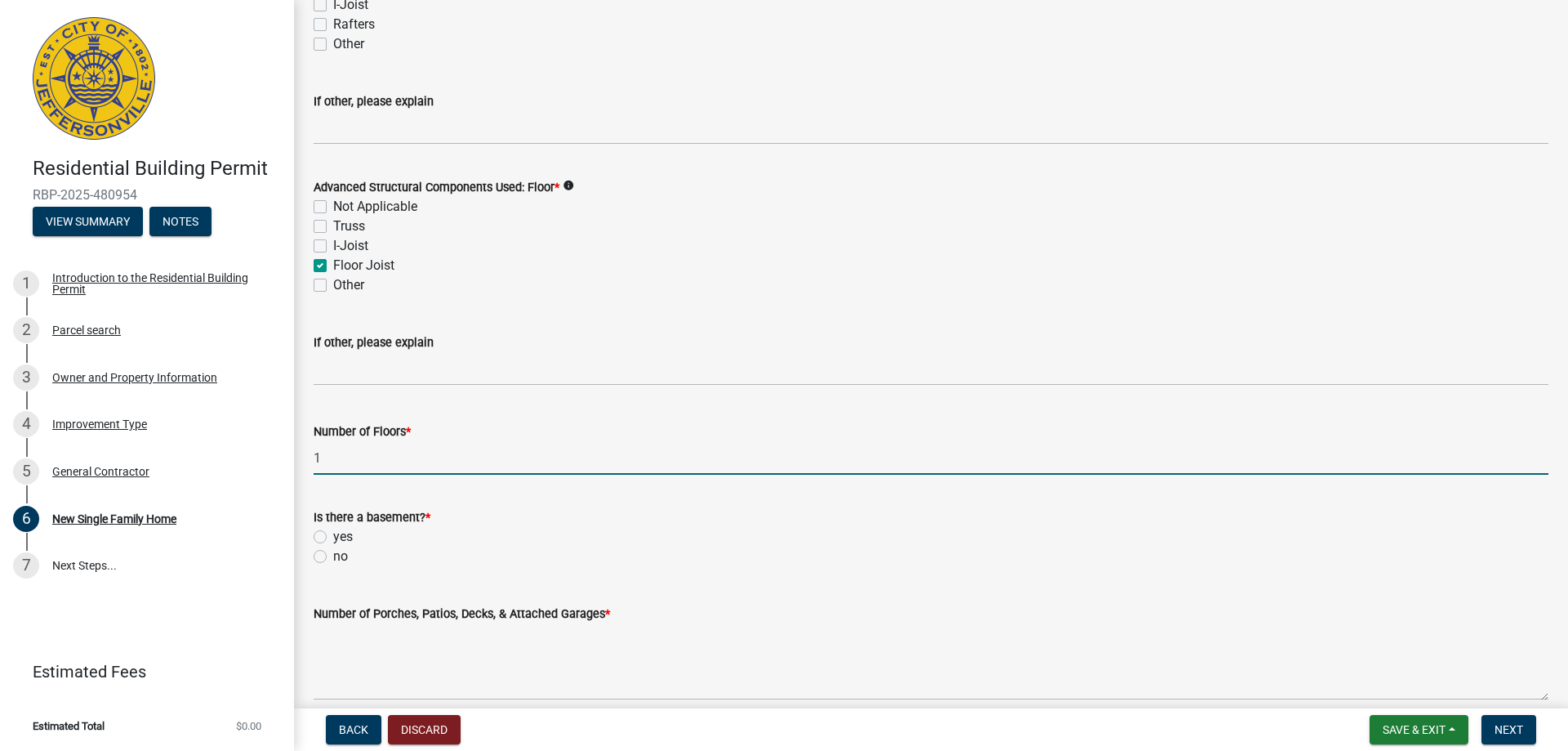
click at [333, 554] on label "no" at bounding box center [340, 557] width 15 height 20
click at [333, 554] on input "no" at bounding box center [339, 552] width 11 height 11
radio input "true"
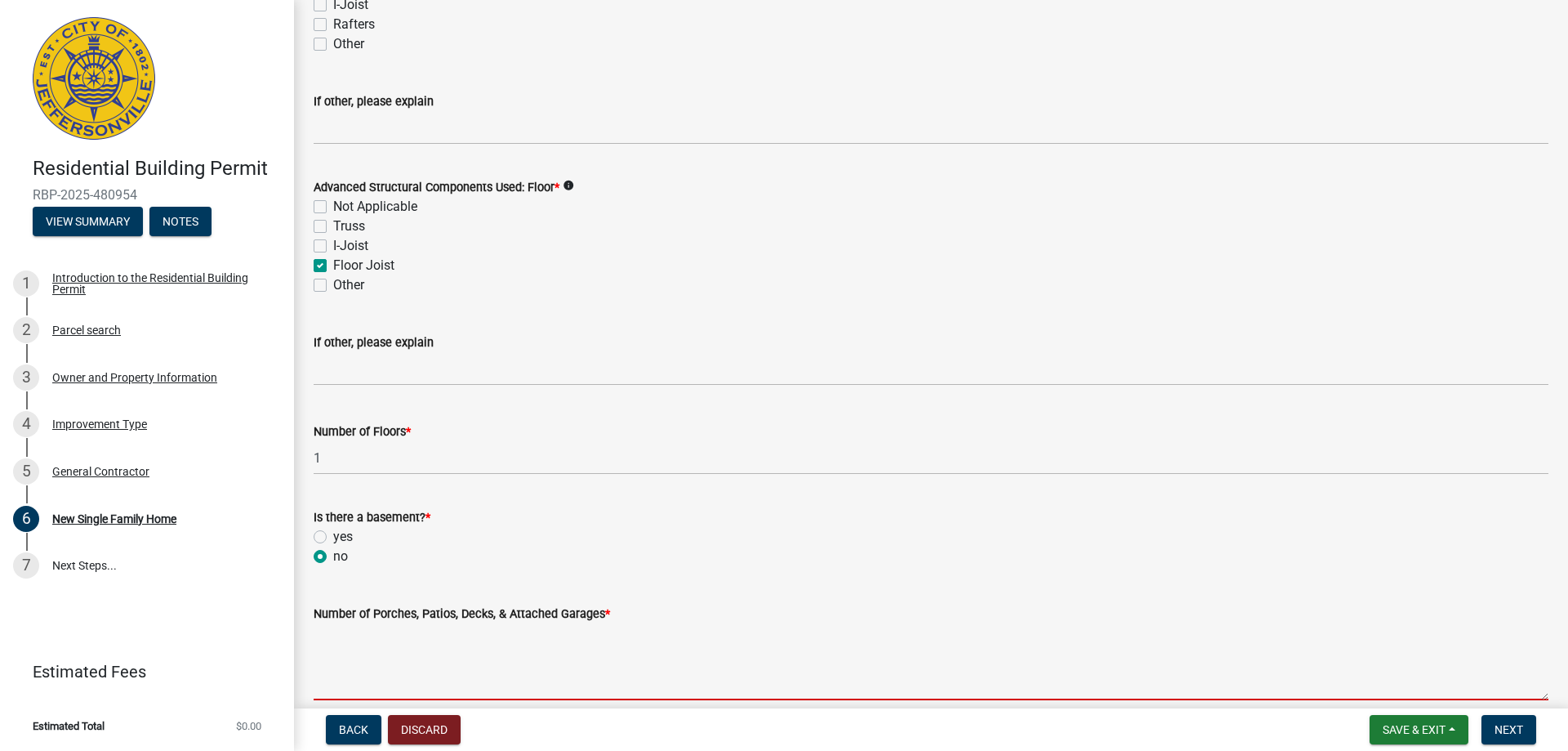
click at [380, 644] on textarea "Number of Porches, Patios, Decks, & Attached Garages *" at bounding box center [931, 661] width 1235 height 77
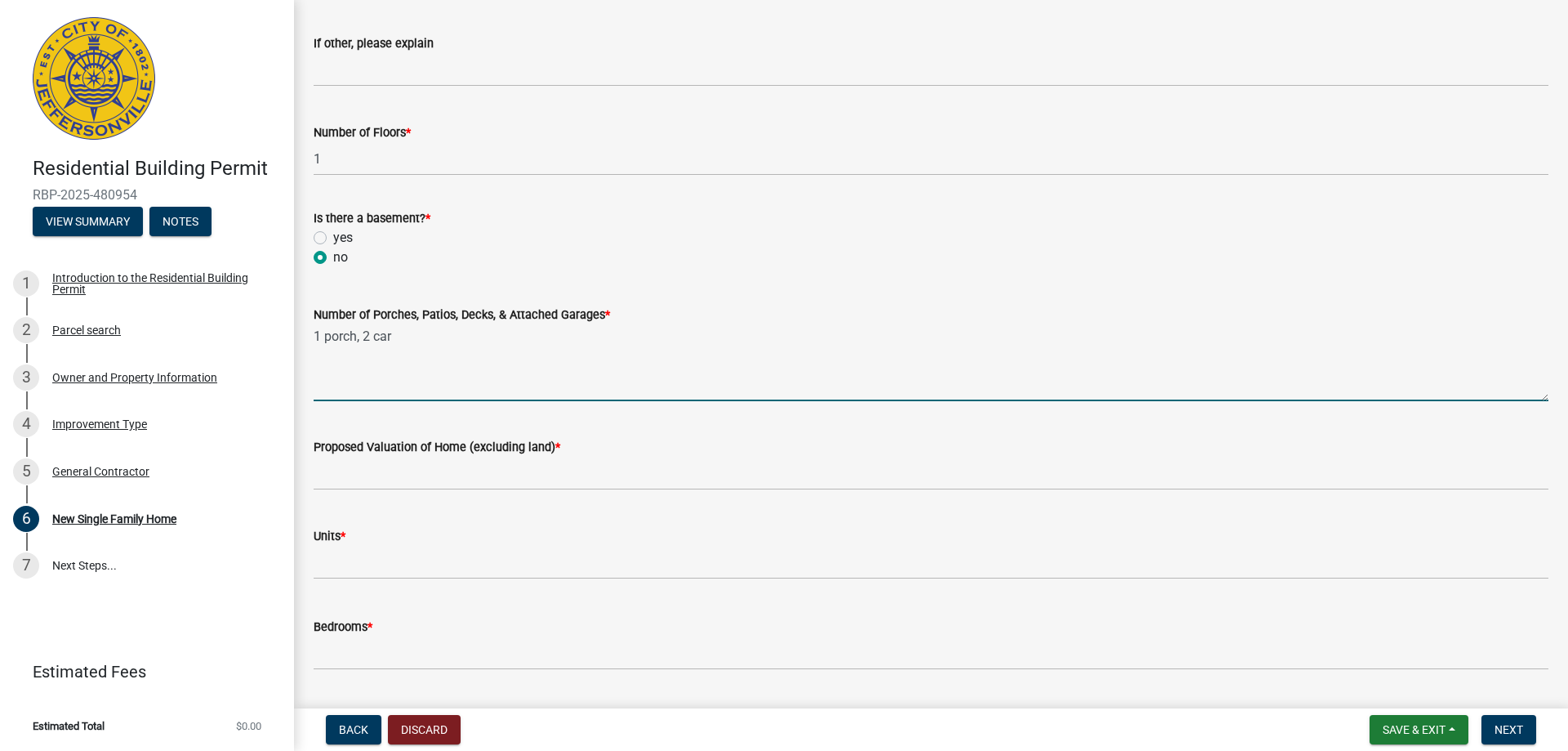
scroll to position [2042, 0]
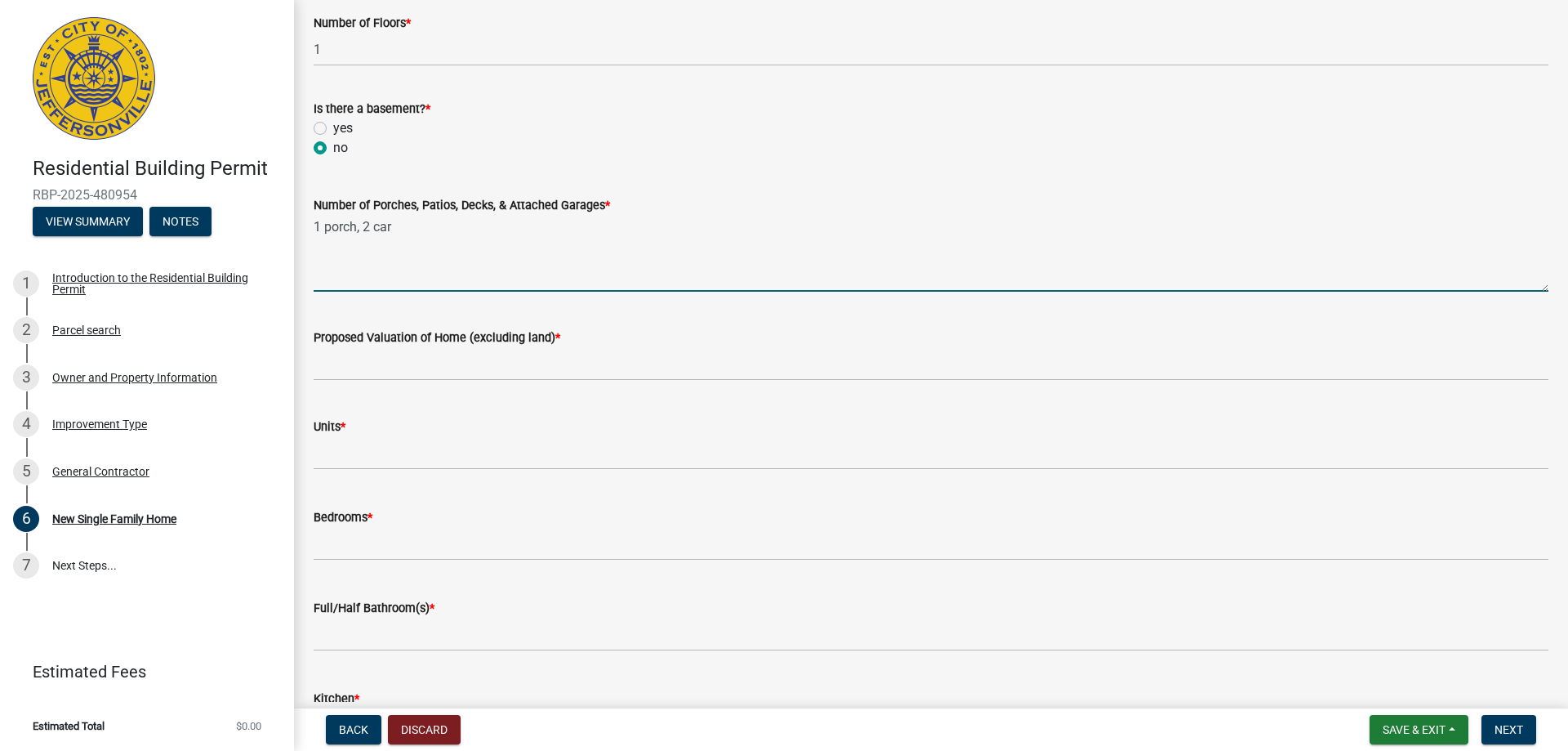
type textarea "1 porch, 2 car"
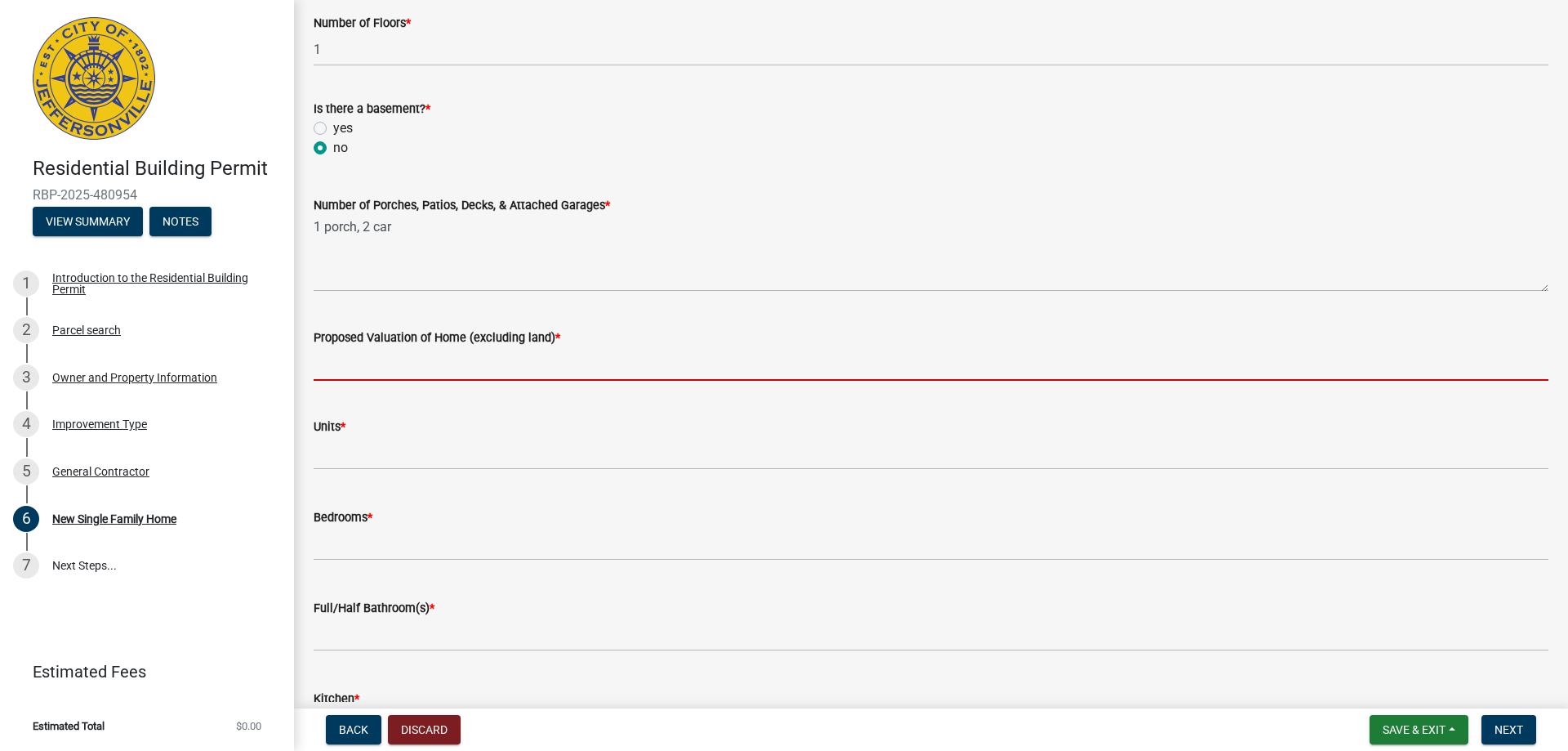
click at [390, 351] on input "Proposed Valuation of Home (excluding land) *" at bounding box center [931, 363] width 1235 height 34
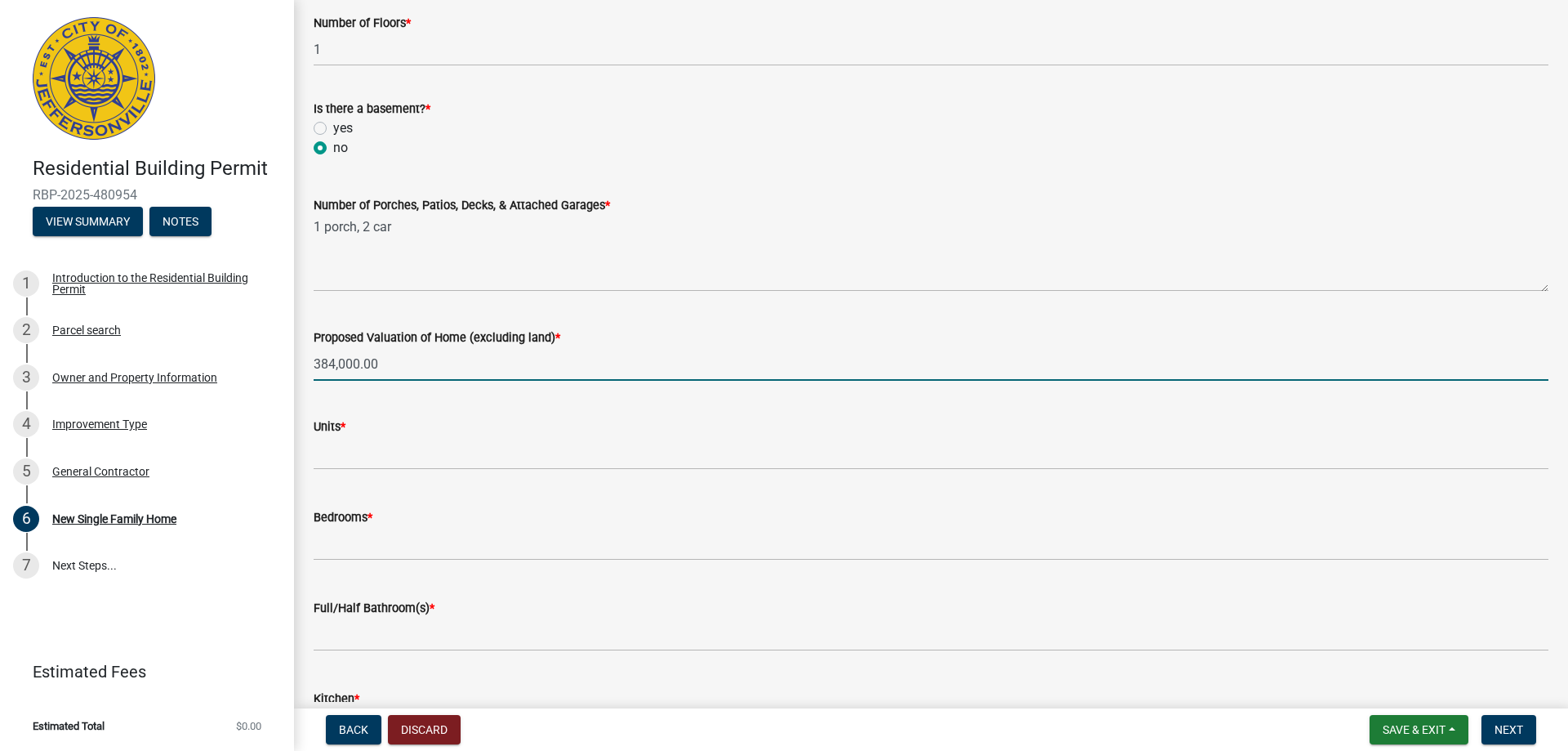
type input "384,000.00"
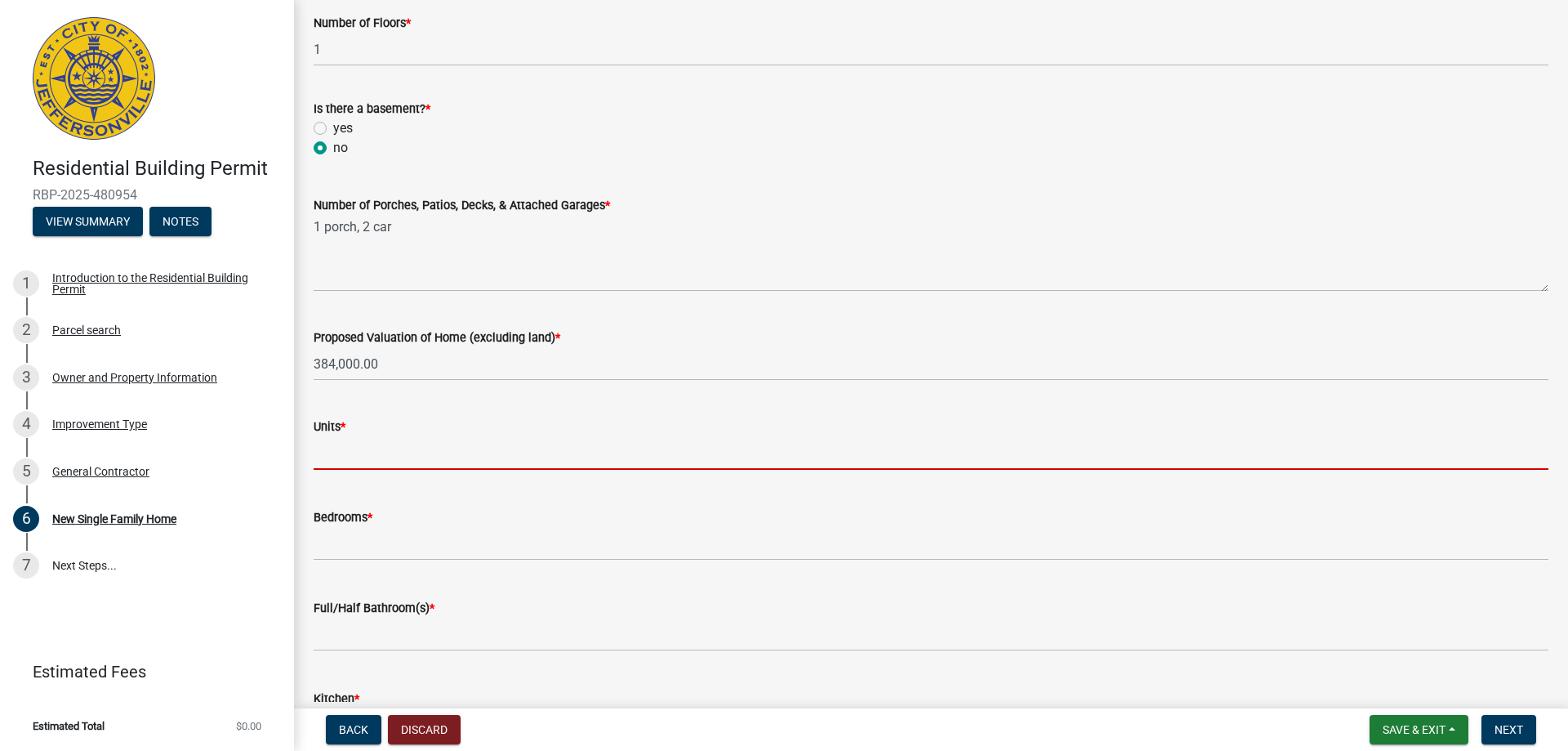
click at [363, 459] on input "text" at bounding box center [931, 452] width 1235 height 34
type input "1"
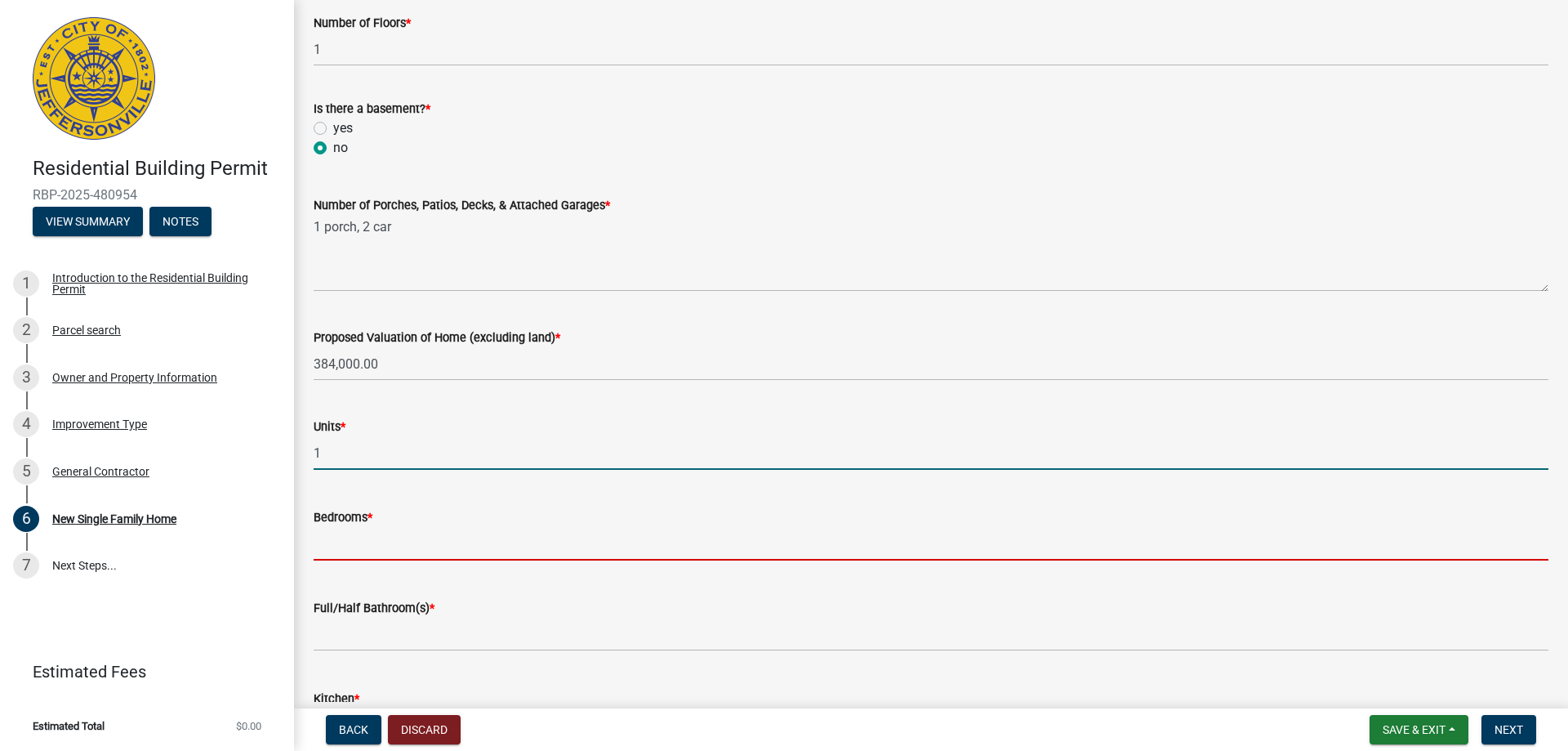
click at [383, 538] on input "text" at bounding box center [931, 543] width 1235 height 34
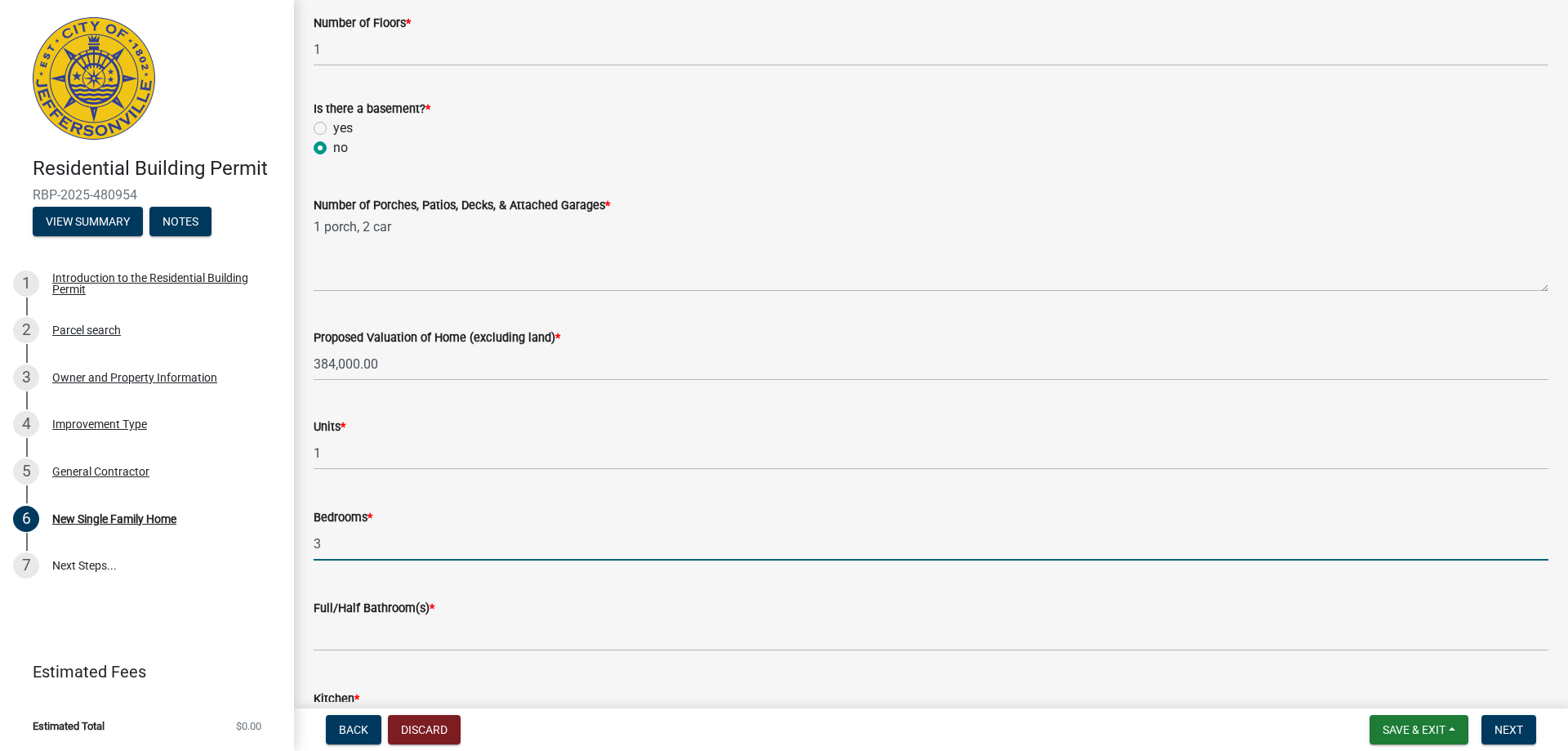
type input "3"
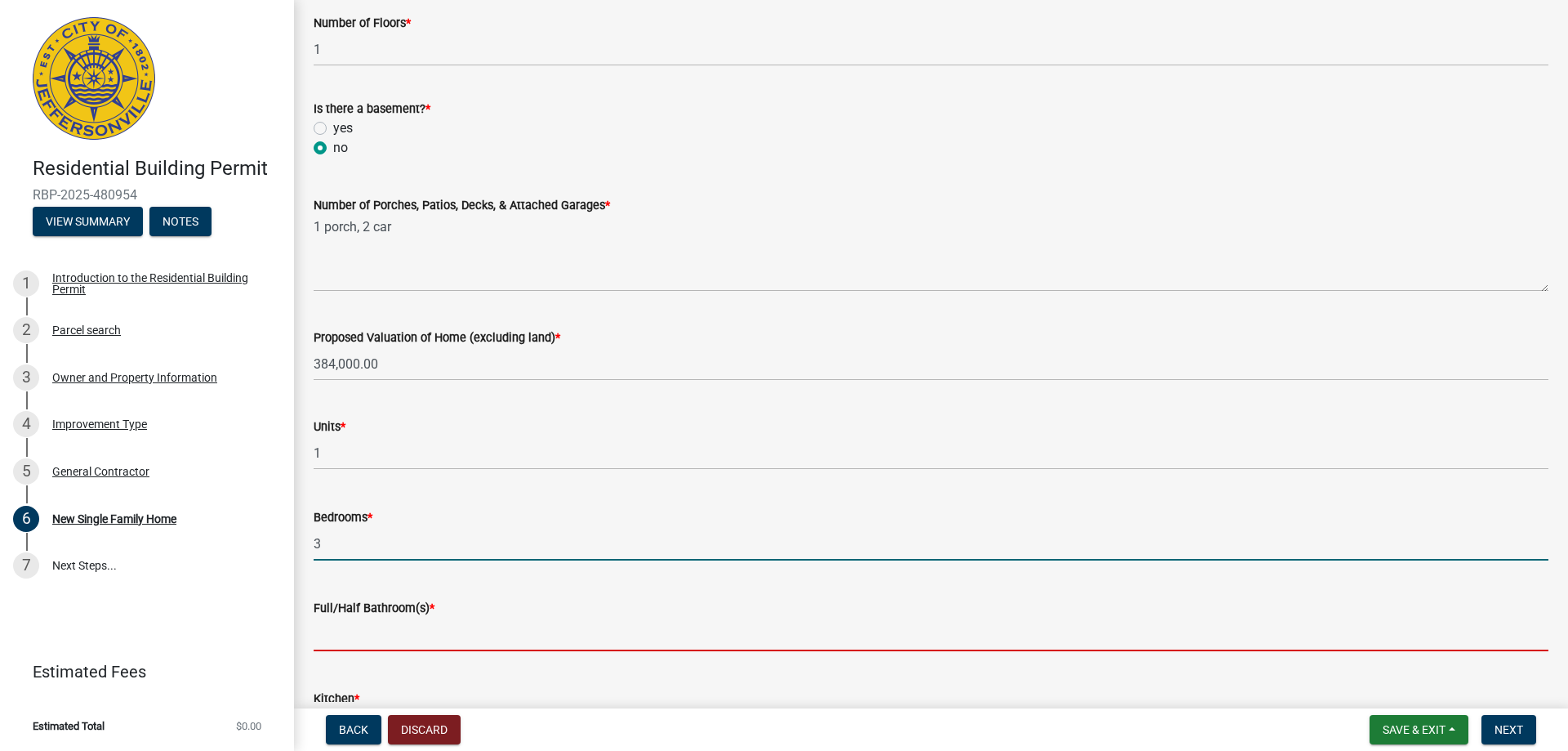
click at [380, 633] on input "text" at bounding box center [931, 634] width 1235 height 34
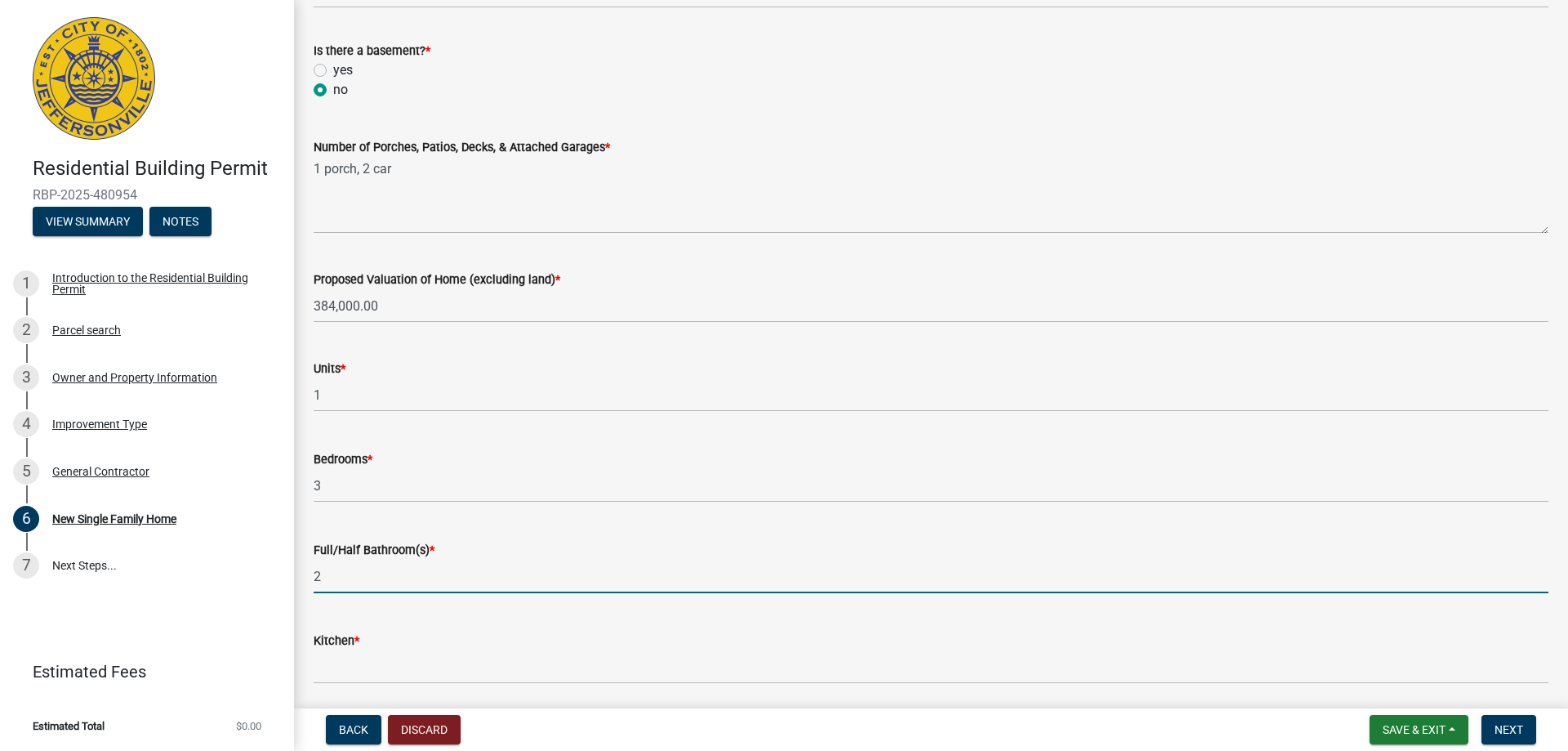
scroll to position [2206, 0]
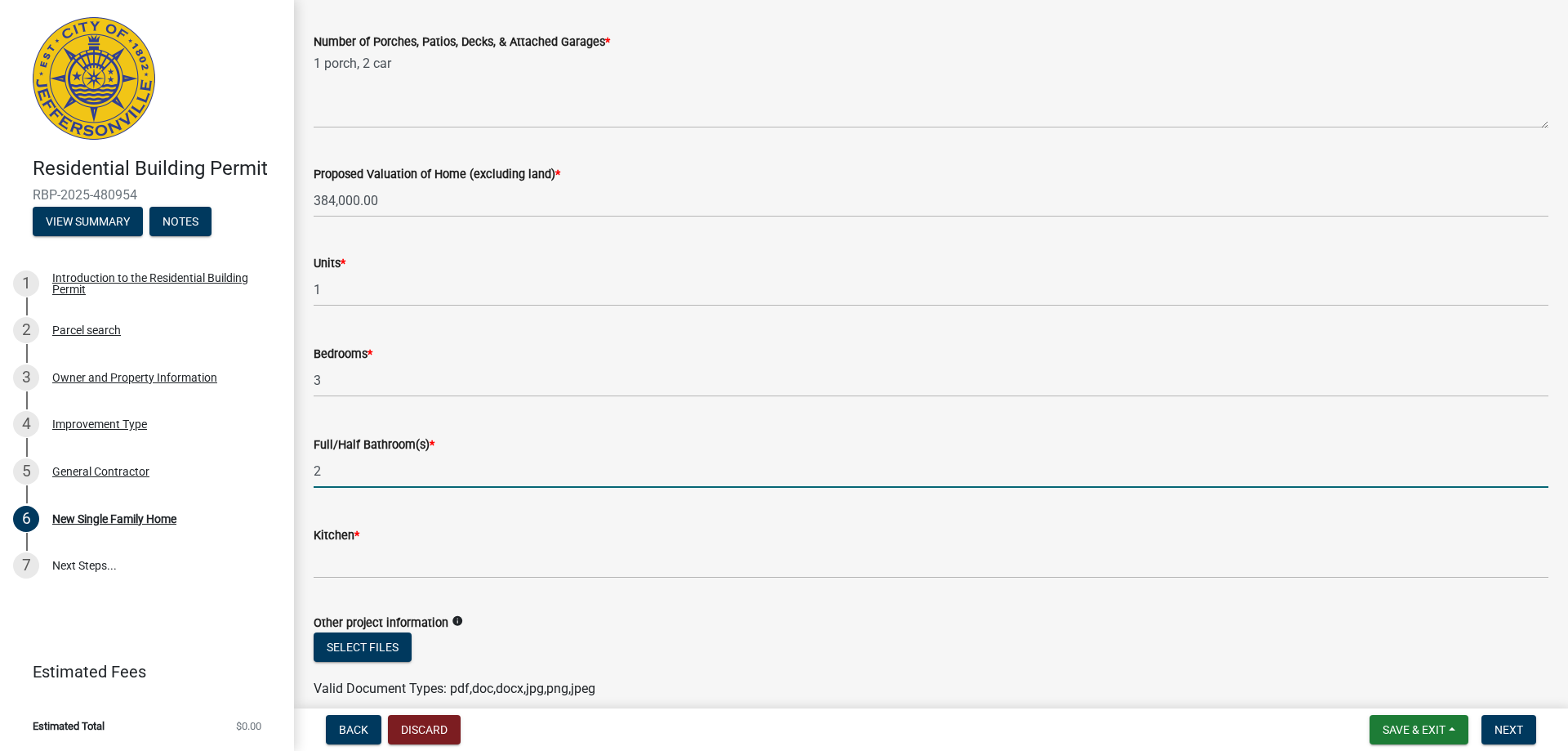
type input "2"
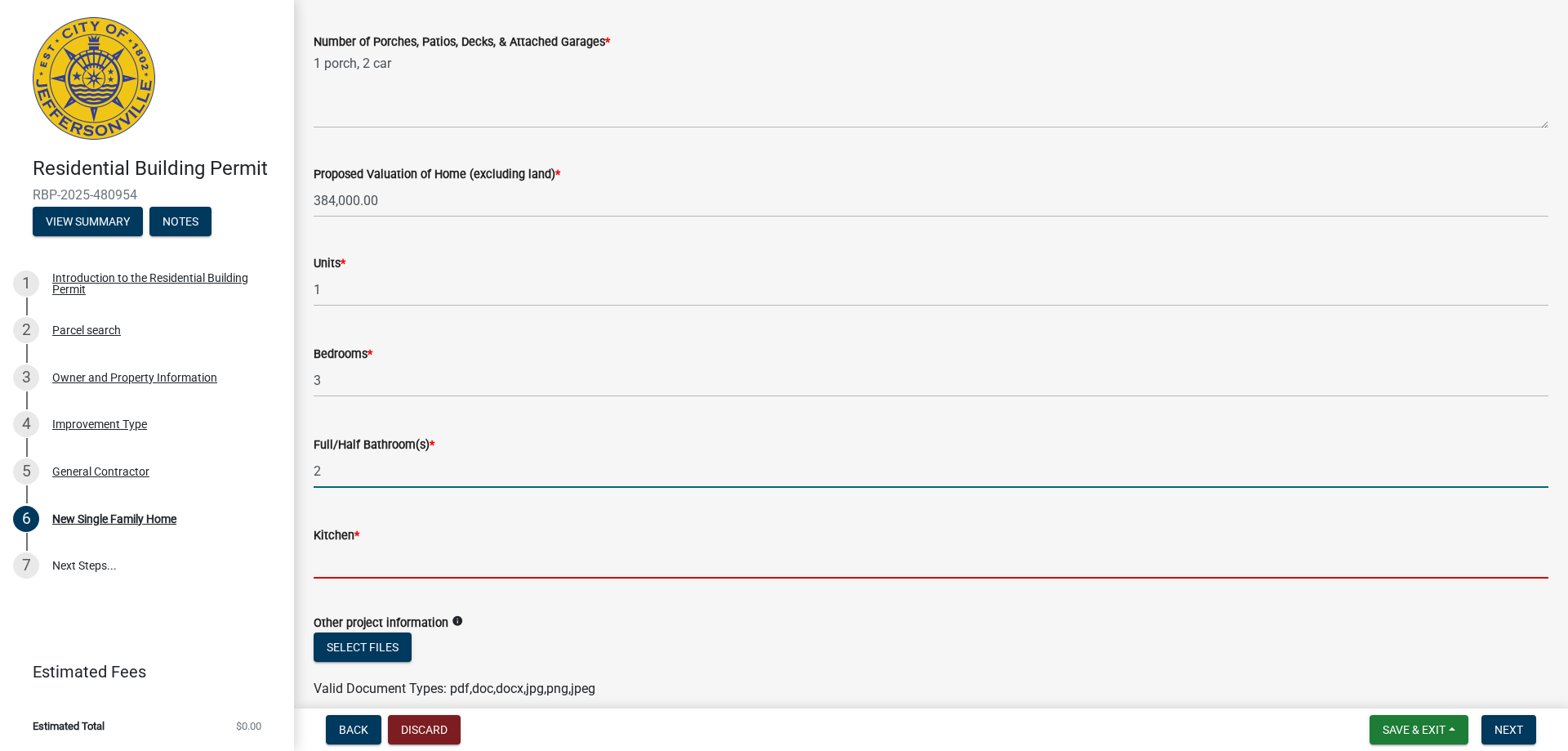
click at [323, 549] on input "text" at bounding box center [931, 561] width 1235 height 34
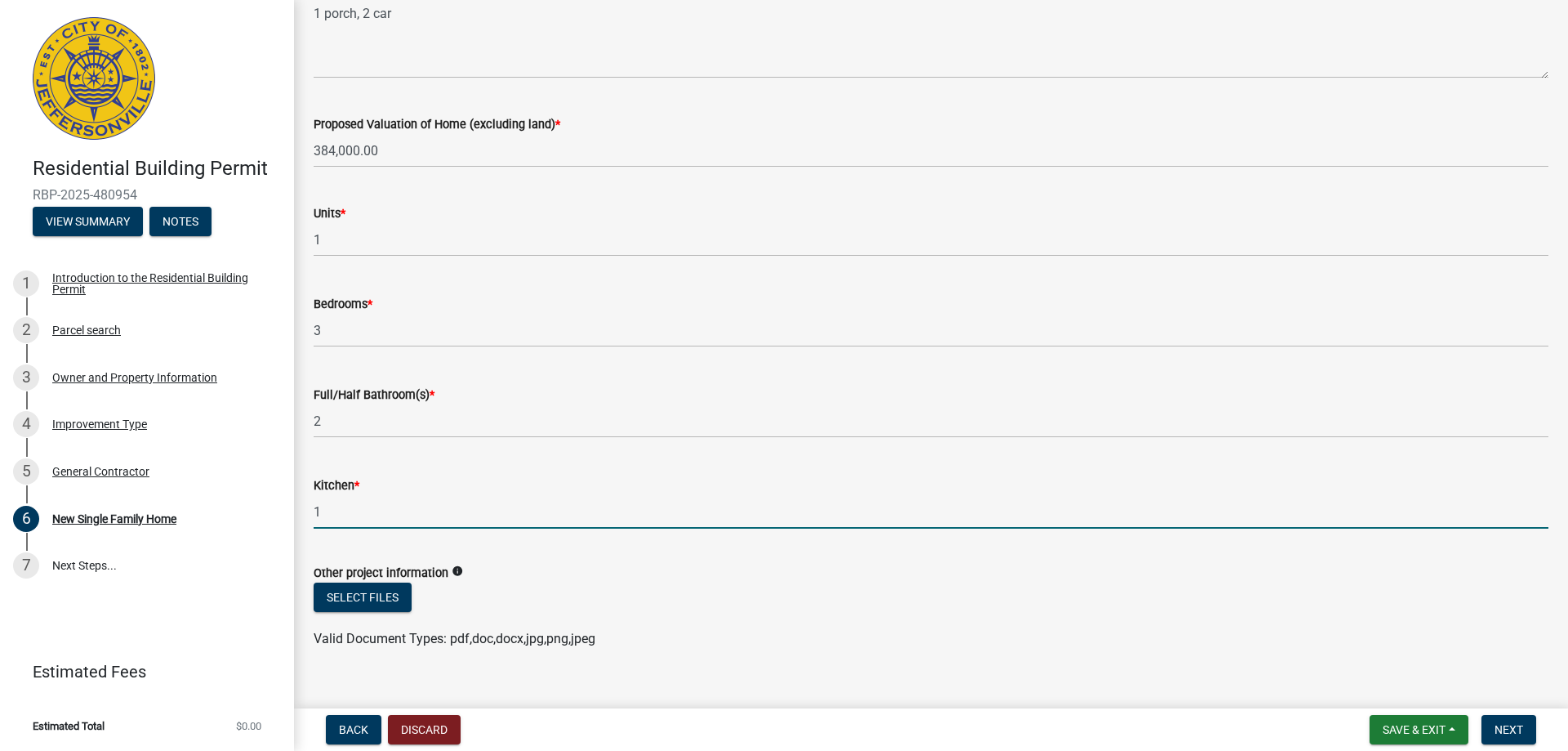
scroll to position [2281, 0]
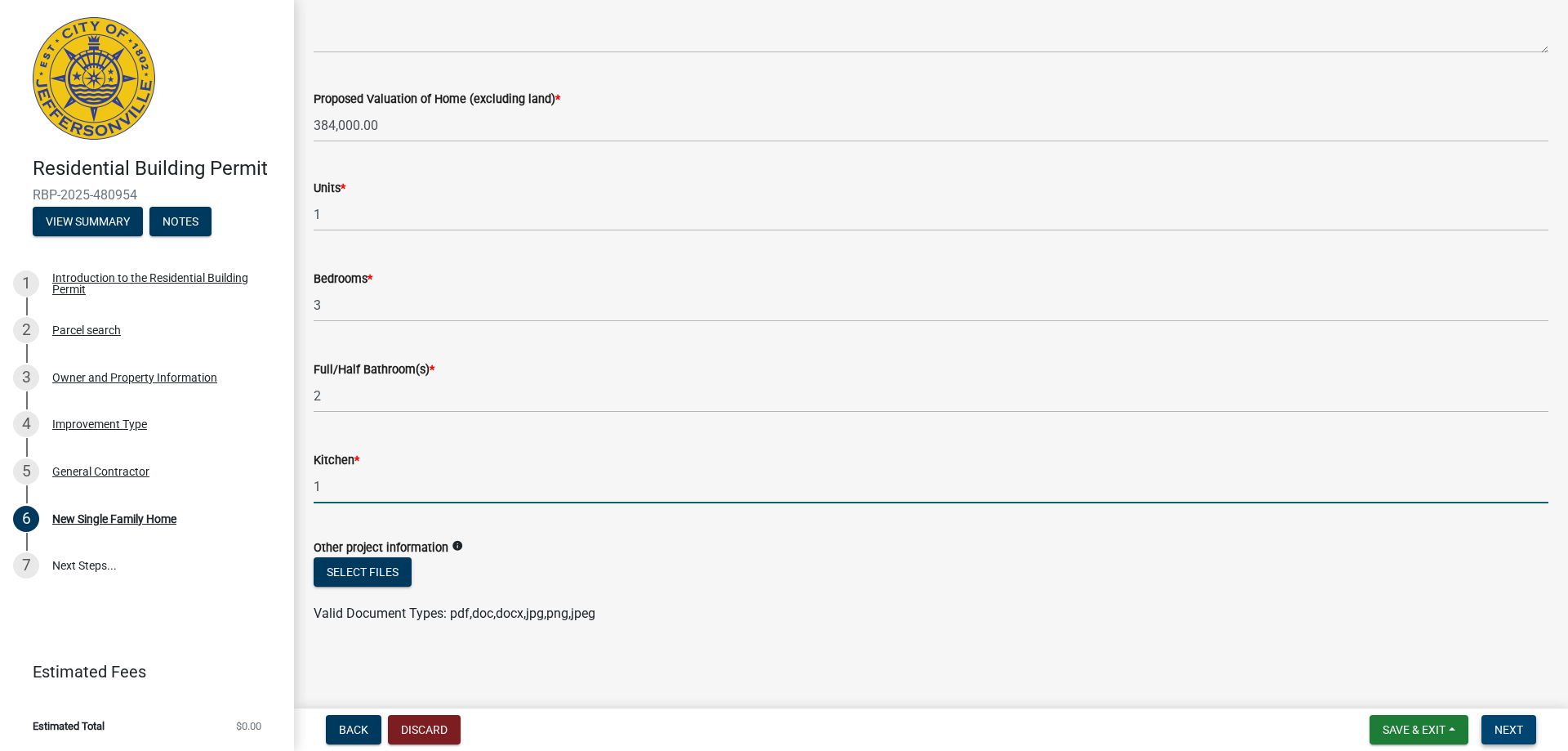
type input "1"
click at [1514, 729] on span "Next" at bounding box center [1508, 729] width 28 height 13
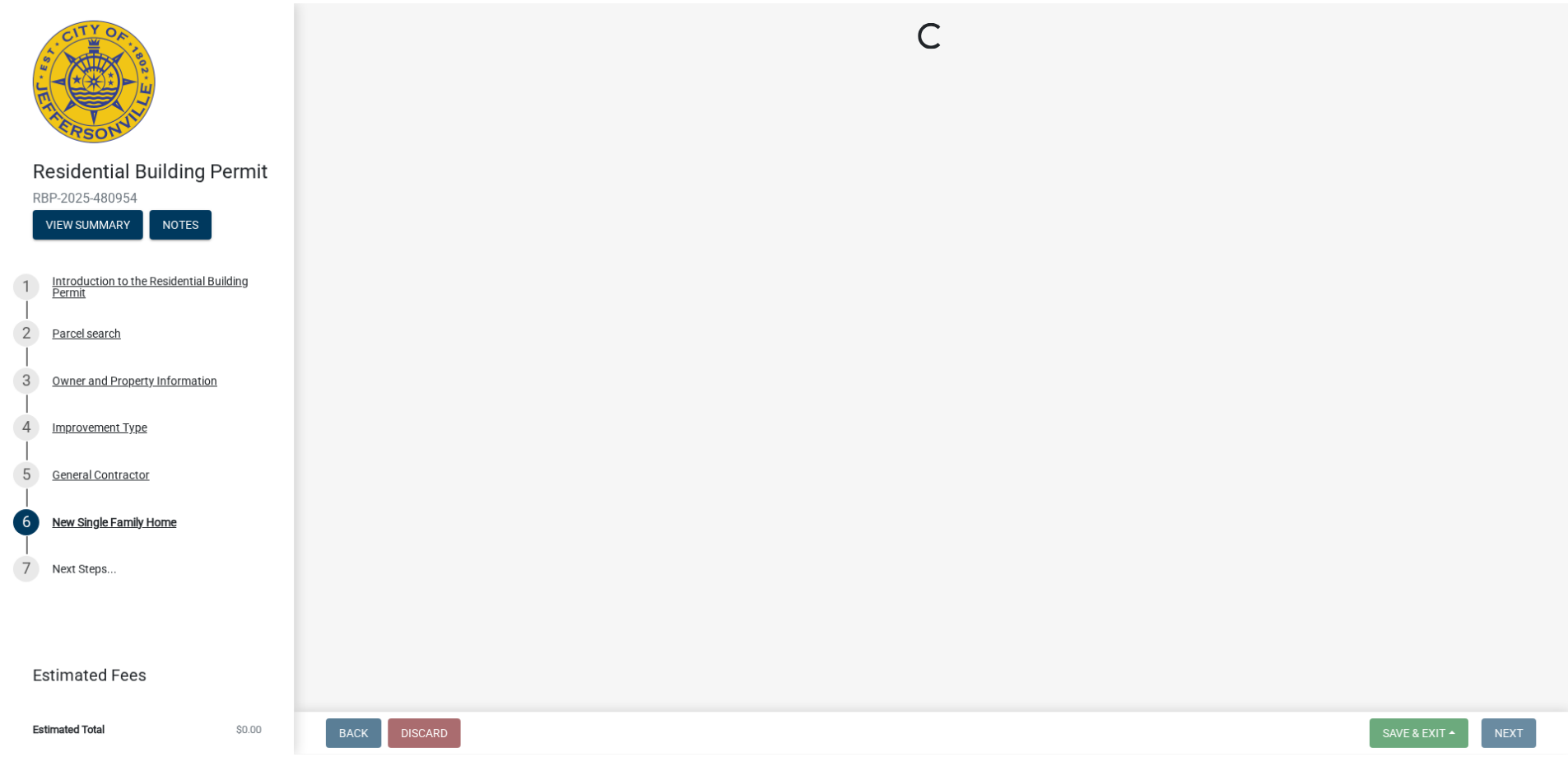
scroll to position [0, 0]
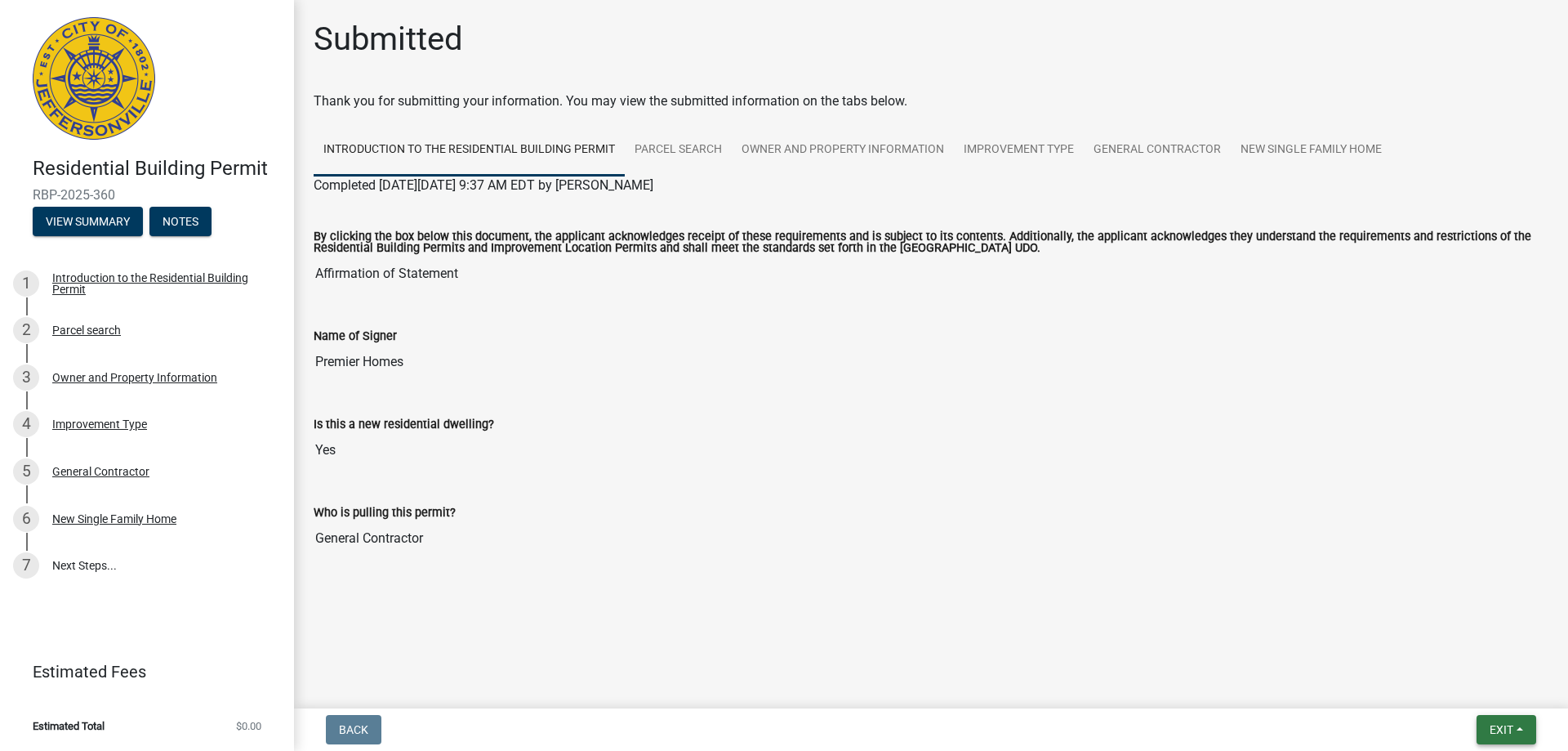
click at [1505, 723] on span "Exit" at bounding box center [1502, 729] width 24 height 13
click at [1464, 682] on button "Save & Exit" at bounding box center [1471, 687] width 131 height 39
